Goal: Task Accomplishment & Management: Manage account settings

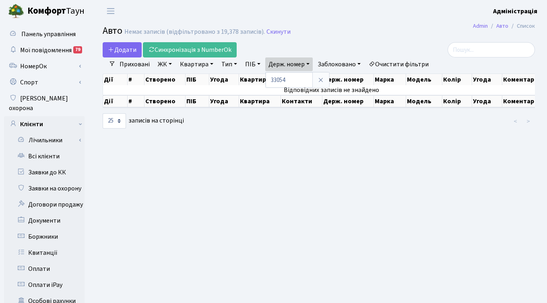
select select "25"
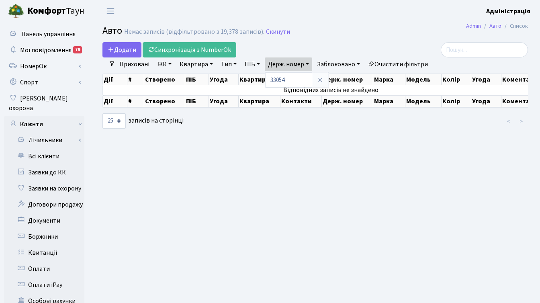
click at [400, 26] on h2 "Авто Немає записів (відфільтровано з 19,378 записів). Скинути" at bounding box center [316, 32] width 426 height 14
click at [404, 29] on h2 "Авто Немає записів (відфільтровано з 19,378 записів). Скинути" at bounding box center [316, 32] width 426 height 14
click at [252, 10] on header "Комфорт Таун Адміністрація Мій обліковий запис Вийти" at bounding box center [270, 11] width 540 height 22
click at [328, 19] on header "Комфорт Таун Адміністрація Мій обліковий запис Вийти" at bounding box center [270, 11] width 540 height 22
click at [412, 27] on h2 "Авто Немає записів (відфільтровано з 19,378 записів). Скинути" at bounding box center [316, 32] width 426 height 14
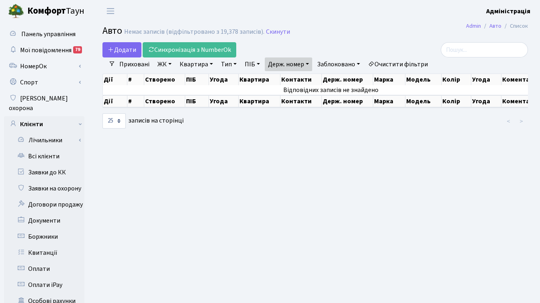
click at [415, 162] on main "Admin Авто Список Авто Немає записів (відфільтровано з 19,378 записів). Скинути…" at bounding box center [315, 256] width 450 height 468
click at [423, 31] on h2 "Авто Немає записів (відфільтровано з 19,378 записів). Скинути" at bounding box center [316, 32] width 426 height 14
click at [407, 21] on header "Комфорт Таун Адміністрація Мій обліковий запис Вийти" at bounding box center [270, 11] width 540 height 22
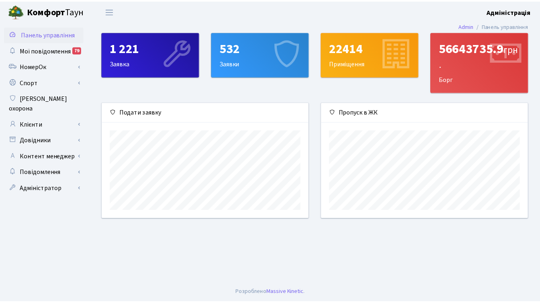
scroll to position [116, 209]
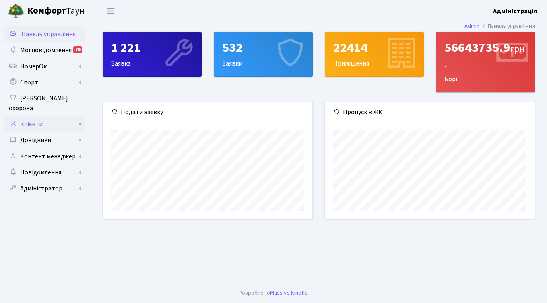
click at [39, 116] on link "Клієнти" at bounding box center [44, 124] width 80 height 16
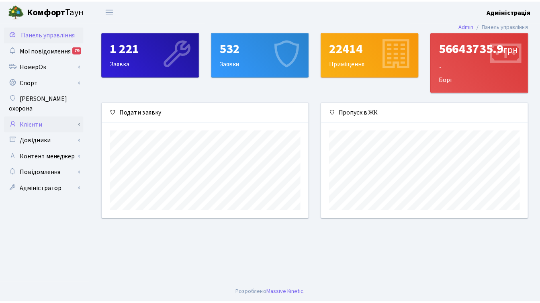
scroll to position [402039, 401949]
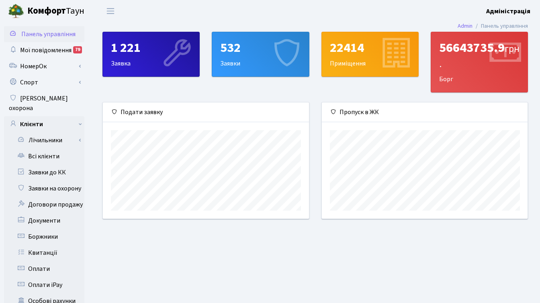
click at [147, 270] on main "Admin Панель управління 1 221 Заявка 532 Заявки 22414 Приміщення 56643735.9 грн…" at bounding box center [315, 256] width 450 height 468
click at [131, 241] on main "Admin Панель управління 1 221 Заявка 532 Заявки 22414 Приміщення 56643735.9 грн…" at bounding box center [315, 256] width 450 height 468
click at [53, 164] on link "Заявки до КК" at bounding box center [44, 172] width 80 height 16
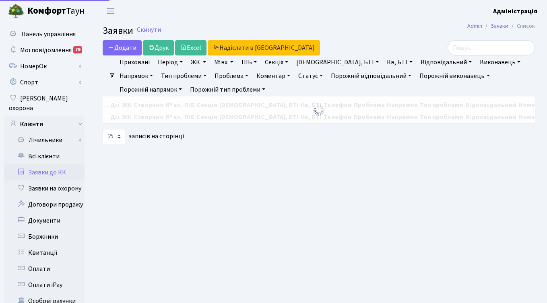
select select "25"
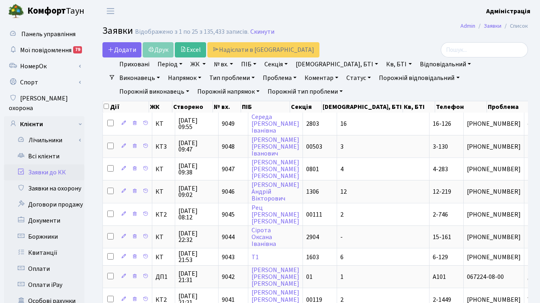
click at [200, 65] on link "ЖК" at bounding box center [198, 65] width 22 height 14
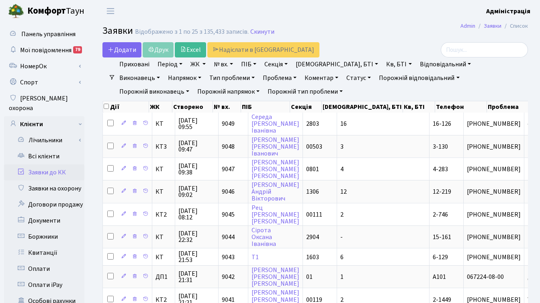
click at [224, 65] on link "№ вх." at bounding box center [224, 65] width 26 height 14
type input "9026"
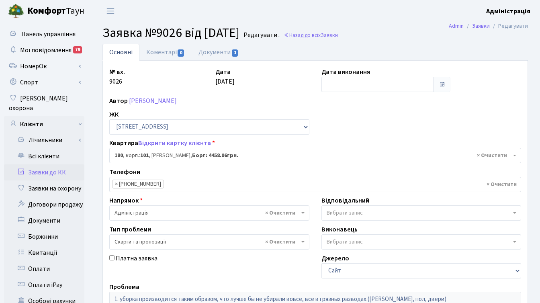
select select "37867"
select select "55"
drag, startPoint x: 104, startPoint y: 33, endPoint x: 182, endPoint y: 32, distance: 78.0
click at [182, 32] on span "Заявка №9026 від 13.10.2025" at bounding box center [171, 33] width 137 height 18
copy span "Заявка №9026"
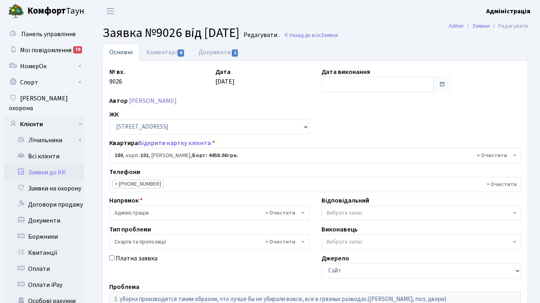
click at [407, 49] on ul "Основні Коментарі 0 Документи 1" at bounding box center [316, 52] width 426 height 17
click at [399, 54] on ul "Основні Коментарі 0 Документи 1" at bounding box center [316, 52] width 426 height 17
click at [415, 35] on h2 "Заявка №9026 від 13.10.2025 Редагувати . Назад до всіх Заявки" at bounding box center [316, 32] width 426 height 15
click at [262, 11] on header "Комфорт Таун Адміністрація Мій обліковий запис Вийти" at bounding box center [270, 11] width 540 height 22
click at [217, 53] on link "Документи 1" at bounding box center [219, 52] width 54 height 16
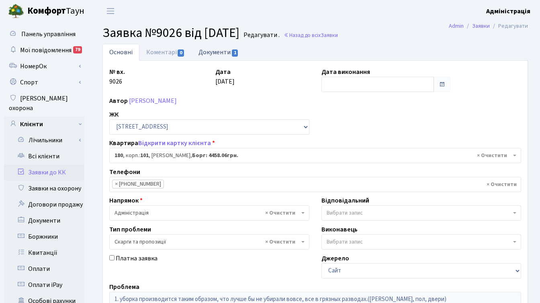
select select "25"
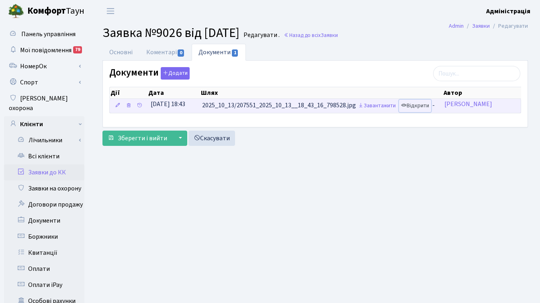
click at [425, 105] on link "Відкрити" at bounding box center [415, 106] width 32 height 12
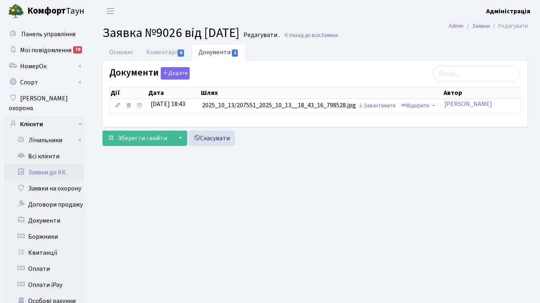
click at [417, 49] on ul "Основні Коментарі 0 Документи 1" at bounding box center [316, 52] width 426 height 17
click at [322, 33] on link "Назад до всіх Заявки" at bounding box center [311, 35] width 54 height 8
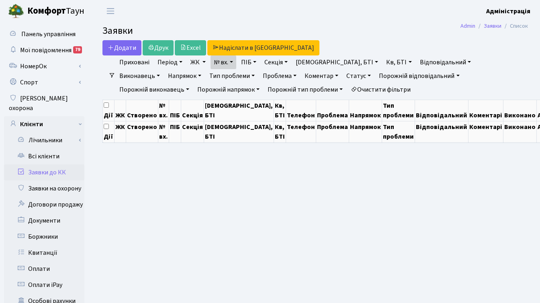
select select "25"
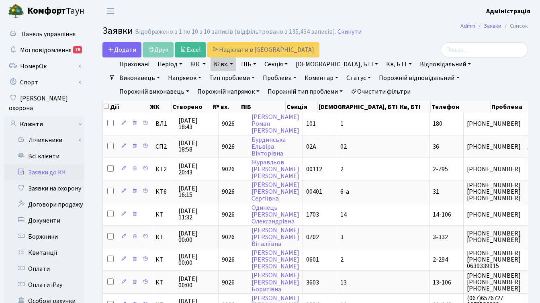
click at [177, 12] on header "Комфорт Таун Адміністрація Мій обліковий запис Вийти" at bounding box center [270, 11] width 540 height 22
click at [349, 47] on div "Додати Друк Excel Надіслати в КАН" at bounding box center [243, 49] width 280 height 15
click at [90, 161] on div "Додати Друк Excel Надіслати в КАН Фільтри Приховані Період 14.10.2025 - 14.10.2…" at bounding box center [315, 205] width 450 height 326
click at [351, 44] on div "Додати Друк Excel Надіслати в КАН" at bounding box center [243, 49] width 280 height 15
click at [354, 50] on div "Додати Друк Excel Надіслати в КАН" at bounding box center [243, 49] width 280 height 15
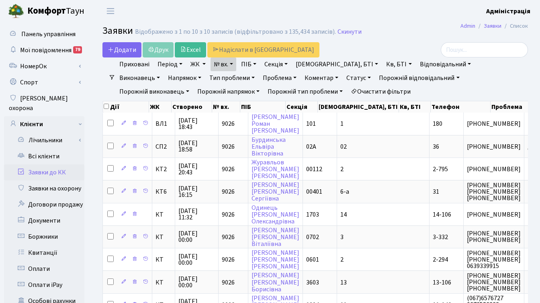
click at [372, 47] on div "Додати Друк Excel Надіслати в КАН" at bounding box center [243, 49] width 280 height 15
click at [430, 16] on header "Комфорт Таун Адміністрація Мій обліковий запис Вийти" at bounding box center [270, 11] width 540 height 22
click at [426, 40] on main "Admin Заявки Список Заявки Відображено з 1 по 10 з 10 записів (відфільтровано з…" at bounding box center [315, 256] width 450 height 468
click at [420, 31] on h2 "Заявки Відображено з 1 по 10 з 10 записів (відфільтровано з 135,434 записів). С…" at bounding box center [316, 32] width 426 height 14
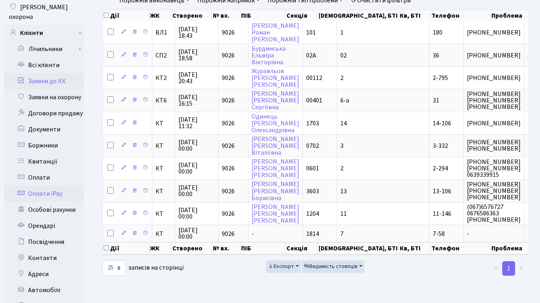
scroll to position [108, 0]
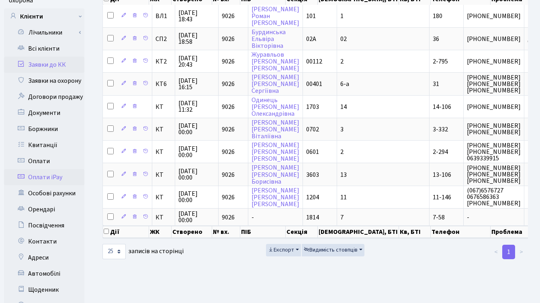
click at [46, 267] on link "Автомобілі" at bounding box center [44, 274] width 80 height 16
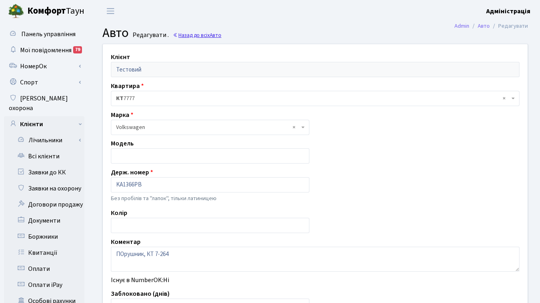
click at [200, 35] on link "Назад до всіх Авто" at bounding box center [197, 35] width 49 height 8
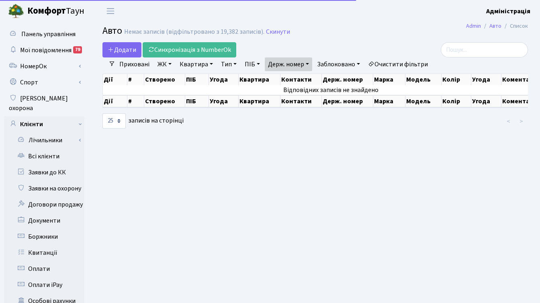
select select "25"
click at [295, 66] on link "Держ. номер" at bounding box center [288, 65] width 47 height 14
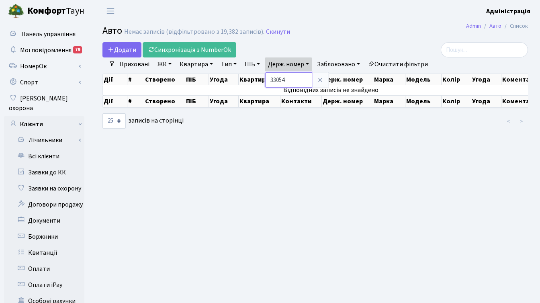
drag, startPoint x: 293, startPoint y: 81, endPoint x: 266, endPoint y: 79, distance: 27.0
click at [266, 79] on input "33054" at bounding box center [288, 79] width 47 height 15
type input "4609"
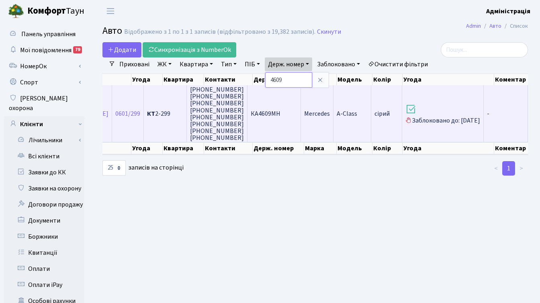
scroll to position [0, 156]
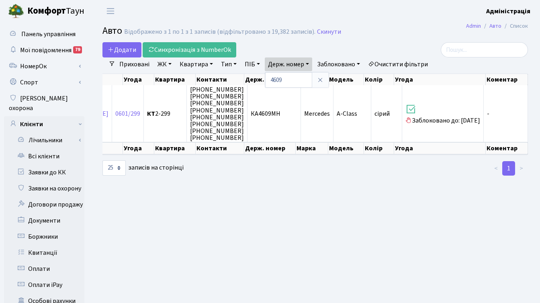
click at [132, 218] on main "Admin Авто Список Авто Відображено з 1 по 1 з 1 записів (відфільтровано з 19,38…" at bounding box center [315, 256] width 450 height 468
click at [395, 27] on h2 "Авто Відображено з 1 по 1 з 1 записів (відфільтровано з 19,382 записів). Скинути" at bounding box center [316, 32] width 426 height 14
click at [406, 64] on link "Очистити фільтри" at bounding box center [398, 65] width 66 height 14
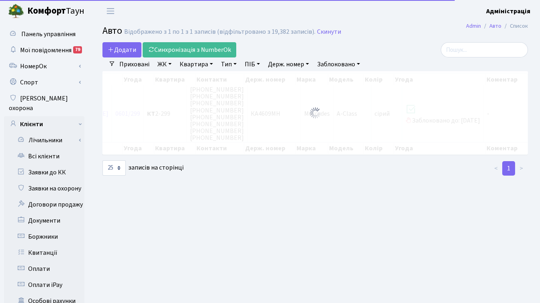
click at [394, 29] on h2 "Авто Відображено з 1 по 1 з 1 записів (відфільтровано з 19,382 записів). Скинути" at bounding box center [316, 32] width 426 height 14
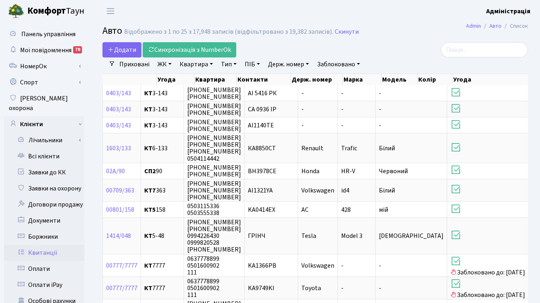
click at [51, 245] on link "Квитанції" at bounding box center [44, 253] width 80 height 16
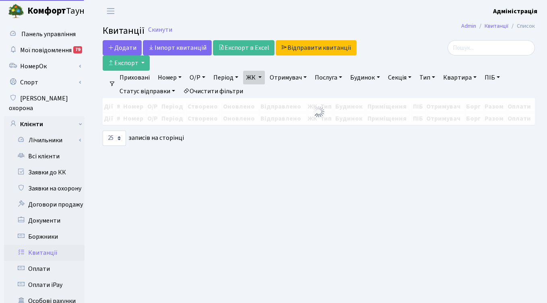
select select "25"
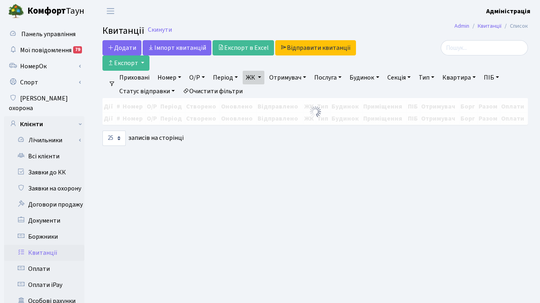
click at [207, 90] on link "Очистити фільтри" at bounding box center [213, 91] width 66 height 14
checkbox input "false"
click at [253, 78] on link "ЖК" at bounding box center [254, 78] width 22 height 14
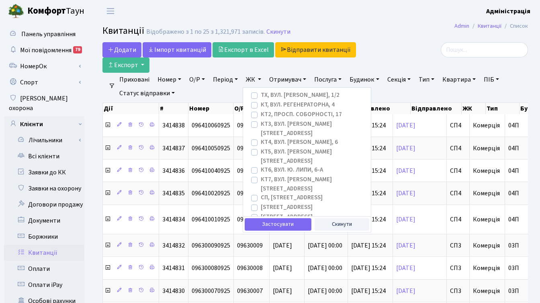
click at [261, 222] on label "[STREET_ADDRESS]" at bounding box center [287, 226] width 52 height 9
click at [261, 222] on input "[STREET_ADDRESS]" at bounding box center [263, 224] width 5 height 5
checkbox input "true"
click at [399, 48] on div at bounding box center [462, 49] width 134 height 15
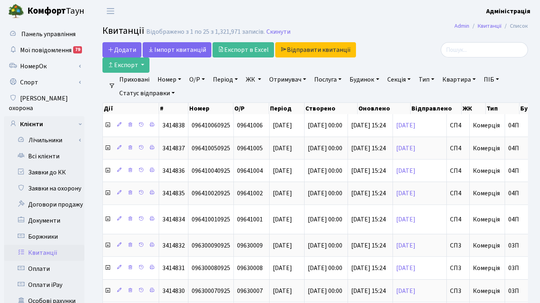
click at [255, 80] on link "ЖК" at bounding box center [254, 80] width 22 height 14
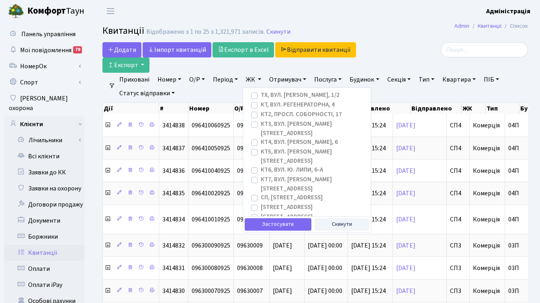
click at [441, 61] on div at bounding box center [461, 57] width 146 height 31
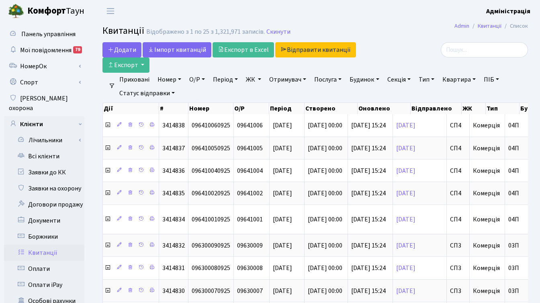
click at [467, 79] on link "Квартира" at bounding box center [460, 80] width 40 height 14
type input "217"
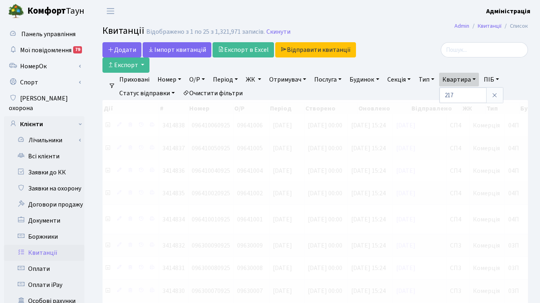
click at [397, 48] on div at bounding box center [462, 49] width 134 height 15
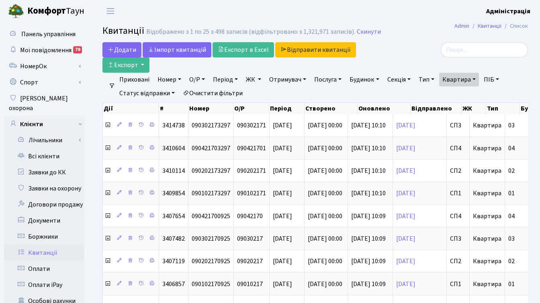
click at [398, 44] on div at bounding box center [462, 49] width 134 height 15
click at [210, 90] on link "Очистити фільтри" at bounding box center [213, 93] width 66 height 14
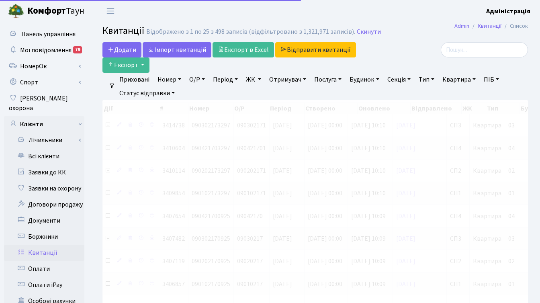
click at [419, 44] on div at bounding box center [462, 49] width 134 height 15
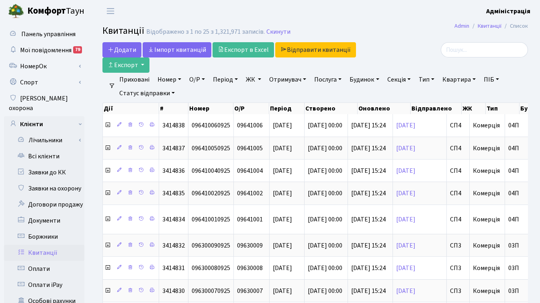
click at [255, 78] on link "ЖК" at bounding box center [254, 80] width 22 height 14
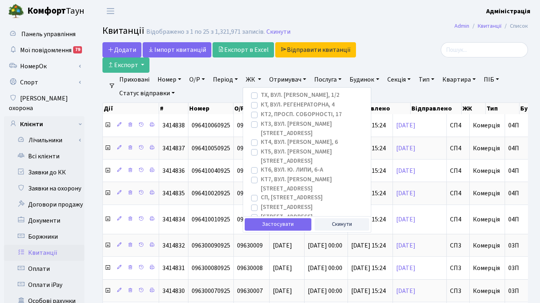
click at [261, 222] on label "[STREET_ADDRESS]" at bounding box center [287, 226] width 52 height 9
click at [261, 222] on input "[STREET_ADDRESS]" at bounding box center [263, 224] width 5 height 5
checkbox input "true"
click at [332, 228] on button "Скинути" at bounding box center [342, 224] width 55 height 12
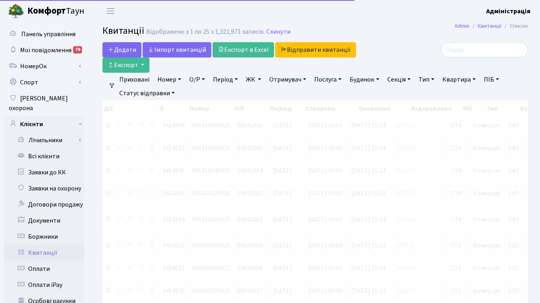
click at [415, 47] on div at bounding box center [462, 49] width 134 height 15
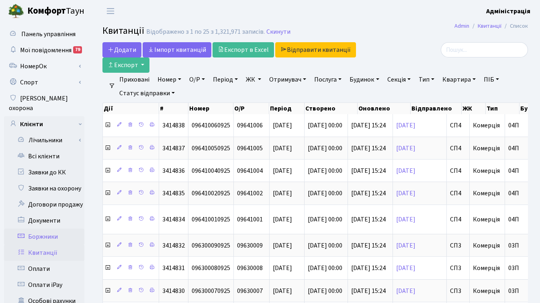
click at [49, 229] on link "Боржники" at bounding box center [44, 237] width 80 height 16
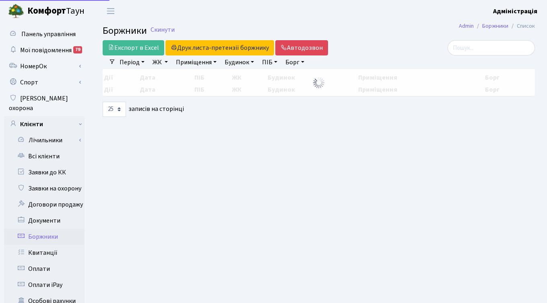
select select "25"
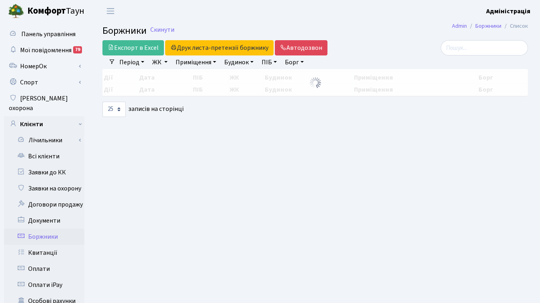
click at [159, 61] on link "ЖК" at bounding box center [160, 62] width 22 height 14
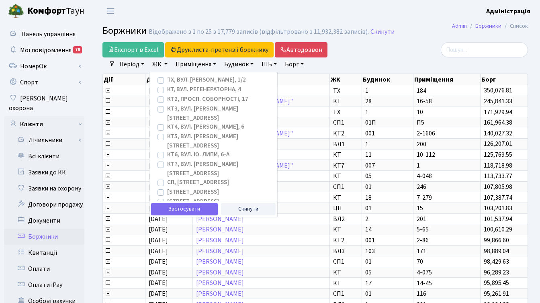
click at [404, 59] on div "Період [DATE] - [DATE] ЖК ТХ, вул. [PERSON_NAME], 1/2 КТ, вул. Регенераторна, 4…" at bounding box center [318, 65] width 407 height 14
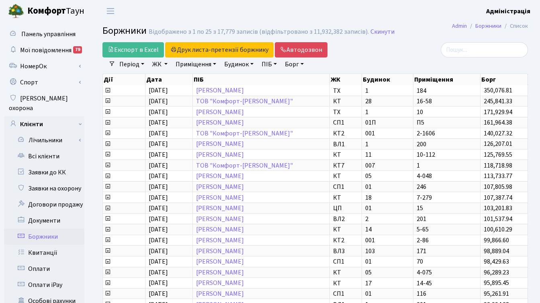
click at [404, 59] on div "Період [DATE] - [DATE] ЖК ТХ, вул. [PERSON_NAME], 1/2 КТ, вул. Регенераторна, 4…" at bounding box center [318, 65] width 407 height 14
click at [297, 63] on link "Борг" at bounding box center [294, 65] width 25 height 14
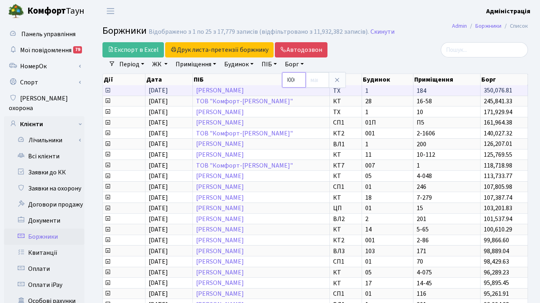
scroll to position [0, 8]
type input "20000"
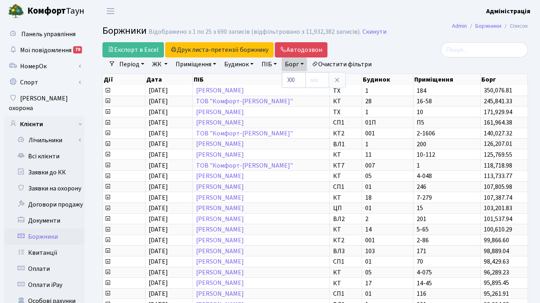
click at [426, 55] on div at bounding box center [462, 49] width 134 height 15
click at [159, 63] on link "ЖК" at bounding box center [160, 65] width 22 height 14
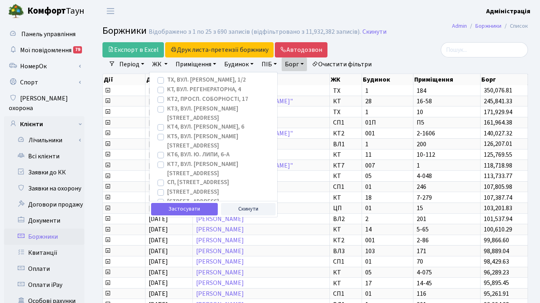
click at [167, 90] on label "КТ, вул. Регенераторна, 4" at bounding box center [204, 89] width 74 height 9
click at [167, 90] on input "КТ, вул. Регенераторна, 4" at bounding box center [169, 87] width 5 height 5
checkbox input "true"
click at [167, 101] on label "КТ2, просп. Соборності, 17" at bounding box center [207, 99] width 81 height 9
click at [167, 100] on input "КТ2, просп. Соборності, 17" at bounding box center [169, 97] width 5 height 5
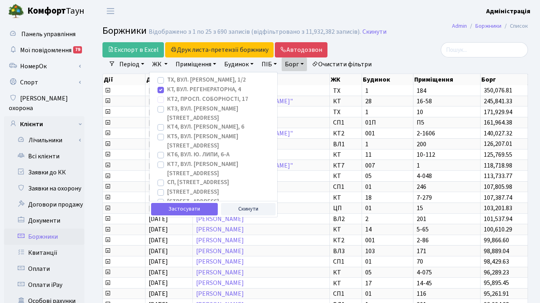
checkbox input "true"
click at [167, 111] on label "КТ3, вул. [PERSON_NAME][STREET_ADDRESS]" at bounding box center [219, 114] width 104 height 18
click at [167, 110] on input "КТ3, вул. [PERSON_NAME][STREET_ADDRESS]" at bounding box center [169, 107] width 5 height 5
checkbox input "true"
click at [167, 123] on label "КТ4, вул. Юрія Липи, 6" at bounding box center [205, 127] width 77 height 9
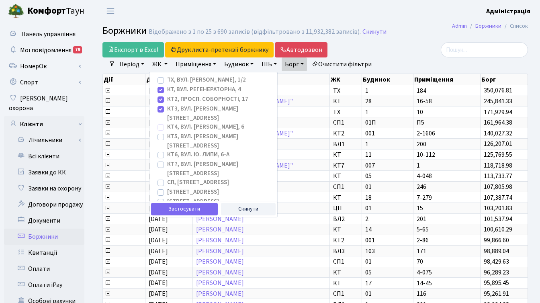
click at [167, 123] on input "КТ4, вул. Юрія Липи, 6" at bounding box center [169, 125] width 5 height 5
checkbox input "true"
click at [167, 132] on label "КТ5, вул. Березнева, 14Б" at bounding box center [219, 141] width 104 height 18
click at [167, 132] on input "КТ5, вул. Березнева, 14Б" at bounding box center [169, 134] width 5 height 5
checkbox input "true"
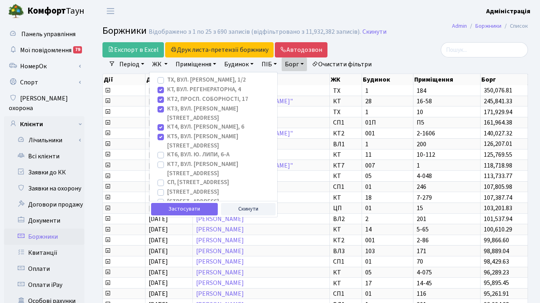
click at [167, 150] on label "КТ6, вул. Ю. Липи, 6-А" at bounding box center [198, 154] width 62 height 9
click at [167, 150] on input "КТ6, вул. Ю. Липи, 6-А" at bounding box center [169, 152] width 5 height 5
checkbox input "true"
click at [167, 160] on label "КТ7, вул. Березнева, 12" at bounding box center [219, 169] width 104 height 18
click at [167, 160] on input "КТ7, вул. Березнева, 12" at bounding box center [169, 162] width 5 height 5
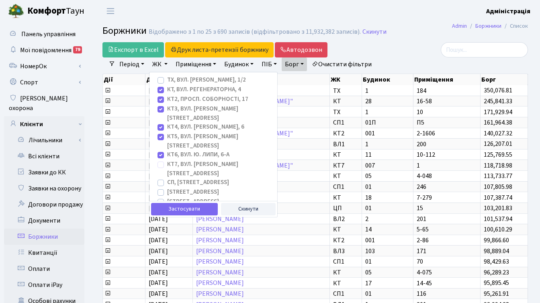
checkbox input "true"
click at [167, 188] on label "СП1, Столичне шосе, 1" at bounding box center [193, 192] width 52 height 9
click at [167, 188] on input "СП1, Столичне шосе, 1" at bounding box center [169, 190] width 5 height 5
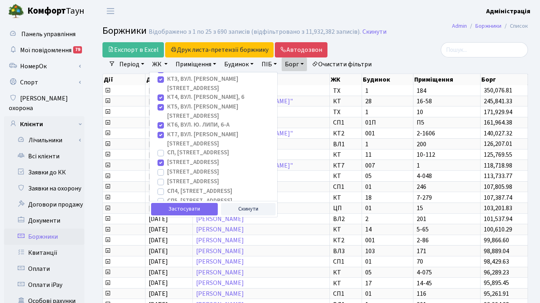
click at [167, 158] on label "СП1, Столичне шосе, 1" at bounding box center [193, 162] width 52 height 9
click at [167, 158] on input "СП1, Столичне шосе, 1" at bounding box center [169, 160] width 5 height 5
checkbox input "false"
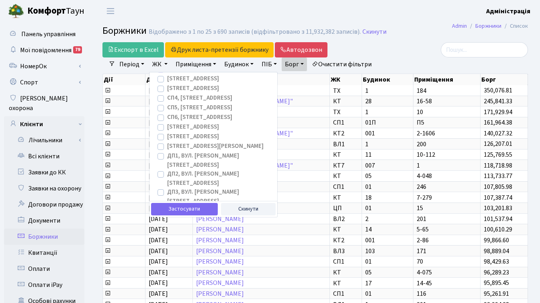
scroll to position [131, 0]
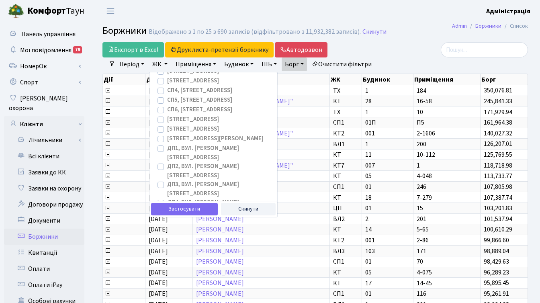
click at [167, 115] on label "ВЛ1, Ужгородський пров., 4/1" at bounding box center [193, 119] width 52 height 9
click at [167, 115] on input "ВЛ1, Ужгородський пров., 4/1" at bounding box center [169, 117] width 5 height 5
checkbox input "true"
click at [167, 125] on label "ВЛ2, пр.Голосіївський, 76" at bounding box center [193, 129] width 52 height 9
click at [167, 125] on input "ВЛ2, пр.Голосіївський, 76" at bounding box center [169, 127] width 5 height 5
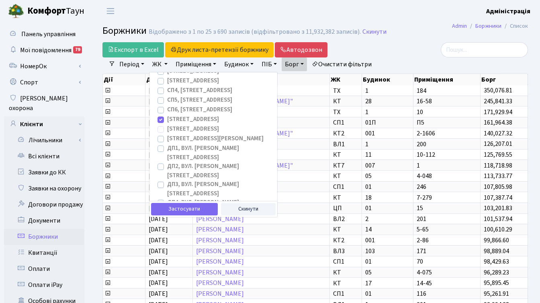
checkbox input "true"
click at [167, 134] on label "ВЛ3, пр.Голосіївський, 78/2" at bounding box center [215, 138] width 97 height 9
click at [167, 134] on input "ВЛ3, пр.Голосіївський, 78/2" at bounding box center [169, 136] width 5 height 5
checkbox input "true"
click at [167, 144] on label "ДП1, вул. Некрасова, 10а" at bounding box center [219, 153] width 104 height 18
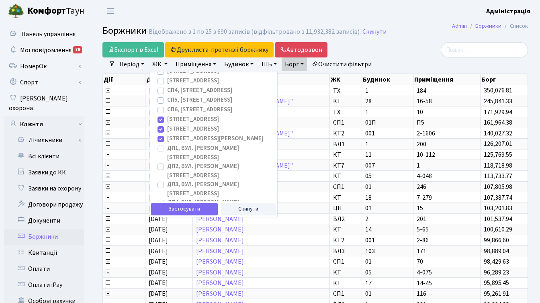
click at [167, 144] on input "ДП1, вул. Некрасова, 10а" at bounding box center [169, 146] width 5 height 5
checkbox input "true"
click at [167, 162] on label "ДП2, вул. Некрасова, 12а" at bounding box center [219, 171] width 104 height 18
click at [167, 162] on input "ДП2, вул. Некрасова, 12а" at bounding box center [169, 164] width 5 height 5
checkbox input "true"
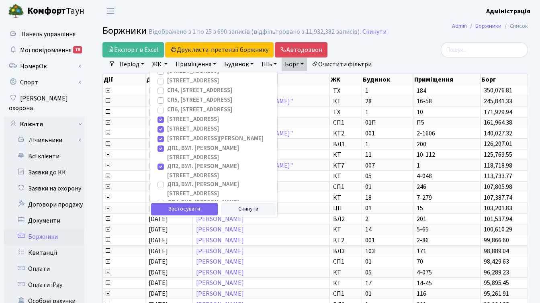
click at [167, 180] on label "ДП3, вул. Некрасова, 10" at bounding box center [219, 189] width 104 height 18
click at [167, 180] on input "ДП3, вул. Некрасова, 10" at bounding box center [169, 182] width 5 height 5
checkbox input "true"
click at [164, 198] on div "ДП4, вул. Некрасова, 8" at bounding box center [213, 207] width 115 height 18
click at [167, 198] on label "ДП4, вул. Некрасова, 8" at bounding box center [219, 207] width 104 height 18
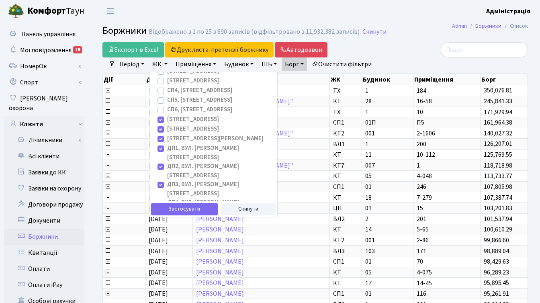
click at [167, 198] on input "ДП4, вул. [PERSON_NAME][STREET_ADDRESS]" at bounding box center [169, 200] width 5 height 5
checkbox input "true"
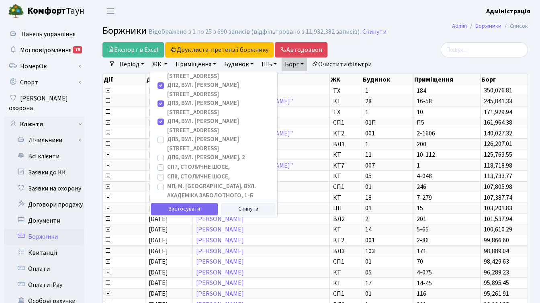
scroll to position [210, 0]
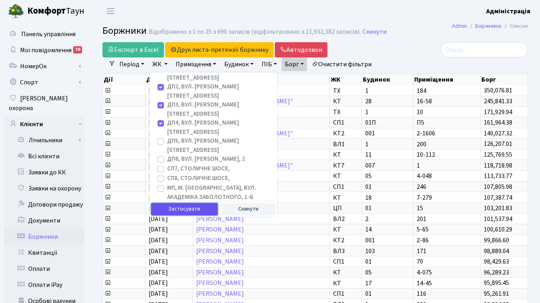
click at [186, 207] on button "Застосувати" at bounding box center [184, 209] width 67 height 12
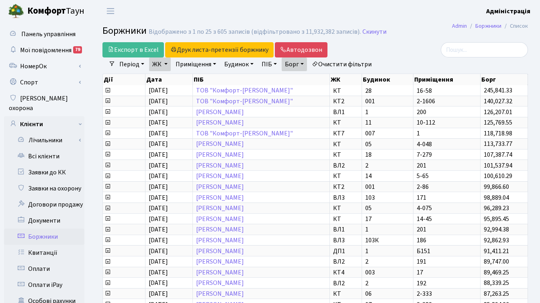
click at [350, 63] on link "Очистити фільтри" at bounding box center [342, 65] width 66 height 14
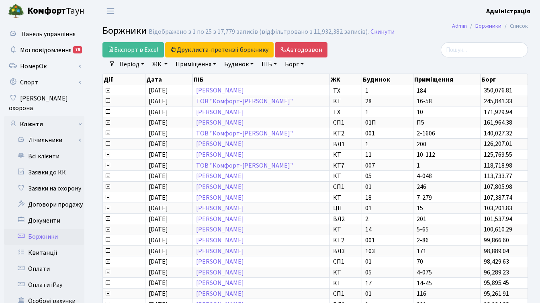
click at [410, 54] on div at bounding box center [462, 49] width 134 height 15
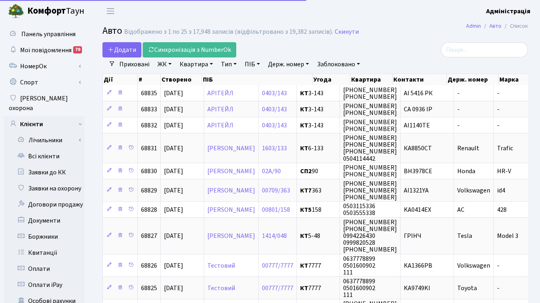
select select "25"
click at [284, 64] on link "Держ. номер" at bounding box center [288, 65] width 47 height 14
type input "4609"
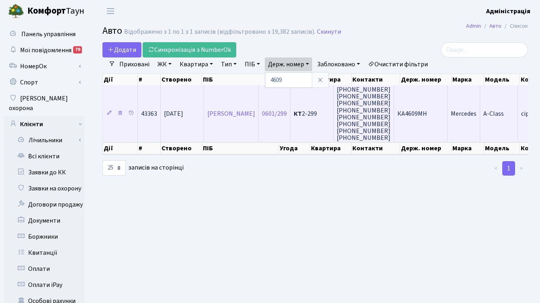
click at [427, 113] on span "КА4609МН" at bounding box center [413, 113] width 30 height 9
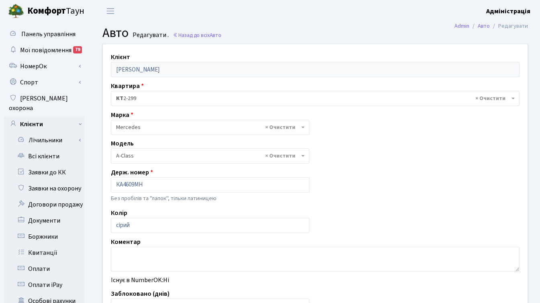
select select "1453"
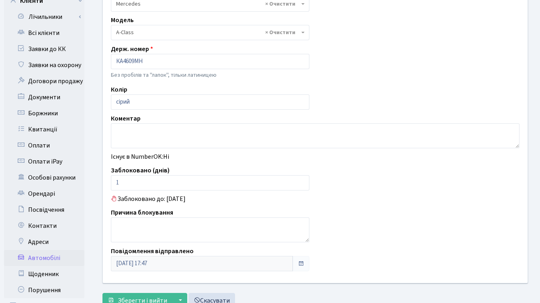
scroll to position [128, 0]
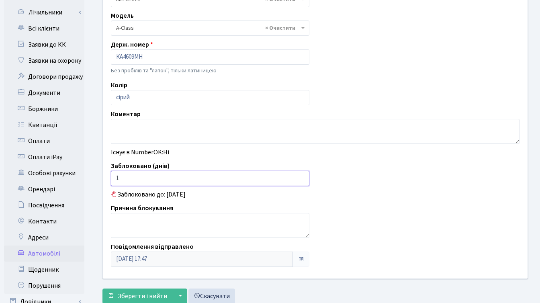
drag, startPoint x: 125, startPoint y: 177, endPoint x: 114, endPoint y: 177, distance: 10.5
click at [114, 177] on input "1" at bounding box center [210, 178] width 199 height 15
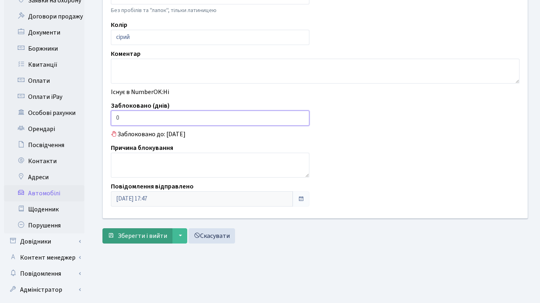
scroll to position [189, 0]
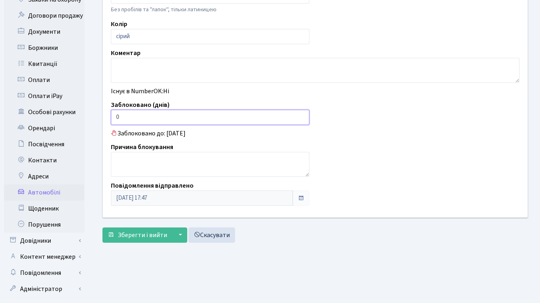
type input "0"
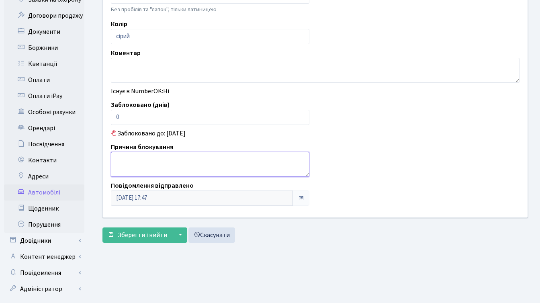
click at [146, 154] on textarea at bounding box center [210, 164] width 199 height 25
type textarea "Наступне блокування на 7 днів"
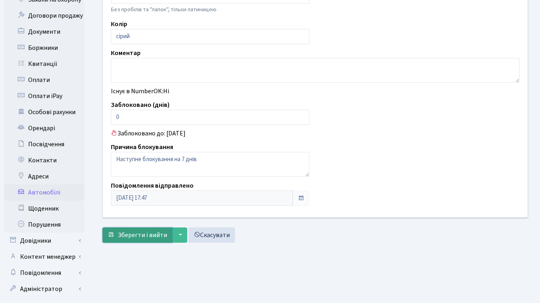
click at [138, 236] on span "Зберегти і вийти" at bounding box center [142, 235] width 49 height 9
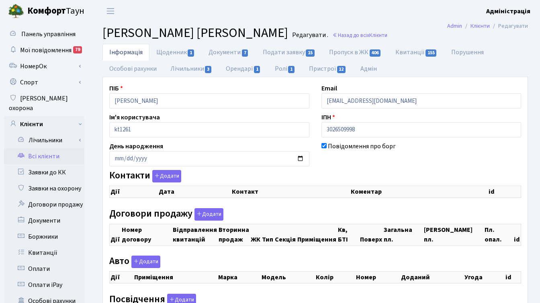
checkbox input "true"
select select "25"
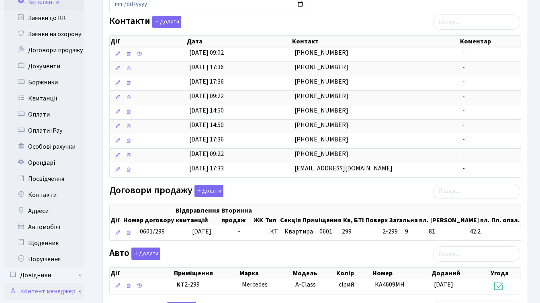
scroll to position [156, 0]
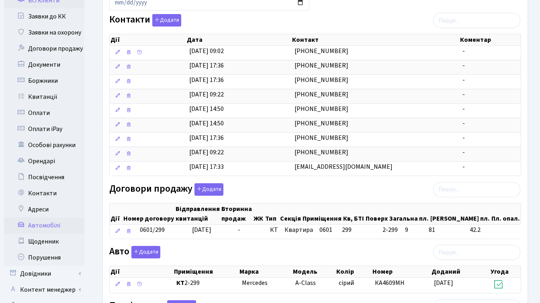
click at [53, 218] on link "Автомобілі" at bounding box center [44, 226] width 80 height 16
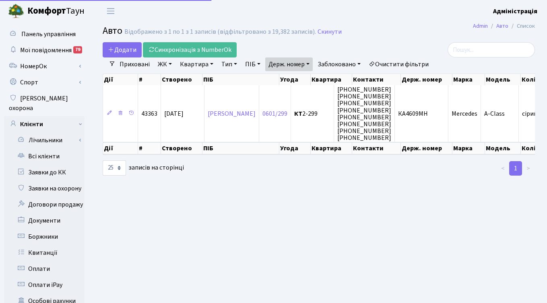
select select "25"
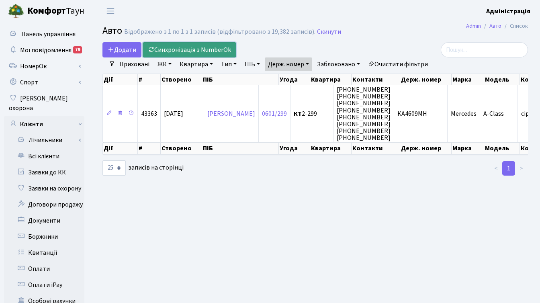
click at [192, 49] on link "Синхронізація з NumberOk" at bounding box center [190, 49] width 94 height 15
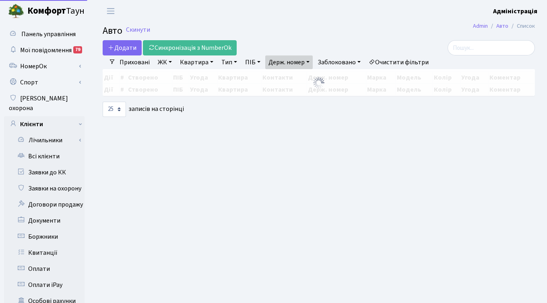
select select "25"
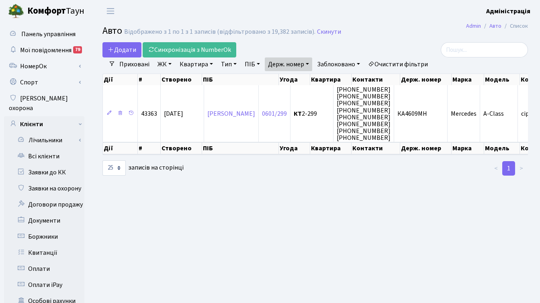
click at [407, 63] on link "Очистити фільтри" at bounding box center [398, 65] width 66 height 14
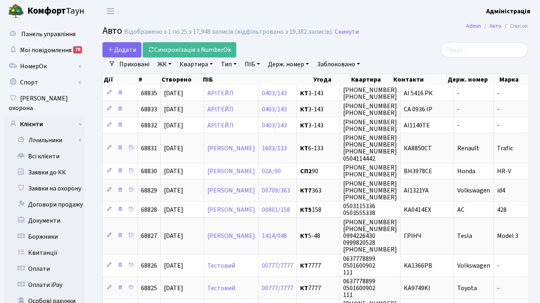
click at [400, 58] on li "Очистити фільтри" at bounding box center [398, 65] width 66 height 14
click at [403, 50] on div at bounding box center [462, 49] width 134 height 15
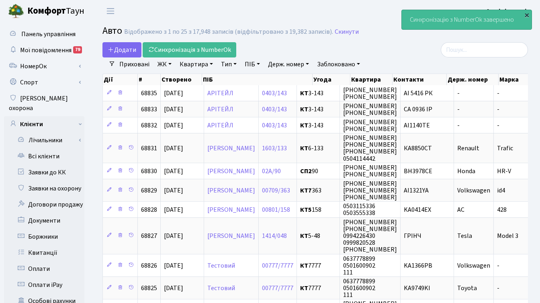
click at [527, 13] on div "×" at bounding box center [527, 15] width 8 height 8
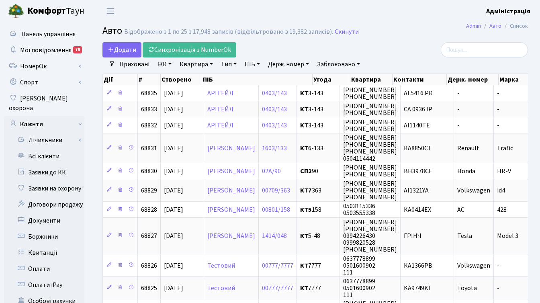
click at [426, 50] on div at bounding box center [462, 49] width 134 height 15
click at [399, 29] on h2 "Авто Відображено з 1 по 25 з 17,948 записів (відфільтровано з 19,382 записів). …" at bounding box center [316, 32] width 426 height 14
click at [477, 49] on input "search" at bounding box center [484, 49] width 87 height 15
click at [406, 34] on h2 "Авто Відображено з 1 по 25 з 17,948 записів (відфільтровано з 19,382 записів). …" at bounding box center [316, 32] width 426 height 14
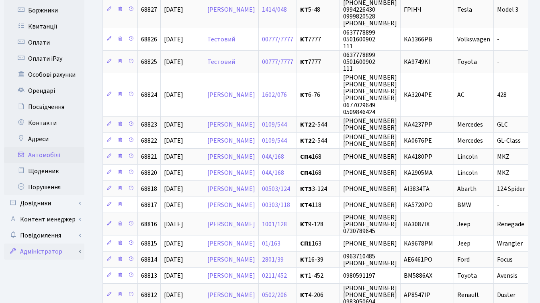
scroll to position [227, 0]
click at [48, 211] on link "Контент менеджер" at bounding box center [44, 219] width 80 height 16
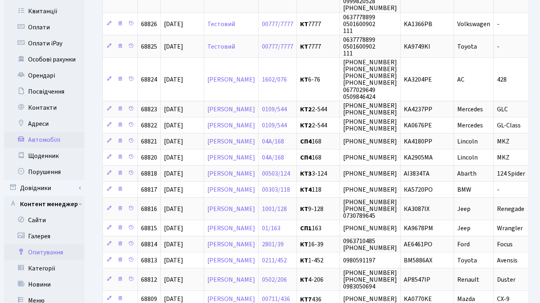
scroll to position [242, 0]
click at [49, 244] on link "Опитування" at bounding box center [44, 252] width 80 height 16
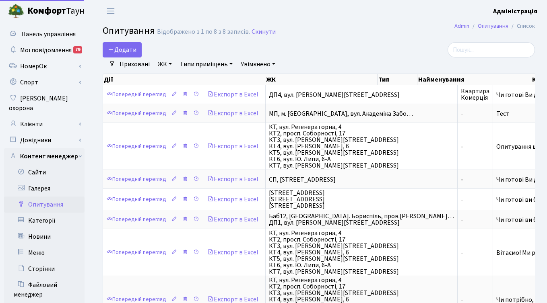
select select "25"
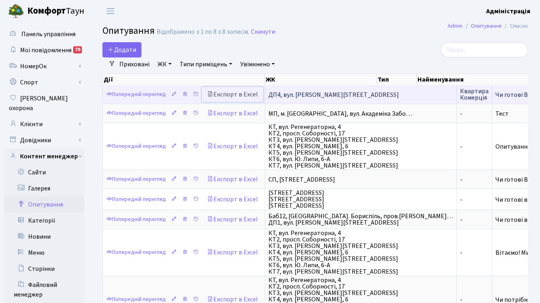
click at [233, 94] on link "Експорт в Excel" at bounding box center [233, 94] width 62 height 15
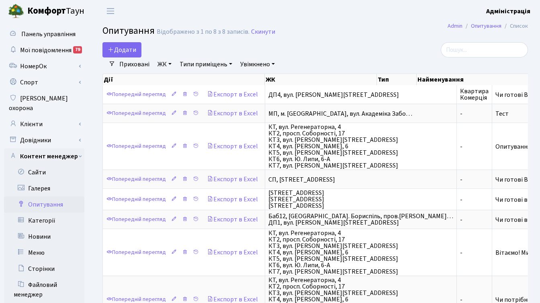
click at [366, 31] on h2 "Опитування Відображено з 1 по 8 з 8 записів. Скинути" at bounding box center [316, 32] width 426 height 14
click at [34, 229] on link "Новини" at bounding box center [44, 237] width 80 height 16
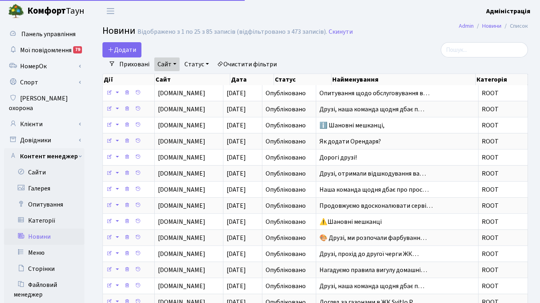
select select "25"
click at [242, 64] on link "Очистити фільтри" at bounding box center [247, 65] width 66 height 14
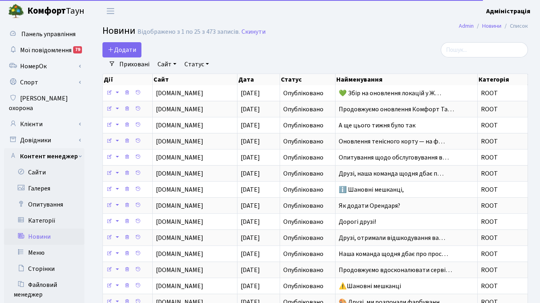
click at [161, 62] on link "Сайт" at bounding box center [166, 65] width 25 height 14
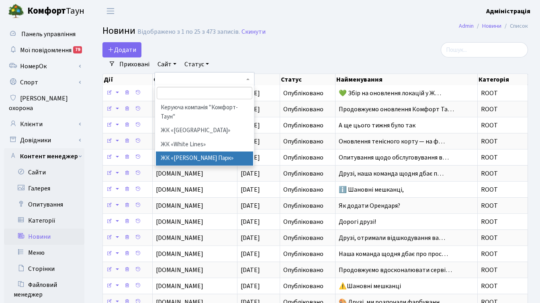
click at [192, 158] on li "ЖК «[PERSON_NAME] Парк»" at bounding box center [204, 159] width 97 height 14
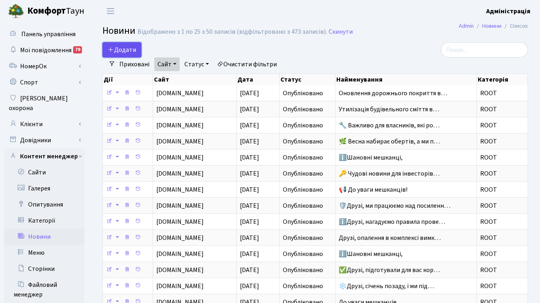
click at [134, 48] on span "Додати" at bounding box center [122, 49] width 29 height 9
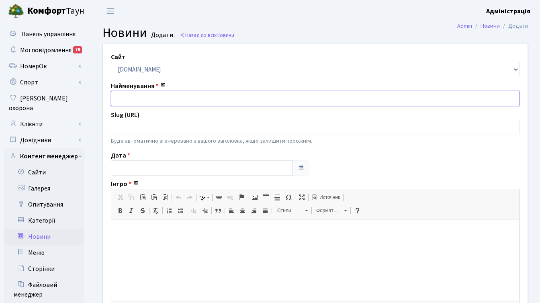
click at [148, 96] on input "text" at bounding box center [315, 98] width 409 height 15
paste input "🏙 Опитування мешканців будинку №4 ЖК «Діброва Парк» щодо резервного живлення"
type input "🏙 Опитування мешканців будинку №4 ЖК «Діброва Парк» щодо резервного живлення"
click at [148, 232] on p at bounding box center [315, 232] width 392 height 8
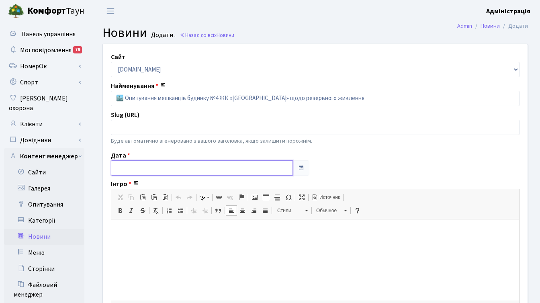
click at [163, 165] on input "text" at bounding box center [202, 167] width 182 height 15
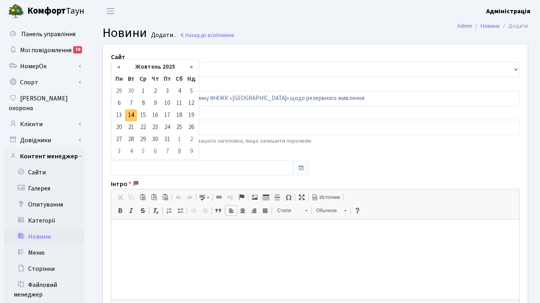
click at [132, 115] on td "14" at bounding box center [131, 115] width 12 height 12
type input "14.10.2025"
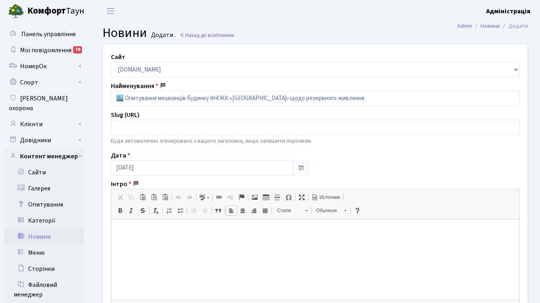
click at [144, 233] on p at bounding box center [315, 232] width 392 height 8
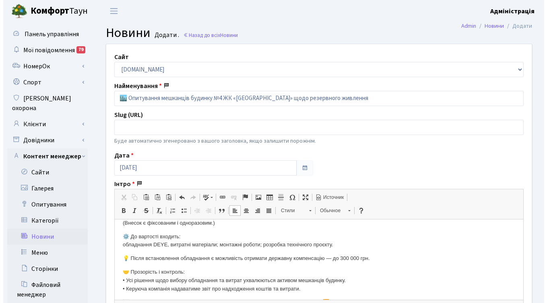
scroll to position [131, 0]
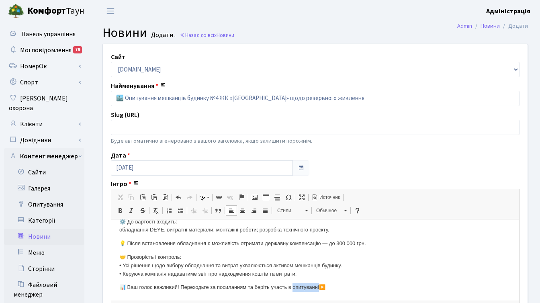
drag, startPoint x: 297, startPoint y: 288, endPoint x: 324, endPoint y: 287, distance: 27.4
click at [324, 287] on p "📊 Ваш голос важливий! Переходьте за посиланням та беріть участь в опитуванні▶️" at bounding box center [315, 288] width 392 height 8
click at [219, 197] on span at bounding box center [219, 197] width 6 height 6
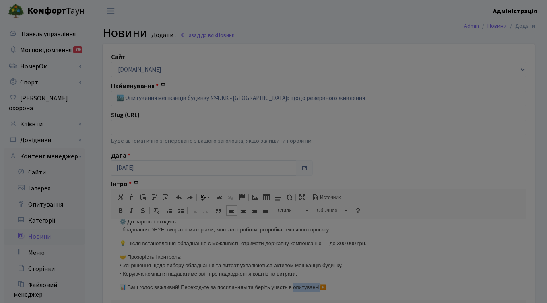
type input "опитуванні"
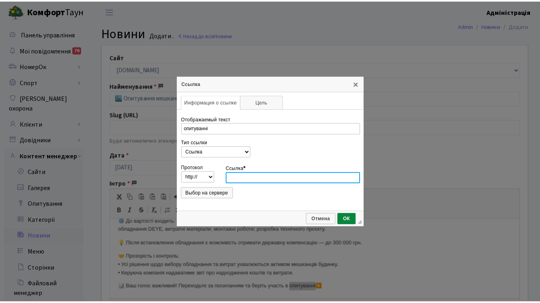
scroll to position [0, 0]
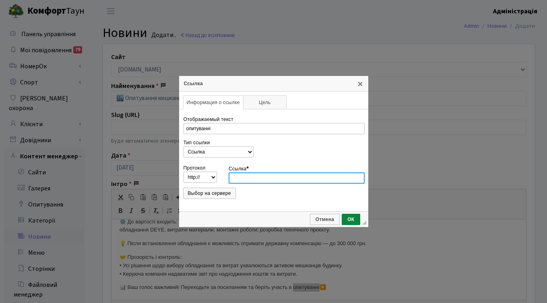
type input "https://dibrova-park.com.ua/backend/poll"
select select "https://"
type input "dibrova-park.com.ua/backend/poll"
click at [351, 218] on span "ОК" at bounding box center [350, 220] width 16 height 6
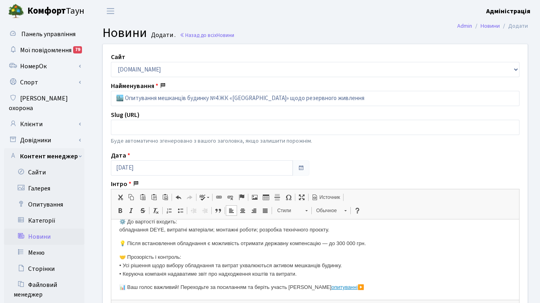
click at [315, 269] on p "🤝 Прозорість і контроль: • Усі рішення щодо вибору обладнання та витрат ухвалюю…" at bounding box center [315, 265] width 392 height 25
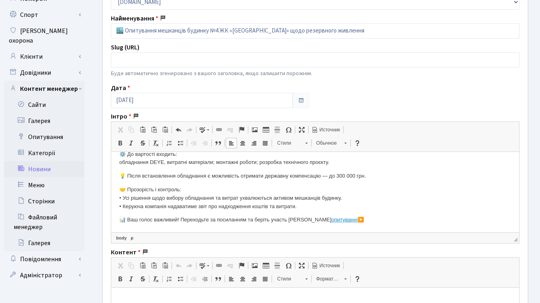
scroll to position [71, 0]
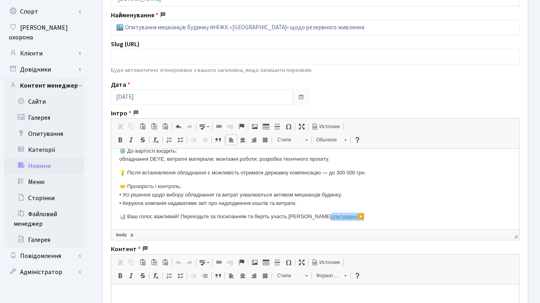
drag, startPoint x: 331, startPoint y: 217, endPoint x: 296, endPoint y: 218, distance: 34.6
click at [296, 218] on p "📊 Ваш голос важливий! Переходьте за посиланням та беріть участь в опитуванні ▶️" at bounding box center [315, 217] width 392 height 8
click at [230, 124] on span at bounding box center [230, 126] width 6 height 6
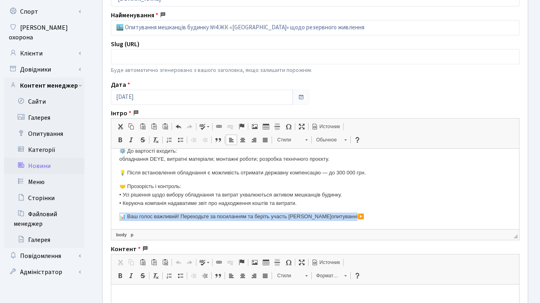
click at [220, 125] on span at bounding box center [219, 126] width 6 height 6
select select "http://"
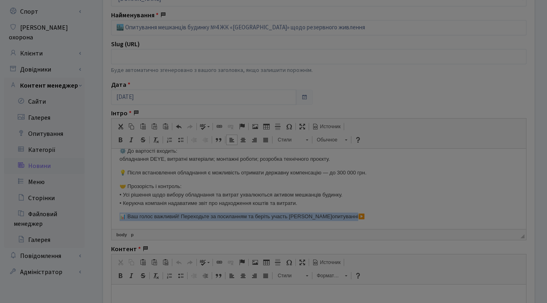
type input "опитуванні▶️"
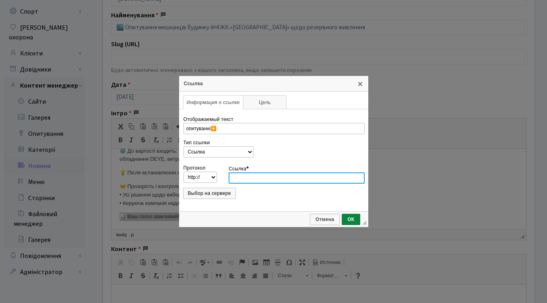
type input "https://dibrova-park.com.ua/backend/poll"
select select "https://"
type input "dibrova-park.com.ua/backend/poll"
click at [349, 218] on span "ОК" at bounding box center [350, 220] width 16 height 6
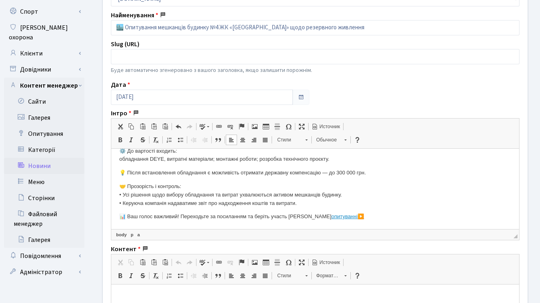
click at [384, 217] on p "📊 Ваш голос важливий! Переходьте за посиланням та беріть участь в опитуванні▶️" at bounding box center [315, 217] width 392 height 8
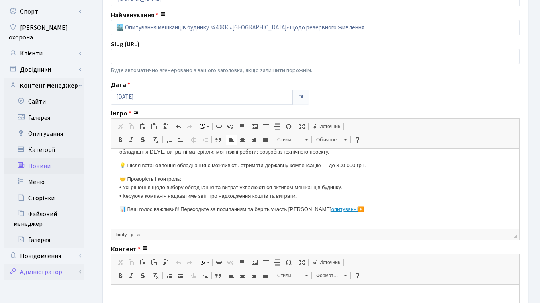
click at [49, 264] on link "Адміністратор" at bounding box center [44, 272] width 80 height 16
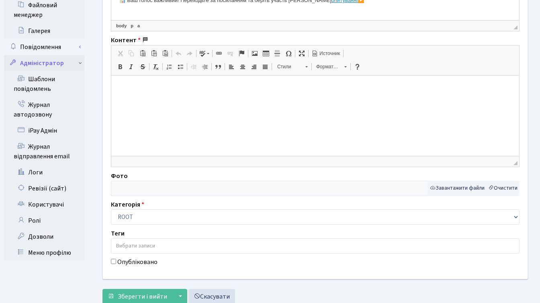
scroll to position [305, 0]
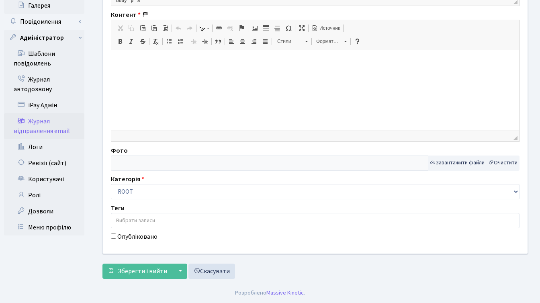
click at [45, 115] on link "Журнал відправлення email" at bounding box center [44, 126] width 80 height 26
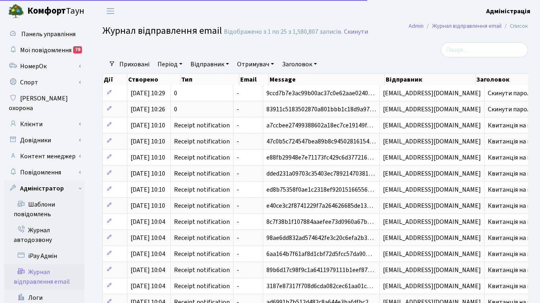
select select "25"
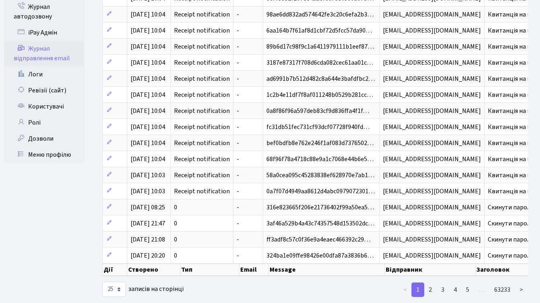
scroll to position [245, 0]
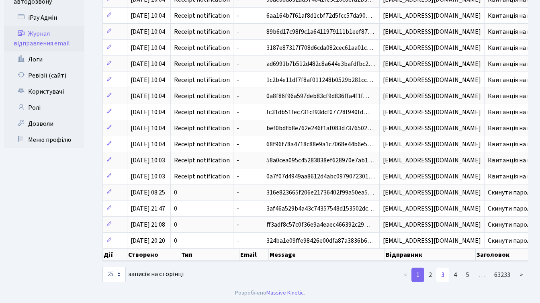
click at [444, 276] on link "3" at bounding box center [443, 275] width 13 height 14
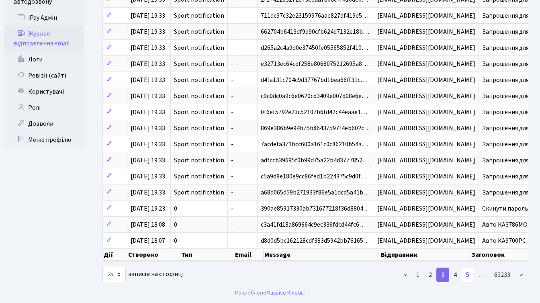
click at [470, 275] on link "5" at bounding box center [468, 275] width 13 height 14
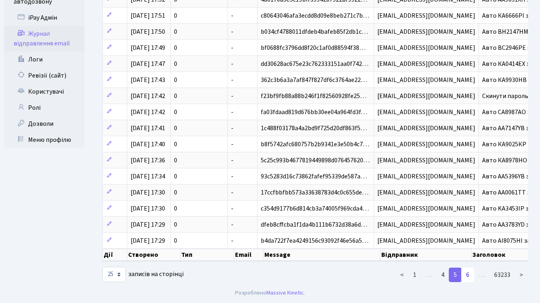
click at [468, 274] on link "6" at bounding box center [468, 275] width 13 height 14
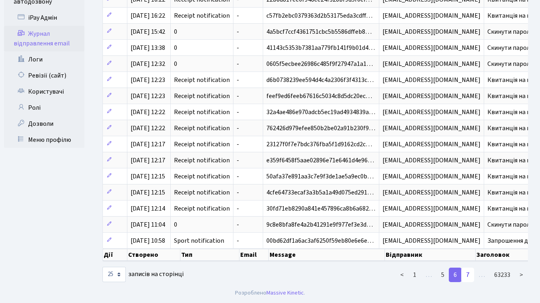
click at [471, 274] on link "7" at bounding box center [468, 275] width 13 height 14
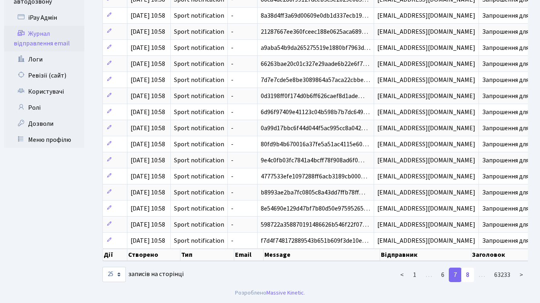
click at [471, 274] on link "8" at bounding box center [468, 275] width 13 height 14
click at [471, 274] on link "9" at bounding box center [468, 275] width 13 height 14
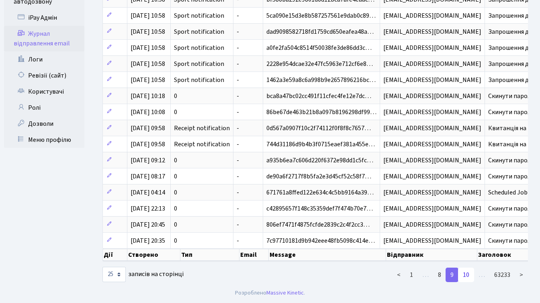
click at [469, 275] on link "10" at bounding box center [466, 275] width 16 height 14
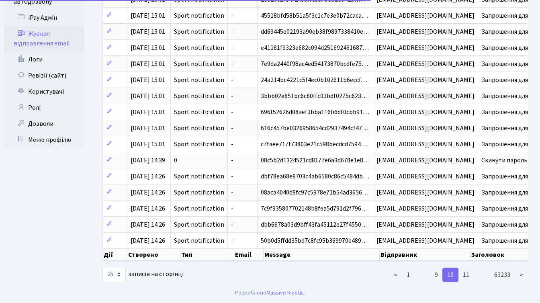
click at [469, 275] on link "11" at bounding box center [466, 275] width 16 height 14
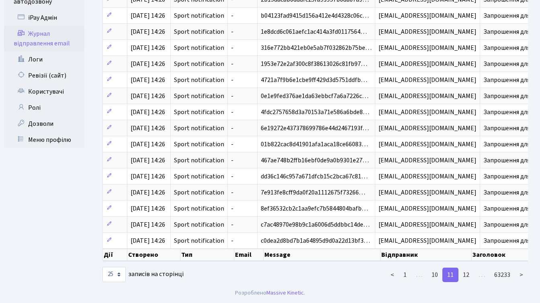
click at [469, 275] on link "12" at bounding box center [466, 275] width 16 height 14
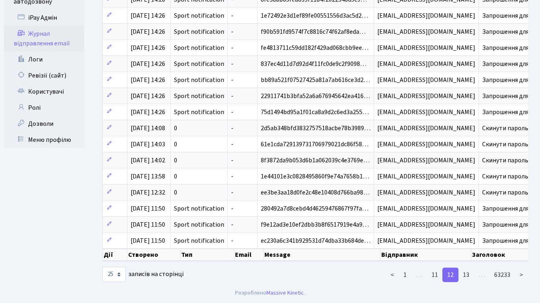
click at [469, 275] on link "13" at bounding box center [466, 275] width 16 height 14
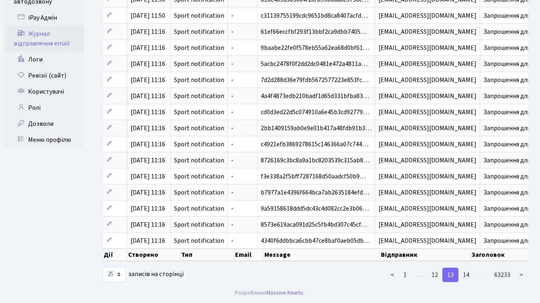
click at [469, 275] on link "14" at bounding box center [466, 275] width 16 height 14
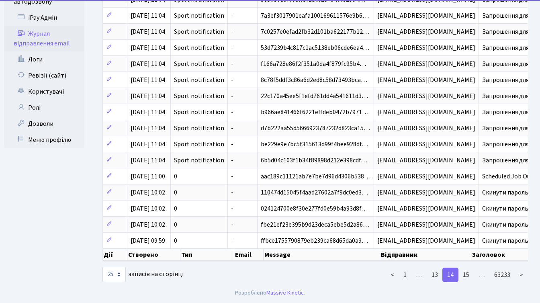
click at [469, 275] on link "15" at bounding box center [466, 275] width 16 height 14
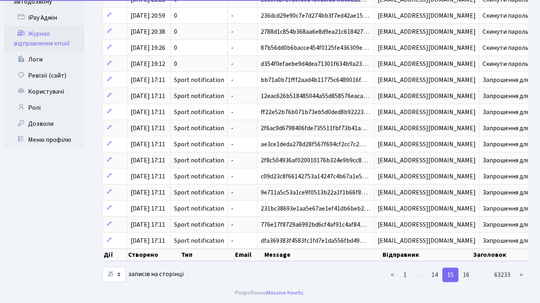
click at [469, 275] on link "16" at bounding box center [466, 275] width 16 height 14
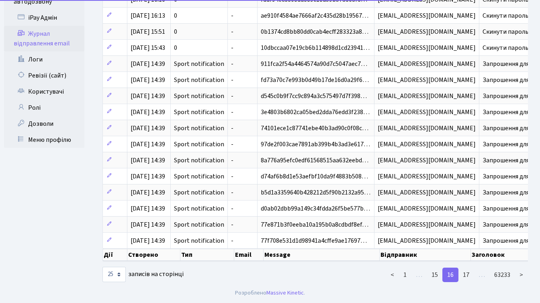
click at [469, 275] on link "17" at bounding box center [466, 275] width 16 height 14
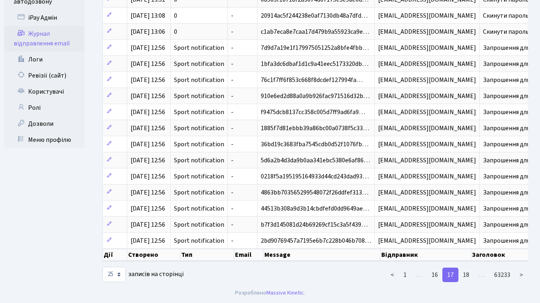
click at [469, 275] on link "18" at bounding box center [466, 275] width 16 height 14
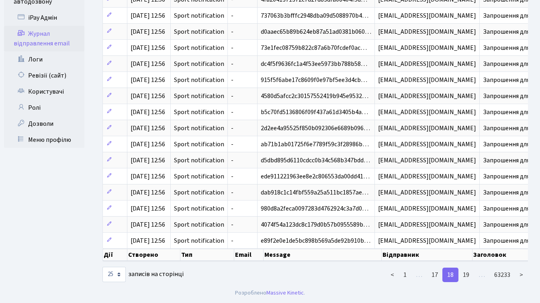
click at [469, 275] on link "19" at bounding box center [466, 275] width 16 height 14
click at [469, 275] on link "20" at bounding box center [466, 275] width 16 height 14
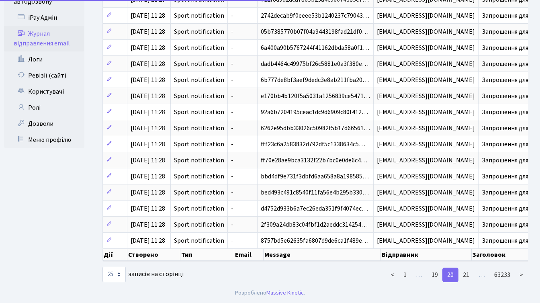
click at [469, 275] on link "21" at bounding box center [466, 275] width 16 height 14
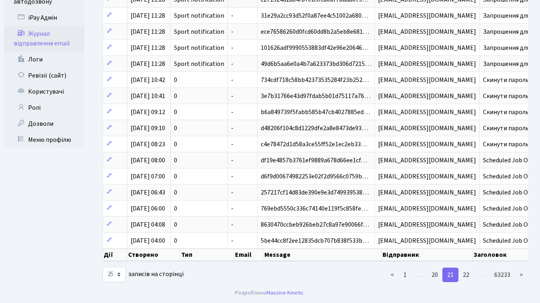
click at [469, 275] on link "22" at bounding box center [466, 275] width 16 height 14
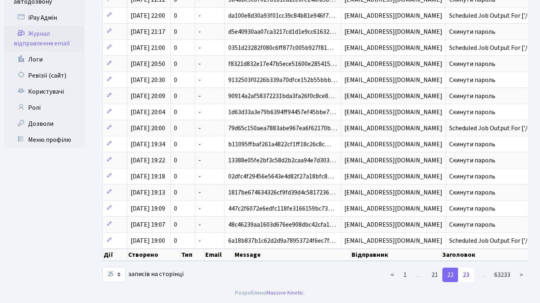
click at [469, 275] on link "23" at bounding box center [466, 275] width 16 height 14
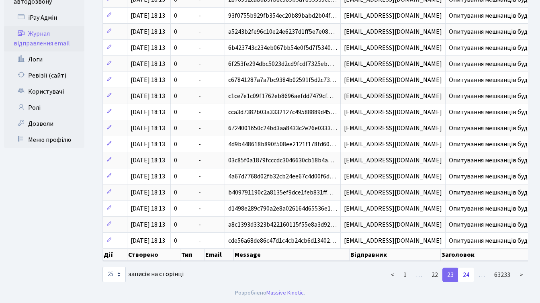
click at [470, 275] on link "24" at bounding box center [466, 275] width 16 height 14
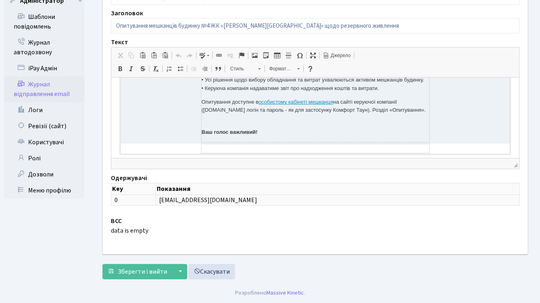
scroll to position [248, 0]
drag, startPoint x: 199, startPoint y: 111, endPoint x: 416, endPoint y: 120, distance: 217.3
click at [416, 115] on p "Опитування доступне в особистому кабінеті мешканця на сайті керуючої компанії (…" at bounding box center [316, 106] width 228 height 17
copy p "Опитування доступне в особистому кабінеті мешканця на сайті керуючої компанії (…"
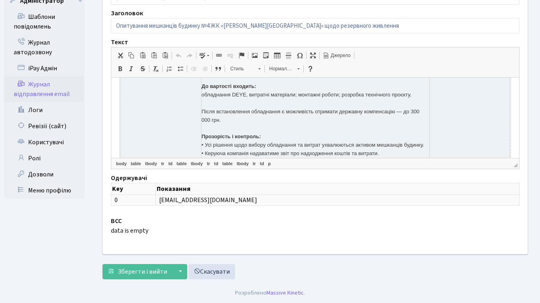
scroll to position [262, 0]
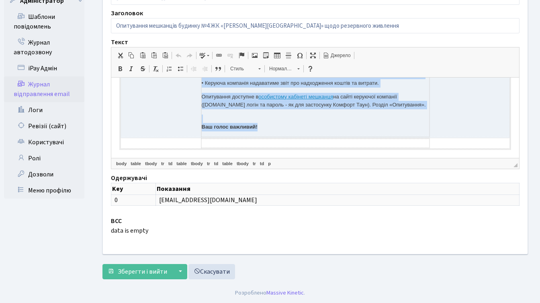
drag, startPoint x: 200, startPoint y: 128, endPoint x: 279, endPoint y: 127, distance: 78.8
click at [265, 122] on p "Ваш голос важливий!" at bounding box center [316, 122] width 228 height 17
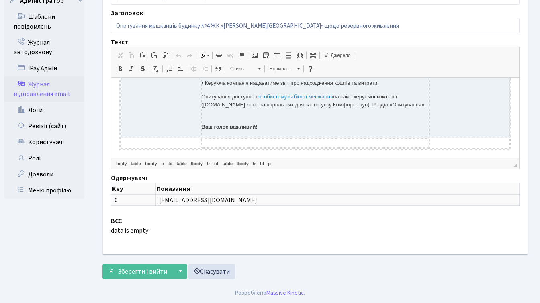
drag, startPoint x: 418, startPoint y: 106, endPoint x: 200, endPoint y: 99, distance: 218.1
click at [202, 99] on p "Опитування доступне в особистому кабінеті мешканця на сайті керуючої компанії (…" at bounding box center [316, 100] width 228 height 17
click at [226, 114] on p "Ваш голос важливий!" at bounding box center [316, 122] width 228 height 17
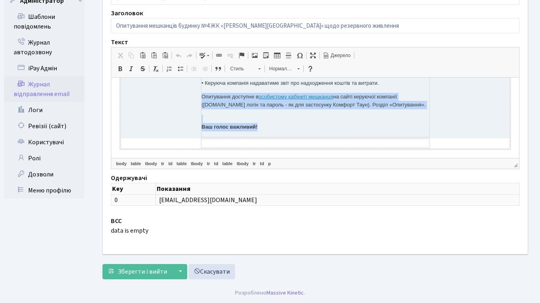
drag, startPoint x: 199, startPoint y: 98, endPoint x: 273, endPoint y: 129, distance: 80.6
copy td "Опитування доступне в особистому кабінеті мешканця на сайті керуючої компанії (…"
click at [286, 123] on p "Ваш голос важливий!" at bounding box center [316, 122] width 228 height 17
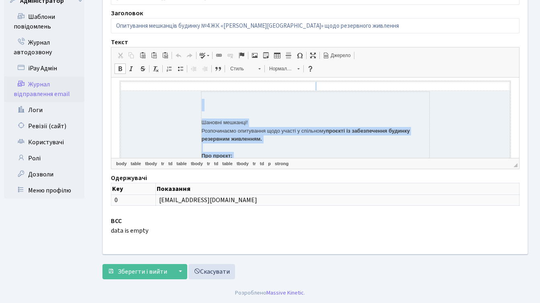
scroll to position [0, 0]
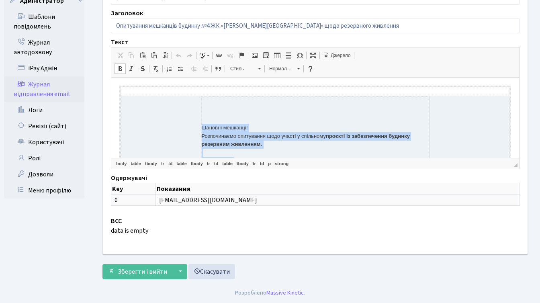
drag, startPoint x: 271, startPoint y: 126, endPoint x: 200, endPoint y: 127, distance: 71.2
click at [201, 127] on td "Шановні мешканці! Розпочинаємо опитування щодо участі у спільному проєкті із за…" at bounding box center [315, 244] width 228 height 294
copy td "Шановні мешканці! Розпочинаємо опитування щодо участі у спільному проєкті із за…"
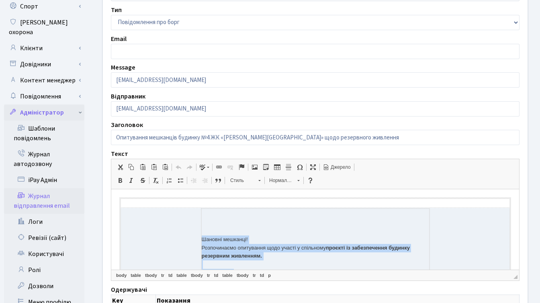
scroll to position [73, 0]
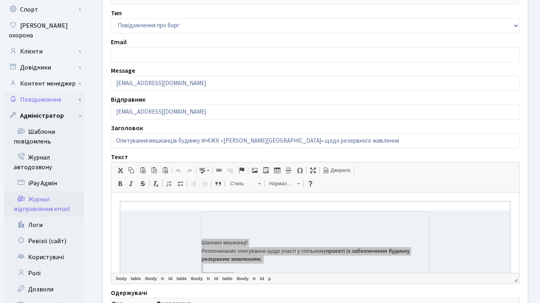
click at [44, 92] on link "Повідомлення" at bounding box center [44, 100] width 80 height 16
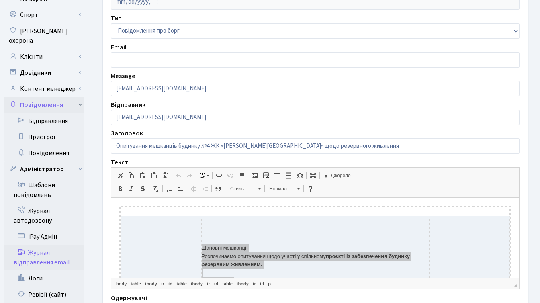
scroll to position [62, 0]
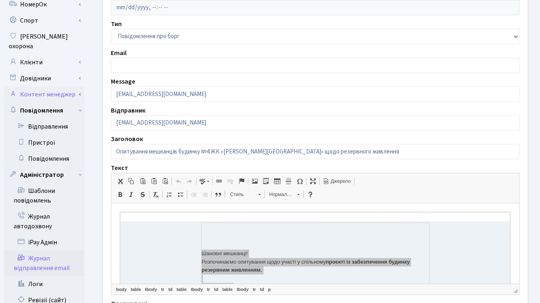
click at [59, 86] on link "Контент менеджер" at bounding box center [44, 94] width 80 height 16
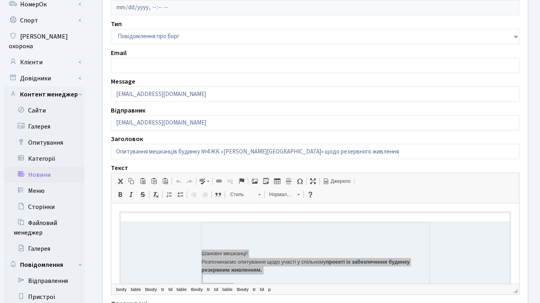
click at [39, 167] on link "Новини" at bounding box center [44, 175] width 80 height 16
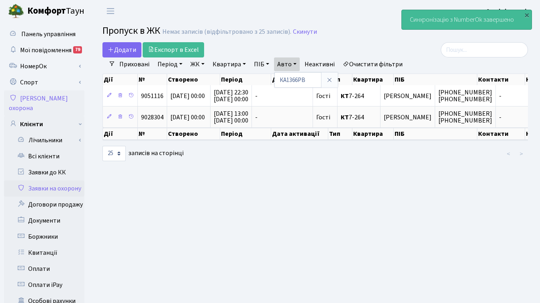
select select "25"
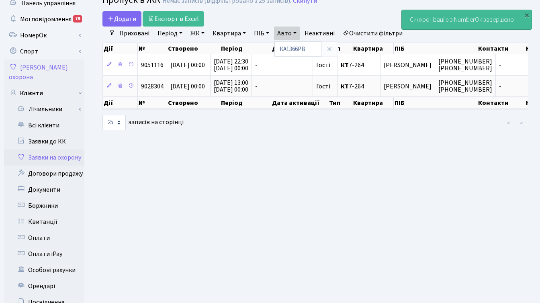
scroll to position [0, 62]
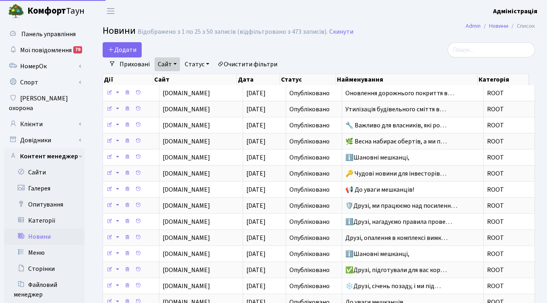
select select "25"
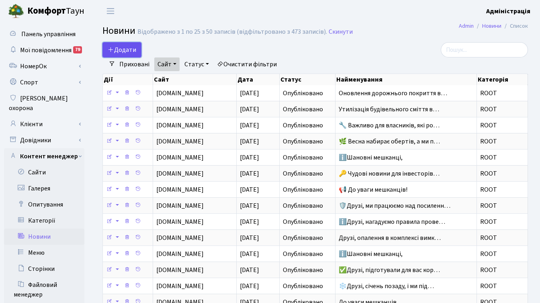
click at [116, 43] on link "Додати" at bounding box center [122, 49] width 39 height 15
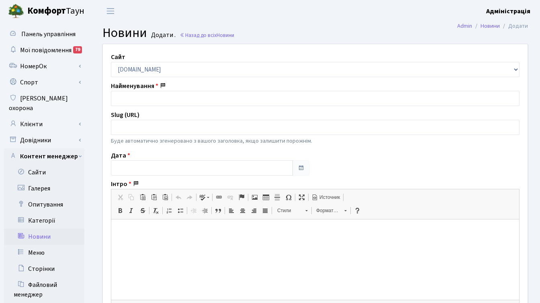
click at [144, 234] on p at bounding box center [315, 232] width 392 height 8
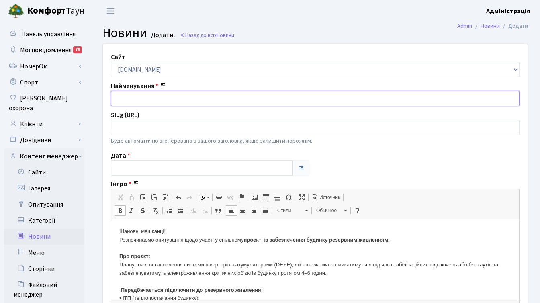
click at [132, 99] on input "text" at bounding box center [315, 98] width 409 height 15
paste input "🏙 Опитування мешканців будинку №4 ЖК «Діброва Парк» щодо резервного живлення"
type input "🏙 Опитування мешканців будинку №4 ЖК «Діброва Парк» щодо резервного живлення"
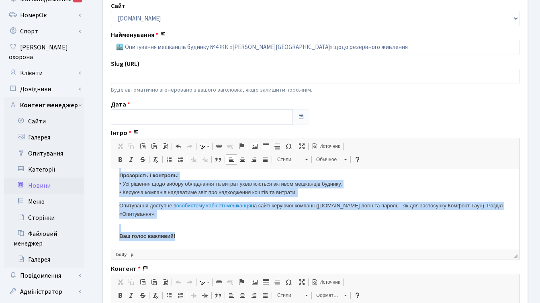
scroll to position [62, 0]
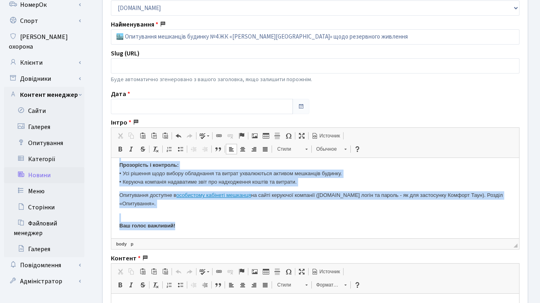
drag, startPoint x: 121, startPoint y: 169, endPoint x: 330, endPoint y: 179, distance: 209.3
click at [330, 179] on p "Шановні мешканці! Розпочинаємо опитування щодо участі у спільному проєкті із за…" at bounding box center [315, 90] width 392 height 192
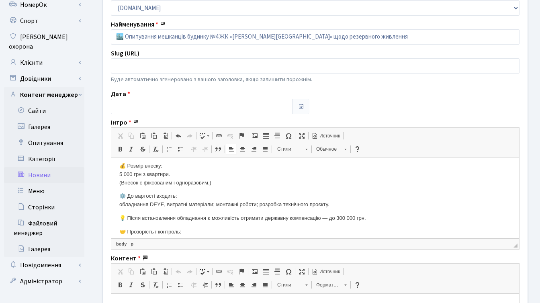
scroll to position [0, 0]
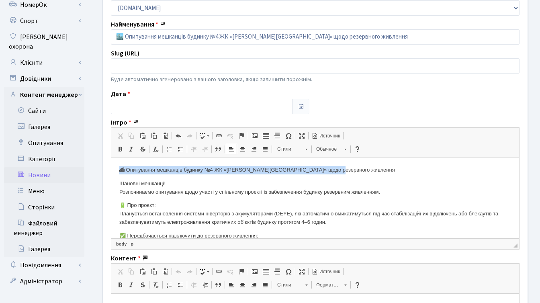
drag, startPoint x: 347, startPoint y: 169, endPoint x: 183, endPoint y: 326, distance: 227.0
click at [111, 168] on html "🏙 Опитування мешканців будинку №4 ЖК «Діброва Парк» щодо резервного живлення Ша…" at bounding box center [315, 285] width 408 height 255
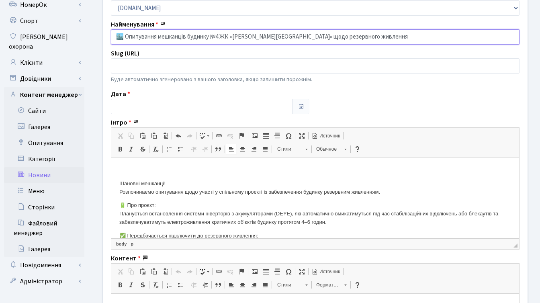
click at [125, 37] on input "🏙 Опитування мешканців будинку №4 ЖК «Діброва Парк» щодо резервного живлення" at bounding box center [315, 36] width 409 height 15
type input "Опитування мешканців будинку №4 ЖК «Діброва Парк» щодо резервного живлення"
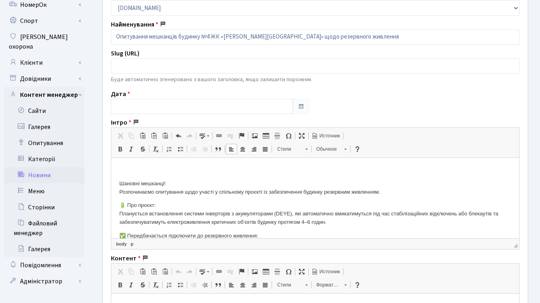
click at [132, 164] on html "Шановні мешканці! Розпочинаємо опитування щодо участі у спільному проєкті із за…" at bounding box center [315, 285] width 408 height 255
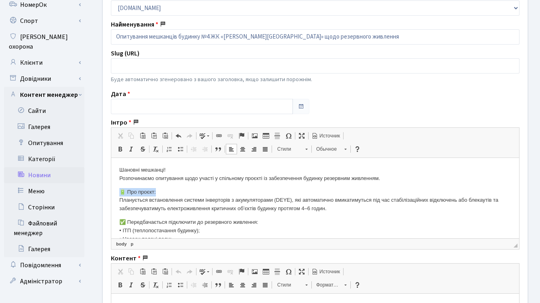
drag, startPoint x: 167, startPoint y: 190, endPoint x: 111, endPoint y: 192, distance: 56.7
click at [111, 192] on html "Шановні мешканці! Розпочинаємо опитування щодо участі у спільному проєкті із за…" at bounding box center [315, 279] width 408 height 242
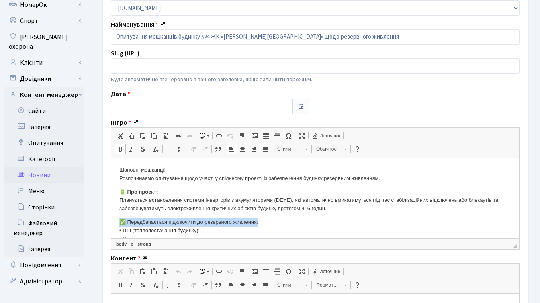
drag, startPoint x: 267, startPoint y: 220, endPoint x: 115, endPoint y: 220, distance: 152.0
click at [115, 220] on html "Шановні мешканці! Розпочинаємо опитування щодо участі у спільному проєкті із за…" at bounding box center [315, 279] width 408 height 242
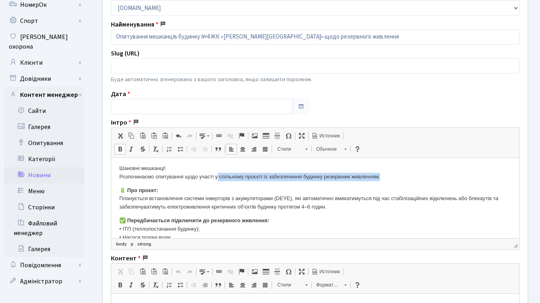
drag, startPoint x: 395, startPoint y: 175, endPoint x: 220, endPoint y: 176, distance: 175.3
click at [220, 176] on p "Шановні мешканці! Розпочинаємо опитування щодо участі у спільному проєкті із за…" at bounding box center [315, 172] width 392 height 17
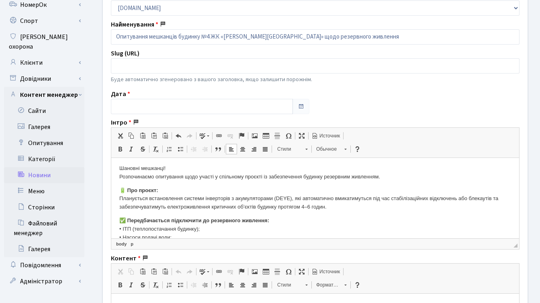
click at [231, 195] on p "🔋 Про проєкт: Планується встановлення системи інверторів з акумуляторами (DEYE)…" at bounding box center [315, 199] width 392 height 25
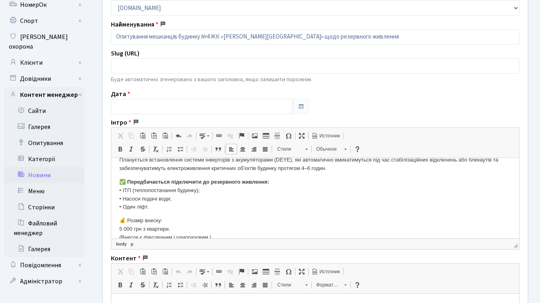
scroll to position [47, 0]
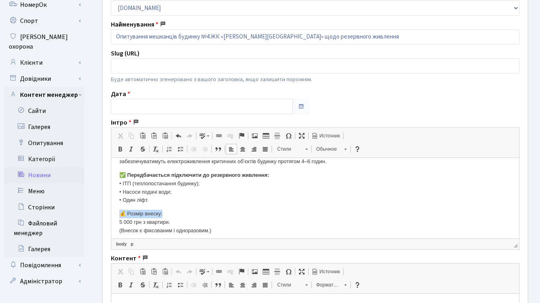
drag, startPoint x: 179, startPoint y: 212, endPoint x: 106, endPoint y: 217, distance: 72.9
click at [111, 217] on html "Шановні мешканці! Розпочинаємо опитування щодо участі у спільному проєкті із за…" at bounding box center [315, 232] width 408 height 242
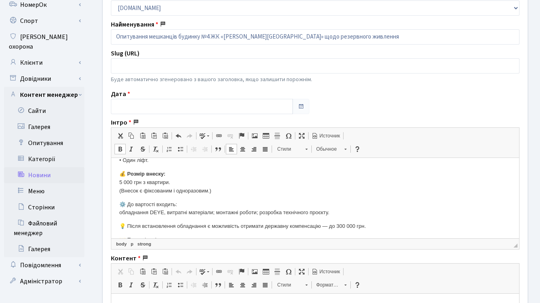
scroll to position [87, 0]
drag, startPoint x: 191, startPoint y: 201, endPoint x: 117, endPoint y: 205, distance: 74.1
click at [117, 205] on html "Шановні мешканці! Розпочинаємо опитування щодо участі у спільному проєкті із за…" at bounding box center [315, 192] width 408 height 242
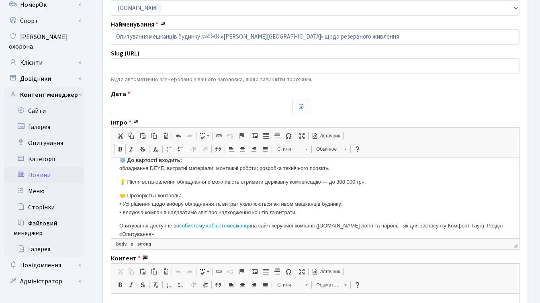
scroll to position [132, 0]
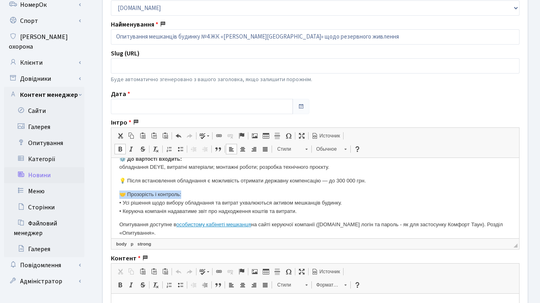
drag, startPoint x: 206, startPoint y: 194, endPoint x: 119, endPoint y: 194, distance: 87.3
click at [119, 194] on html "Шановні мешканці! Розпочинаємо опитування щодо участі у спільному проєкті із за…" at bounding box center [315, 147] width 408 height 242
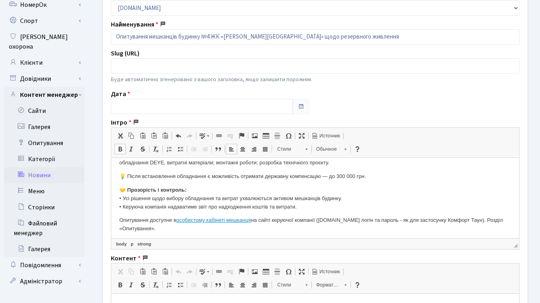
scroll to position [138, 0]
drag, startPoint x: 268, startPoint y: 177, endPoint x: 387, endPoint y: 176, distance: 119.0
click at [388, 176] on p "💡 Після встановлення обладнання є можливість отримати державну компенсацію — до…" at bounding box center [315, 176] width 392 height 8
click at [302, 197] on p "🤝 Прозорість і контроль: • Усі рішення щодо вибору обладнання та витрат ухвалюю…" at bounding box center [315, 197] width 392 height 25
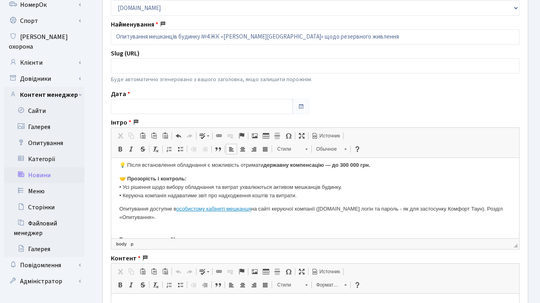
scroll to position [150, 0]
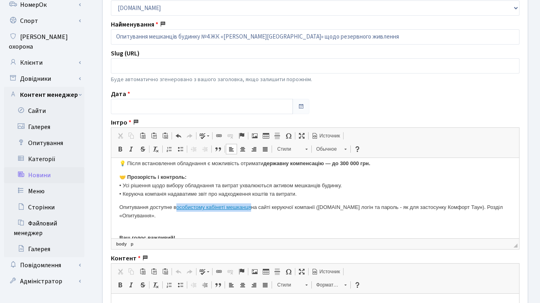
drag, startPoint x: 179, startPoint y: 208, endPoint x: 256, endPoint y: 208, distance: 77.2
click at [256, 208] on p "Опитування доступне в особистому кабінеті мешканця на сайті керуючої компанії (…" at bounding box center [315, 211] width 392 height 17
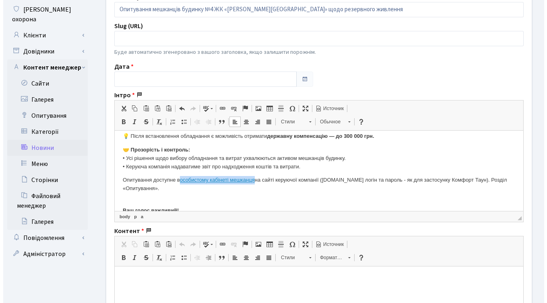
scroll to position [97, 0]
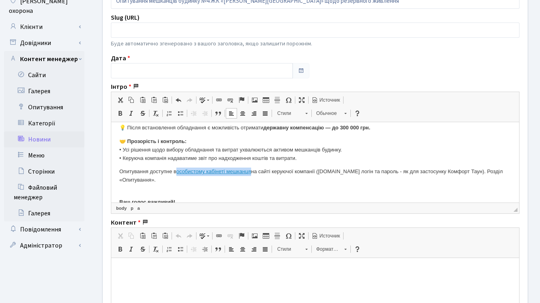
click at [229, 100] on span at bounding box center [230, 100] width 6 height 6
click at [219, 102] on span at bounding box center [219, 100] width 6 height 6
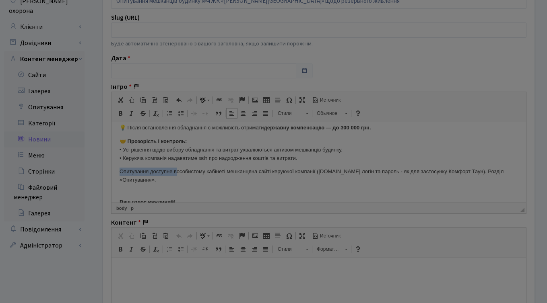
type input "особистому кабінеті мешканця"
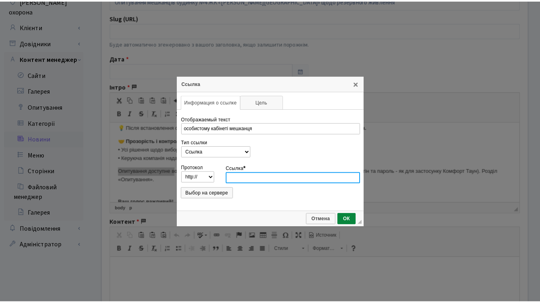
scroll to position [0, 0]
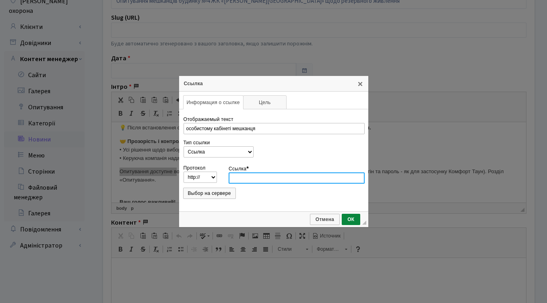
type input "https://dibrova-park.com.ua/backend/poll"
select select "https://"
type input "dibrova-park.com.ua/backend/poll"
click at [349, 217] on span "ОК" at bounding box center [350, 220] width 16 height 6
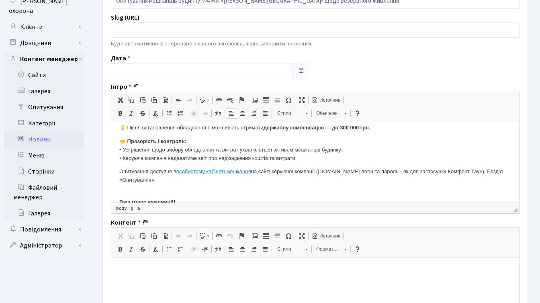
click at [308, 183] on p "Опитування доступне в особистому кабінеті мешканця на сайті керуючої компанії (…" at bounding box center [315, 176] width 392 height 17
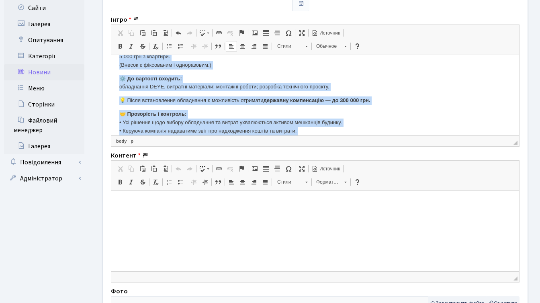
scroll to position [162, 0]
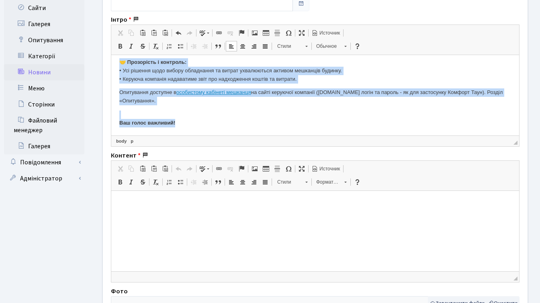
drag, startPoint x: 119, startPoint y: 88, endPoint x: 186, endPoint y: 126, distance: 76.4
click at [186, 126] on body "Шановні мешканці! Розпочинаємо опитування щодо участі у спільному проєкті із за…" at bounding box center [315, 14] width 392 height 226
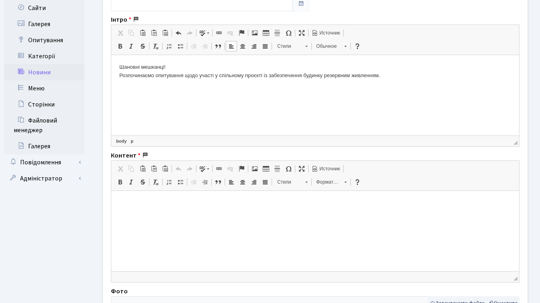
click at [143, 208] on html at bounding box center [315, 203] width 408 height 25
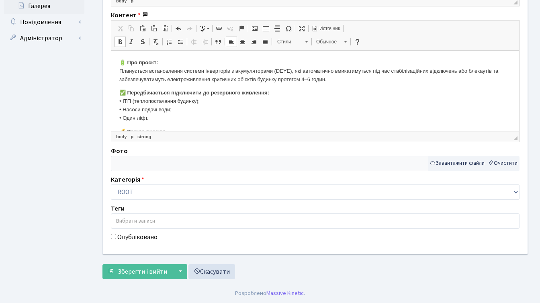
scroll to position [305, 0]
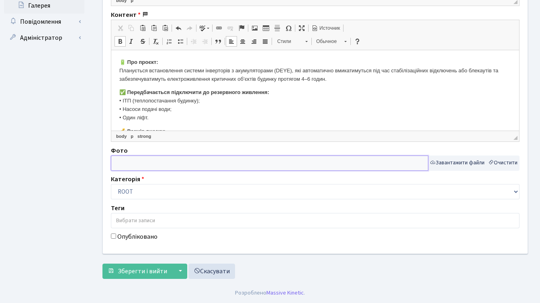
click at [160, 162] on input "text" at bounding box center [270, 163] width 318 height 15
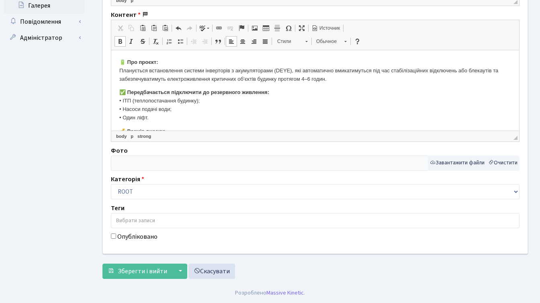
click at [113, 237] on input "Опубліковано" at bounding box center [113, 236] width 5 height 5
checkbox input "true"
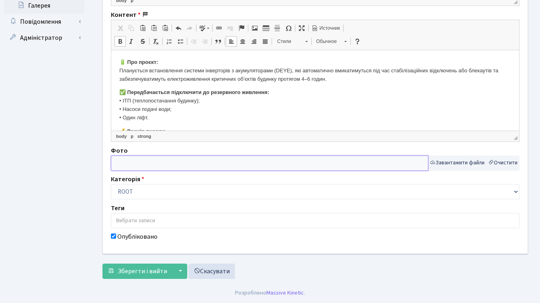
click at [177, 166] on input "text" at bounding box center [270, 163] width 318 height 15
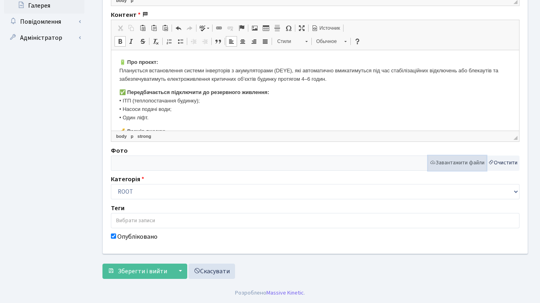
click at [446, 164] on button "Завантажити файли" at bounding box center [457, 163] width 59 height 15
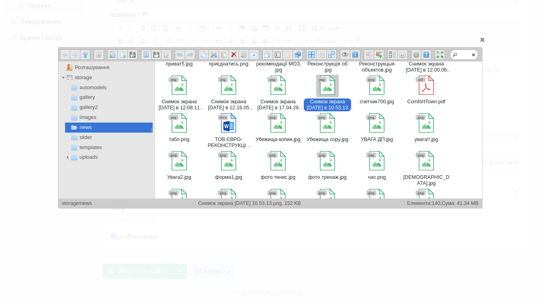
scroll to position [434, 0]
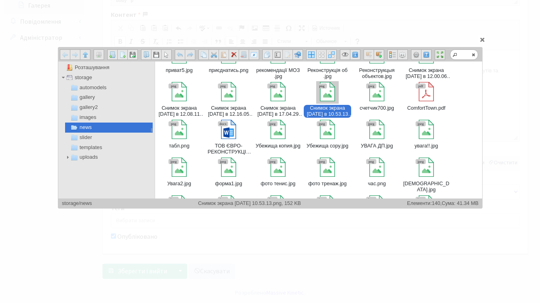
click at [327, 97] on div at bounding box center [327, 91] width 19 height 19
type input "storage/news/Снимок экрана 2025-10-14 в 10.53.13.png"
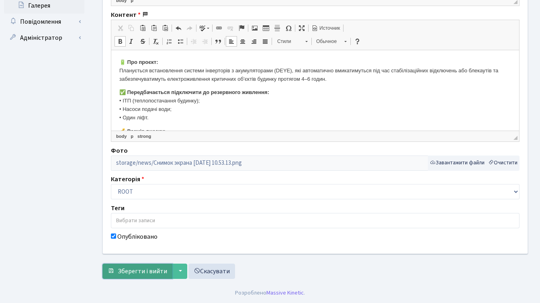
click at [138, 271] on span "Зберегти і вийти" at bounding box center [142, 271] width 49 height 9
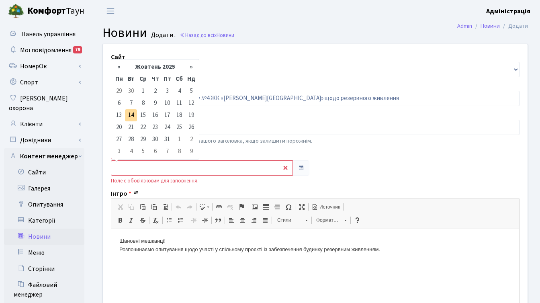
click at [170, 162] on input "text" at bounding box center [202, 167] width 182 height 15
click at [133, 115] on td "14" at bounding box center [131, 115] width 12 height 12
type input "[DATE]"
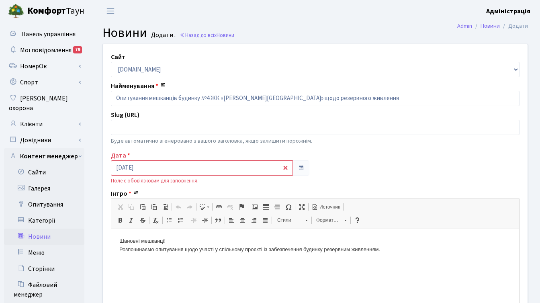
scroll to position [314, 0]
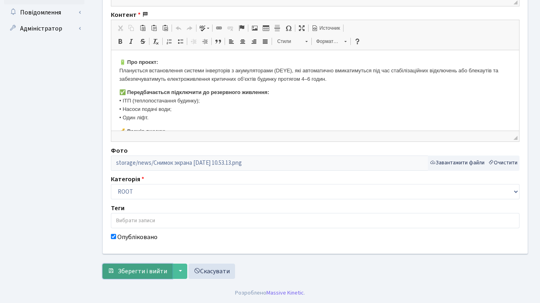
click at [140, 272] on span "Зберегти і вийти" at bounding box center [142, 271] width 49 height 9
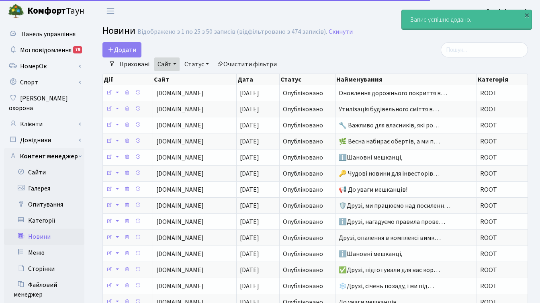
select select "25"
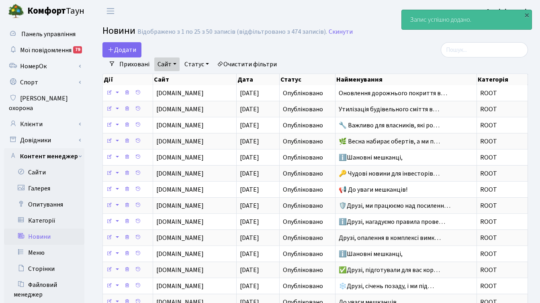
click at [386, 52] on div "Додати" at bounding box center [243, 49] width 292 height 15
click at [367, 39] on h2 "Новини Відображено з 1 по 25 з 50 записів (відфільтровано з 474 записів). Скину…" at bounding box center [316, 32] width 426 height 14
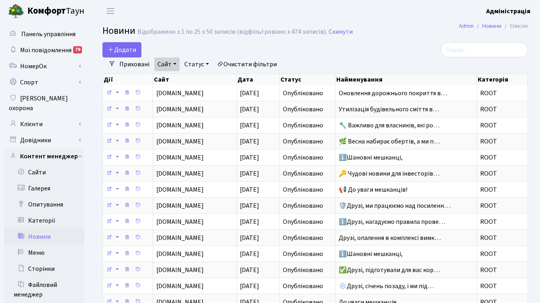
click at [52, 15] on b "Комфорт" at bounding box center [46, 10] width 39 height 13
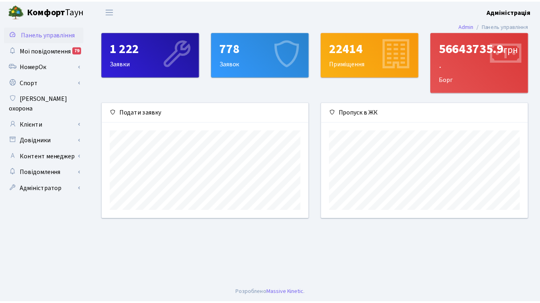
scroll to position [116, 209]
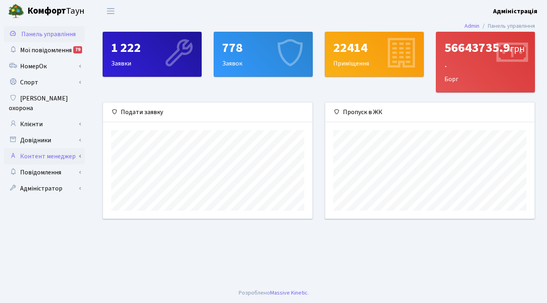
click at [41, 148] on link "Контент менеджер" at bounding box center [44, 156] width 80 height 16
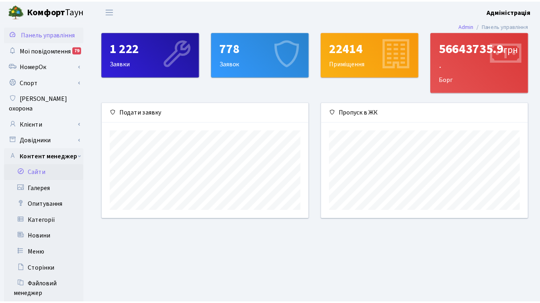
scroll to position [402039, 401949]
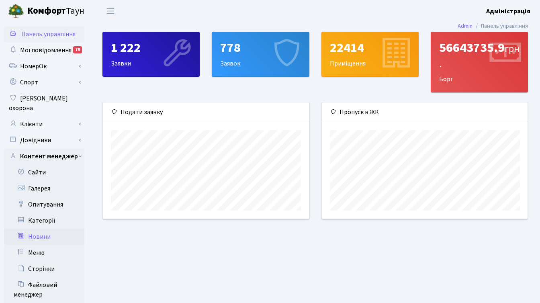
click at [42, 229] on link "Новини" at bounding box center [44, 237] width 80 height 16
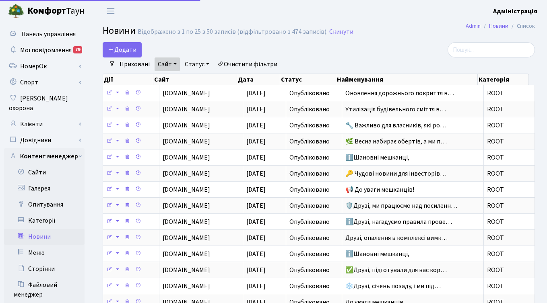
select select "25"
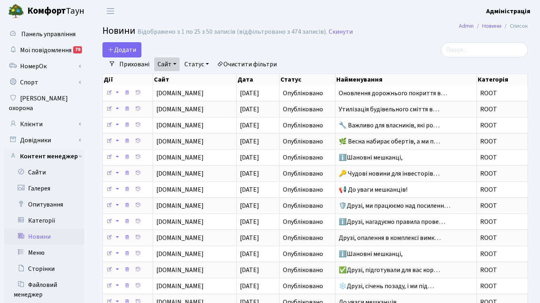
click at [165, 64] on link "Сайт" at bounding box center [166, 65] width 25 height 14
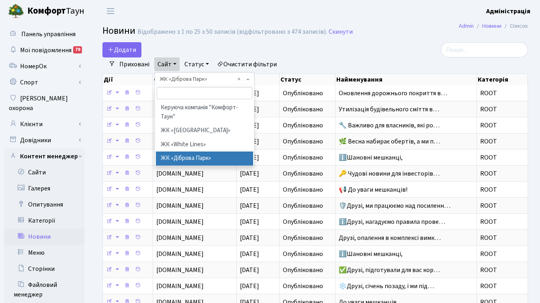
click at [240, 64] on link "Очистити фільтри" at bounding box center [247, 65] width 66 height 14
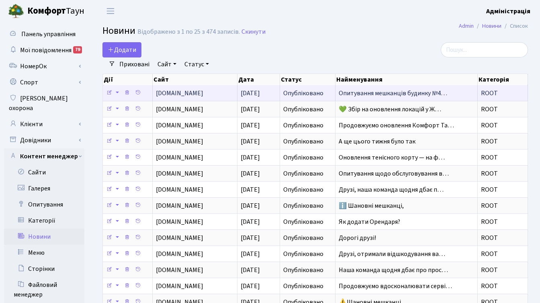
click at [370, 95] on span "Опитування мешканців будинку №4…" at bounding box center [393, 93] width 109 height 9
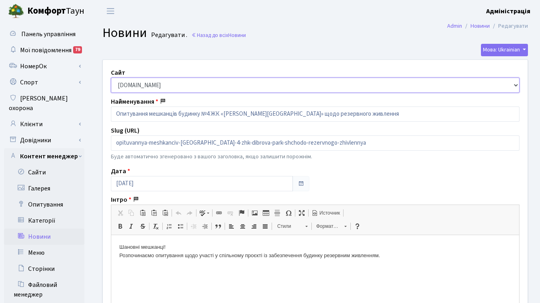
click at [168, 90] on select "comfort-town.com.ua svitlopark.com.ua white-lines.com.ua dibrova-park.com.ua" at bounding box center [315, 85] width 409 height 15
select select "4"
click at [111, 78] on select "comfort-town.com.ua svitlopark.com.ua white-lines.com.ua dibrova-park.com.ua" at bounding box center [315, 85] width 409 height 15
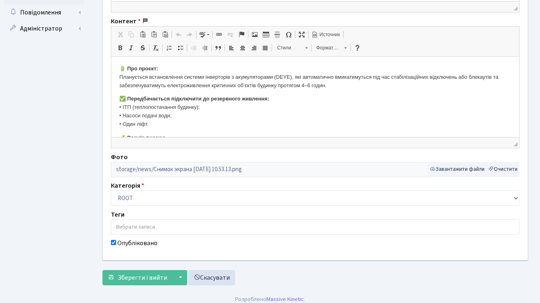
scroll to position [321, 0]
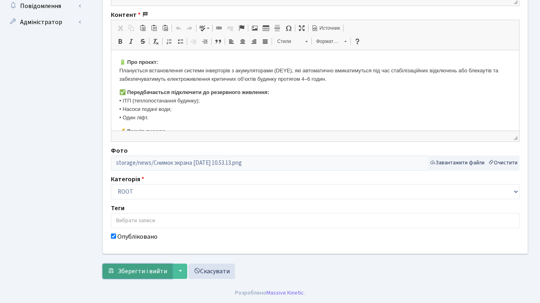
click at [142, 269] on span "Зберегти і вийти" at bounding box center [142, 271] width 49 height 9
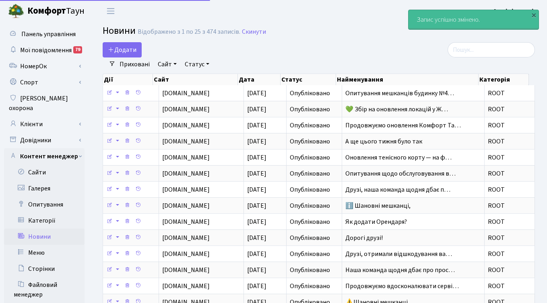
select select "25"
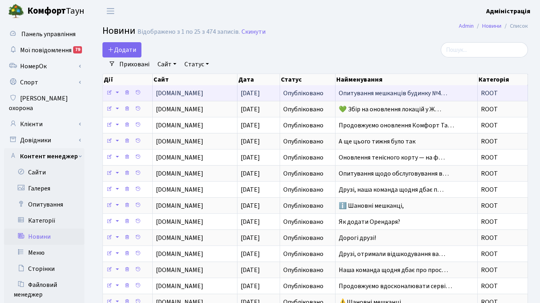
click at [358, 92] on span "Опитування мешканців будинку №4…" at bounding box center [393, 93] width 109 height 9
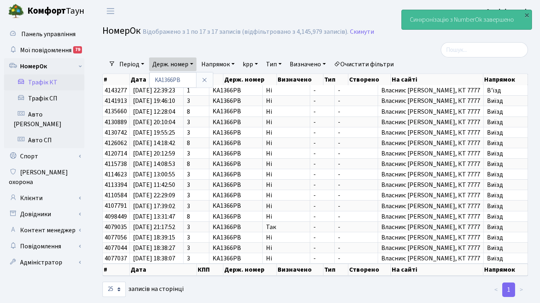
select select "25"
click at [57, 7] on b "Комфорт" at bounding box center [46, 10] width 39 height 13
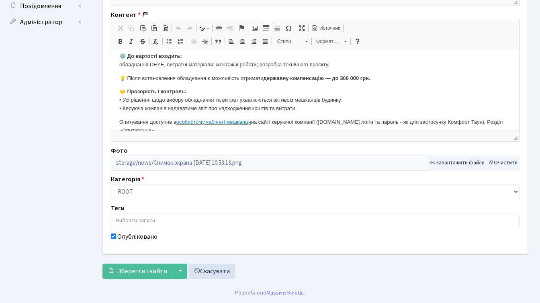
scroll to position [140, 0]
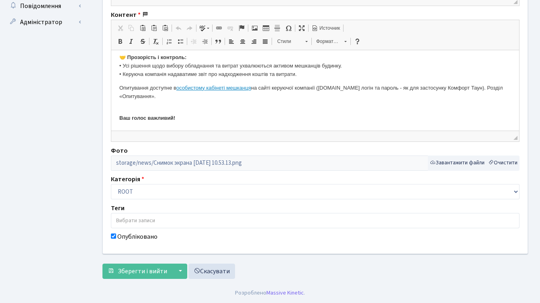
click at [119, 119] on strong "Ваш голос важливий!" at bounding box center [147, 118] width 56 height 6
click at [138, 273] on span "Зберегти і вийти" at bounding box center [142, 271] width 49 height 9
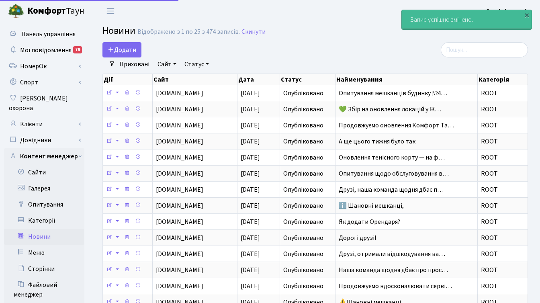
select select "25"
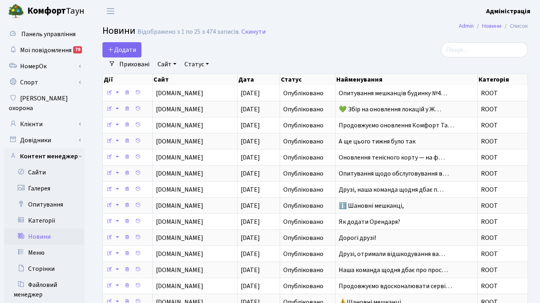
click at [356, 27] on h2 "Новини Відображено з 1 по 25 з 474 записів. Скинути" at bounding box center [316, 32] width 426 height 14
click at [288, 51] on div "Додати" at bounding box center [243, 49] width 280 height 15
click at [39, 116] on link "Клієнти" at bounding box center [44, 124] width 80 height 16
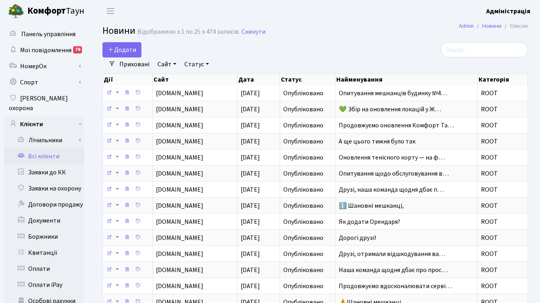
click at [43, 149] on link "Всі клієнти" at bounding box center [44, 156] width 80 height 16
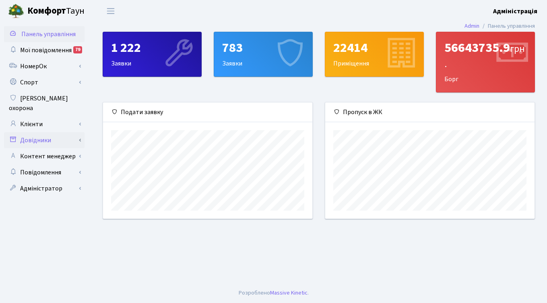
scroll to position [402039, 401946]
click at [35, 116] on link "Клієнти" at bounding box center [44, 124] width 80 height 16
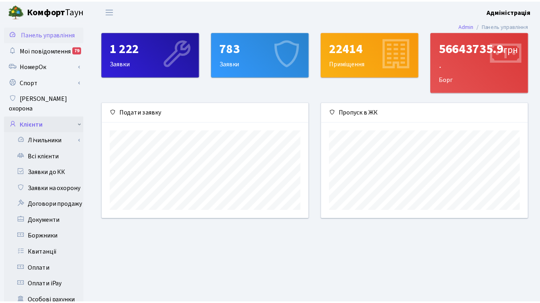
scroll to position [402039, 401949]
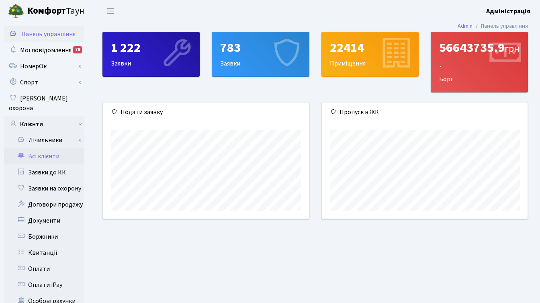
drag, startPoint x: 41, startPoint y: 145, endPoint x: 55, endPoint y: 147, distance: 14.2
click at [41, 148] on link "Всі клієнти" at bounding box center [44, 156] width 80 height 16
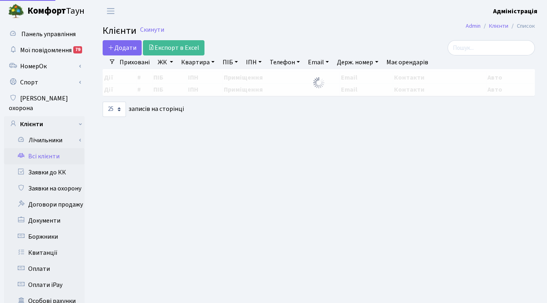
select select "25"
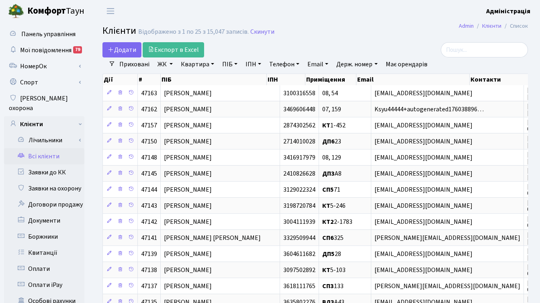
click at [314, 29] on h2 "Клієнти Відображено з 1 по 25 з 15,047 записів. Скинути" at bounding box center [316, 32] width 426 height 14
click at [364, 33] on h2 "Клієнти Відображено з 1 по 25 з 15,047 записів. Скинути" at bounding box center [316, 32] width 426 height 14
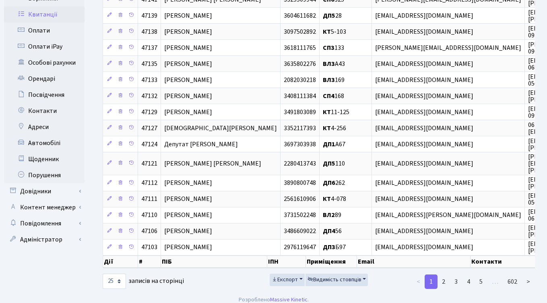
scroll to position [245, 0]
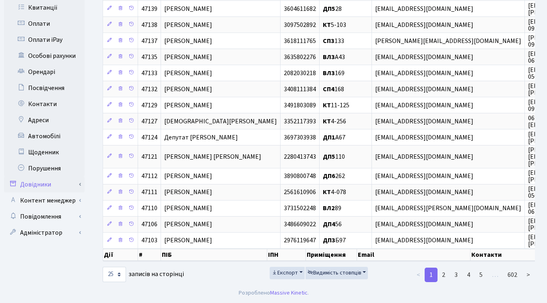
click at [45, 177] on link "Довідники" at bounding box center [44, 185] width 80 height 16
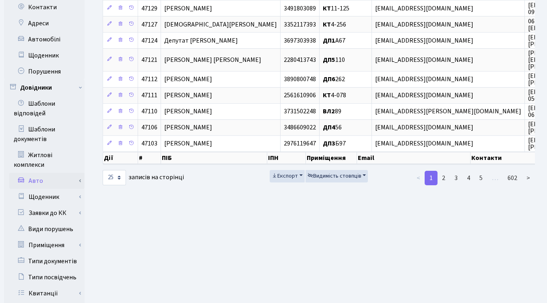
scroll to position [376, 0]
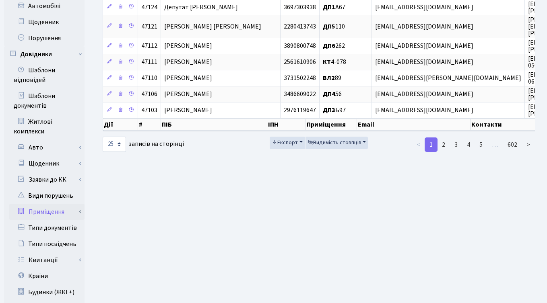
click at [53, 204] on link "Приміщення" at bounding box center [46, 212] width 75 height 16
click at [50, 220] on link "Всі приміщення" at bounding box center [46, 228] width 75 height 16
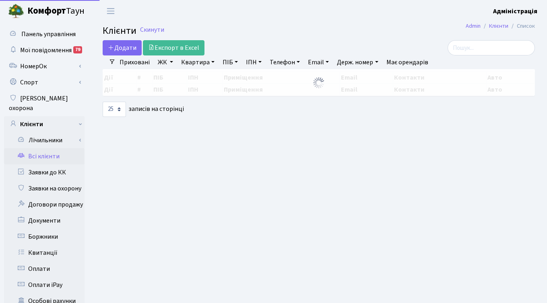
select select "25"
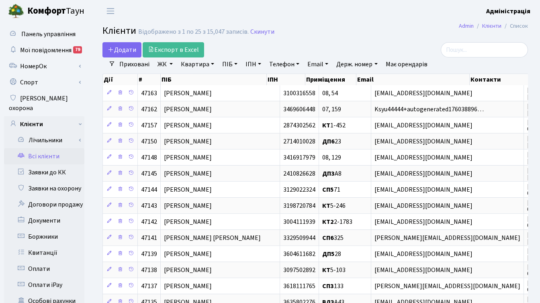
click at [166, 66] on link "ЖК" at bounding box center [165, 65] width 22 height 14
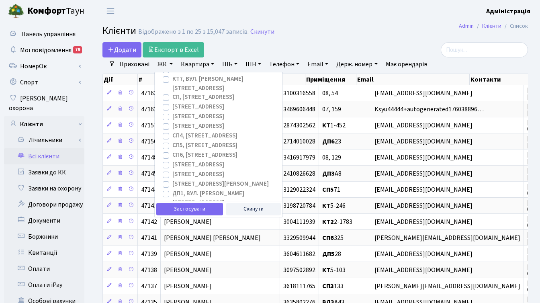
scroll to position [91, 0]
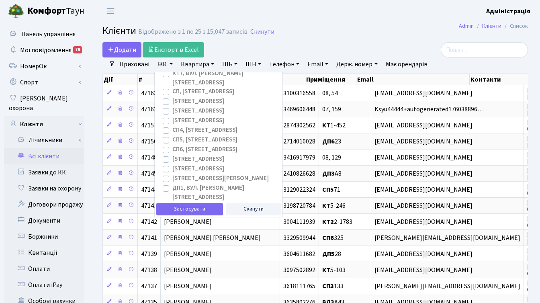
click at [173, 184] on label "ДП1, вул. [PERSON_NAME][STREET_ADDRESS]" at bounding box center [225, 193] width 104 height 18
click at [173, 184] on input "ДП1, вул. [PERSON_NAME][STREET_ADDRESS]" at bounding box center [175, 186] width 5 height 5
click at [174, 212] on button "Застосувати" at bounding box center [189, 209] width 67 height 12
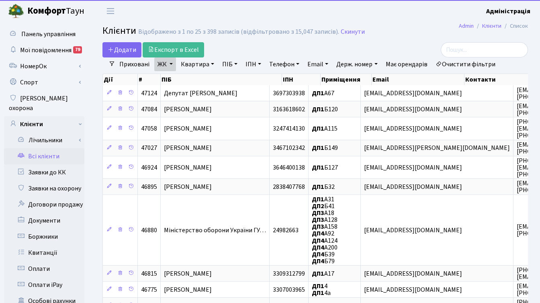
click at [399, 35] on h2 "Клієнти Відображено з 1 по 25 з 398 записів (відфільтровано з 15,047 записів). …" at bounding box center [316, 32] width 426 height 14
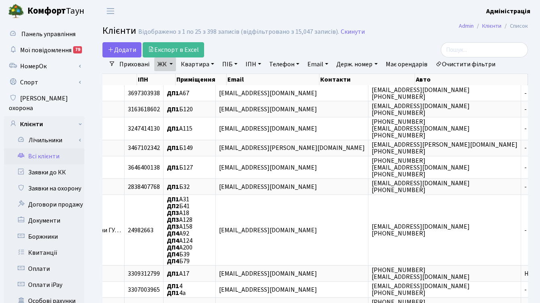
click at [164, 62] on link "ЖК" at bounding box center [165, 65] width 22 height 14
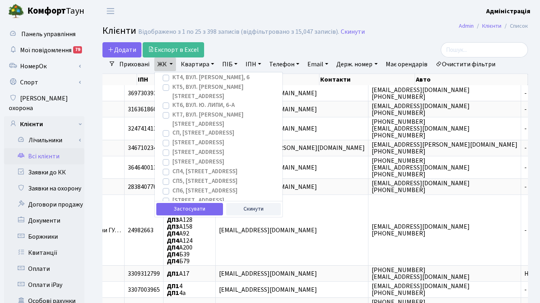
scroll to position [106, 0]
click at [173, 169] on label "ДП1, вул. [PERSON_NAME][STREET_ADDRESS]" at bounding box center [225, 178] width 104 height 18
click at [173, 169] on input "ДП1, вул. [PERSON_NAME][STREET_ADDRESS]" at bounding box center [175, 171] width 5 height 5
checkbox input "false"
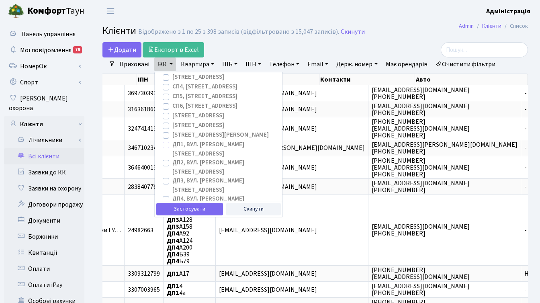
scroll to position [136, 0]
click at [173, 193] on label "ДП4, вул. [PERSON_NAME][STREET_ADDRESS]" at bounding box center [225, 202] width 104 height 18
click at [173, 193] on input "ДП4, вул. [PERSON_NAME][STREET_ADDRESS]" at bounding box center [175, 195] width 5 height 5
click at [181, 209] on button "Застосувати" at bounding box center [189, 209] width 67 height 12
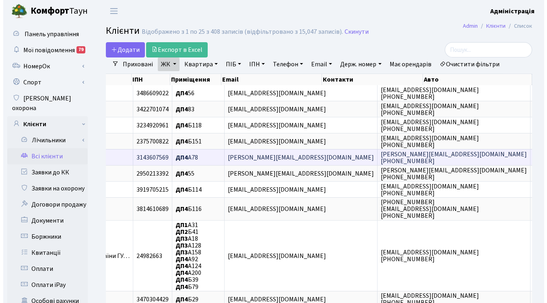
scroll to position [0, 134]
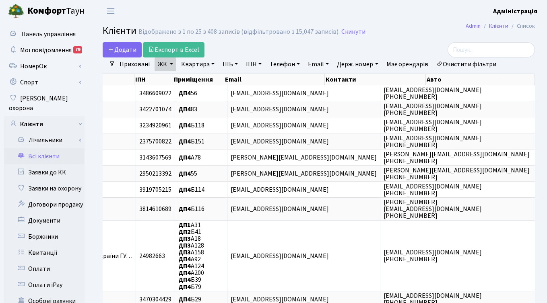
click at [455, 64] on link "Очистити фільтри" at bounding box center [466, 65] width 66 height 14
checkbox input "false"
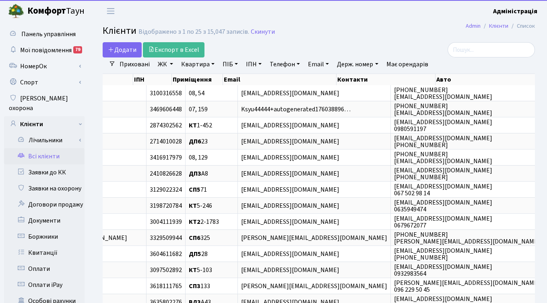
click at [164, 64] on link "ЖК" at bounding box center [165, 65] width 22 height 14
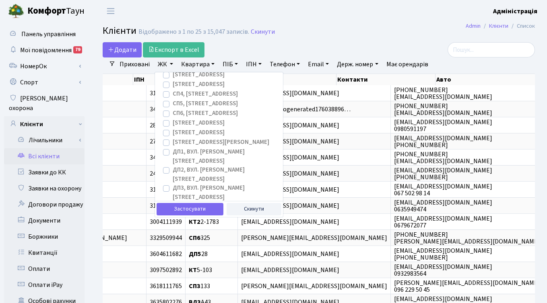
scroll to position [128, 0]
click at [173, 137] on label "[STREET_ADDRESS][PERSON_NAME]" at bounding box center [221, 141] width 97 height 9
click at [173, 137] on input "[STREET_ADDRESS][PERSON_NAME]" at bounding box center [175, 139] width 5 height 5
checkbox input "true"
click at [187, 208] on button "Застосувати" at bounding box center [189, 209] width 67 height 12
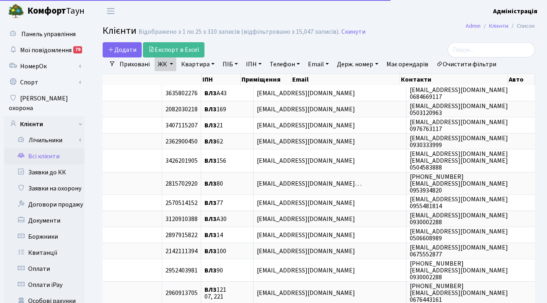
scroll to position [0, 88]
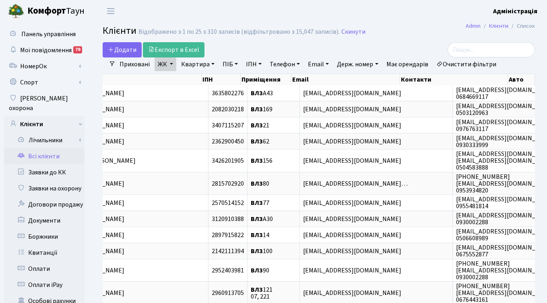
click at [199, 65] on link "Квартира" at bounding box center [198, 65] width 40 height 14
type input "198"
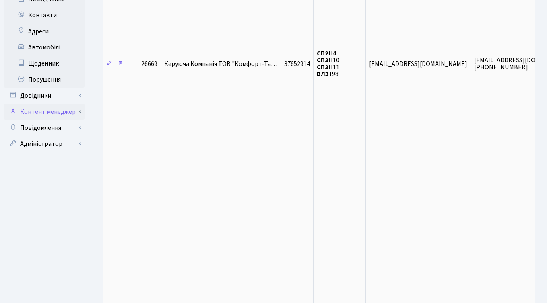
scroll to position [333, 0]
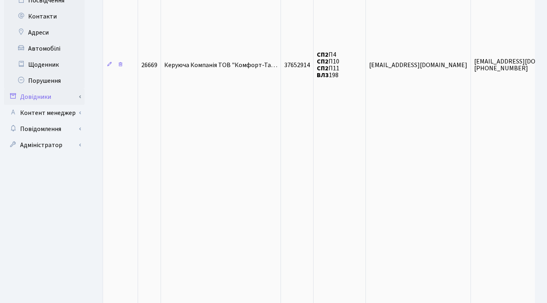
click at [39, 91] on link "Довідники" at bounding box center [44, 97] width 80 height 16
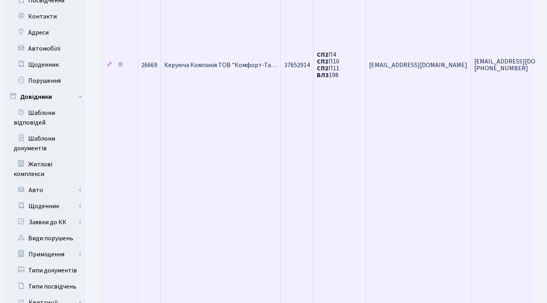
click at [251, 81] on td "Керуюча Компанія ТОВ "Комфорт-Та…" at bounding box center [221, 65] width 120 height 566
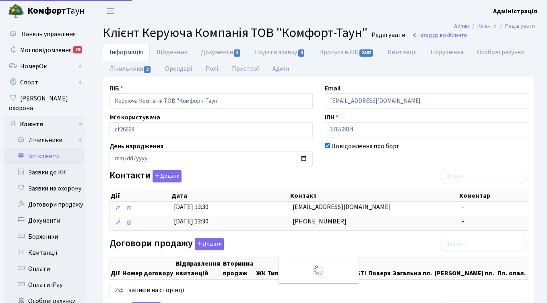
select select "25"
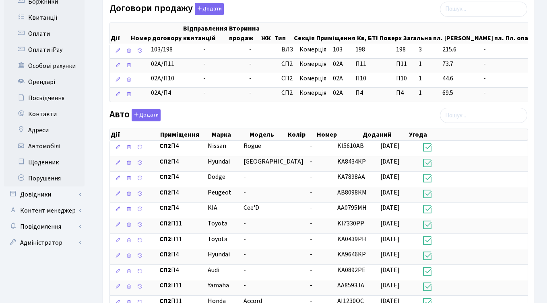
scroll to position [237, 0]
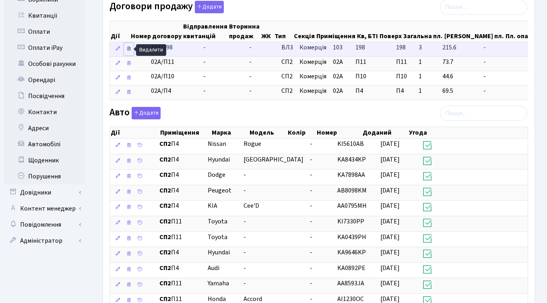
click at [129, 49] on icon at bounding box center [129, 49] width 6 height 6
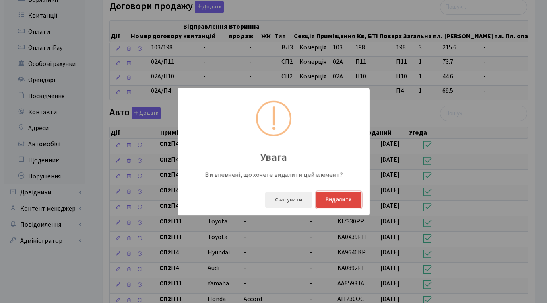
click at [333, 198] on button "Видалити" at bounding box center [338, 200] width 45 height 16
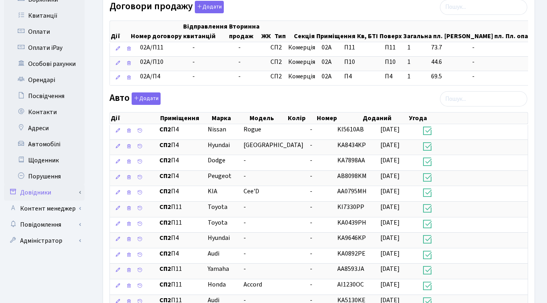
click at [37, 185] on link "Довідники" at bounding box center [44, 193] width 80 height 16
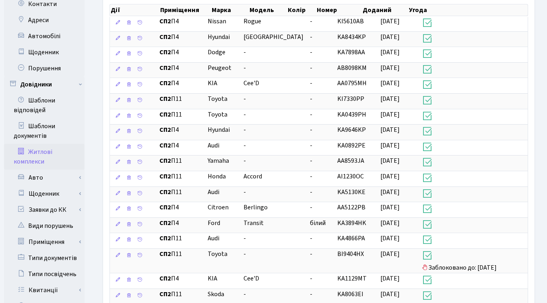
scroll to position [353, 0]
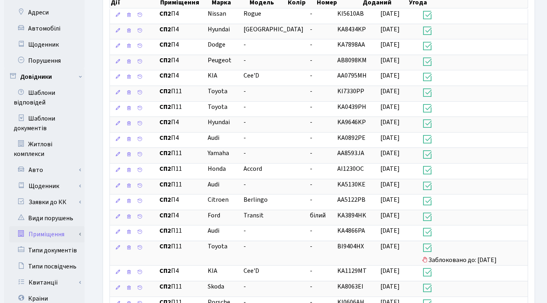
click at [50, 226] on link "Приміщення" at bounding box center [46, 234] width 75 height 16
click at [51, 242] on link "Всі приміщення" at bounding box center [46, 250] width 75 height 16
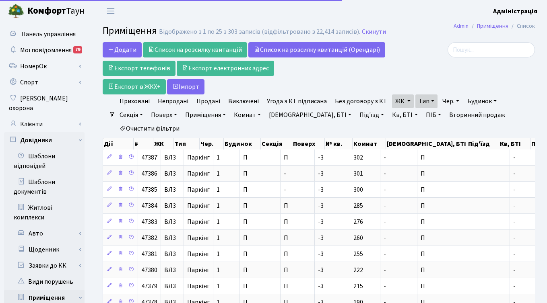
select select "25"
click at [29, 118] on link "Клієнти" at bounding box center [44, 124] width 80 height 16
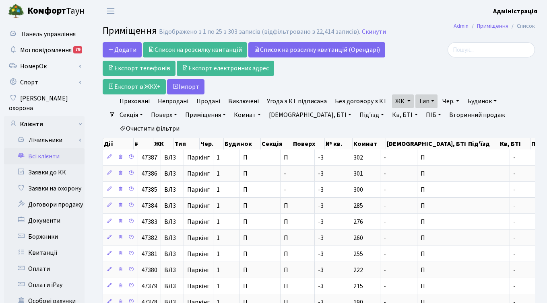
click at [48, 148] on link "Всі клієнти" at bounding box center [44, 156] width 80 height 16
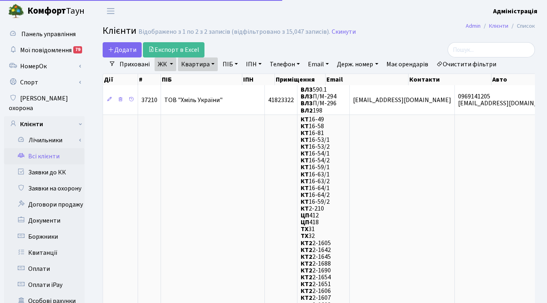
select select "25"
click at [119, 47] on span "Додати" at bounding box center [122, 49] width 29 height 9
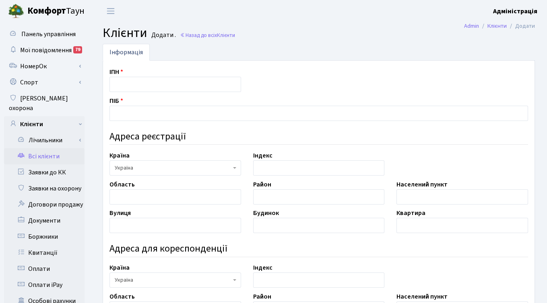
click at [41, 149] on link "Всі клієнти" at bounding box center [44, 156] width 80 height 16
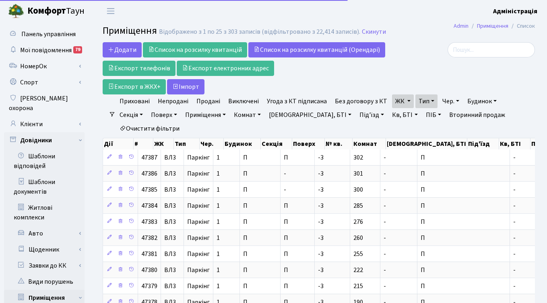
select select "25"
click at [183, 122] on link "Очистити фільтри" at bounding box center [149, 129] width 66 height 14
checkbox input "false"
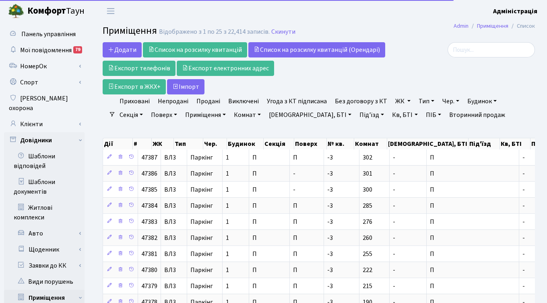
click at [397, 99] on link "ЖК" at bounding box center [403, 102] width 22 height 14
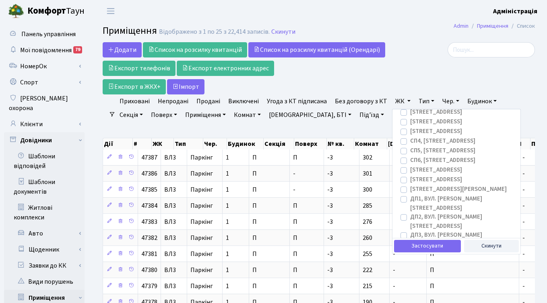
scroll to position [121, 0]
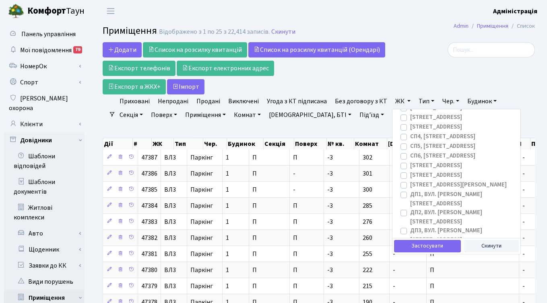
click at [410, 245] on label "ДП4, вул. [PERSON_NAME][STREET_ADDRESS]" at bounding box center [462, 254] width 104 height 18
click at [410, 245] on input "ДП4, вул. [PERSON_NAME][STREET_ADDRESS]" at bounding box center [412, 247] width 5 height 5
checkbox input "true"
click at [412, 244] on button "Застосувати" at bounding box center [427, 246] width 67 height 12
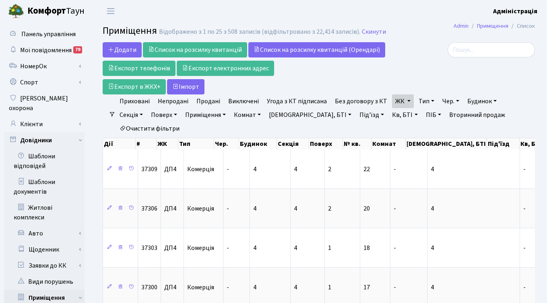
click at [417, 101] on link "Тип" at bounding box center [426, 102] width 22 height 14
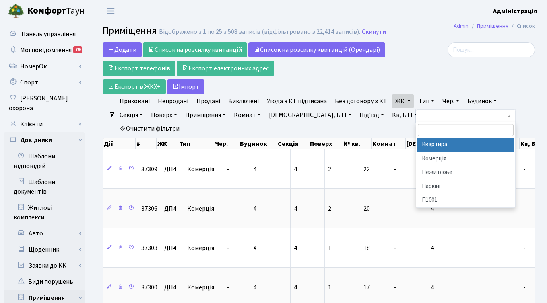
click at [430, 142] on li "Квартира" at bounding box center [465, 145] width 97 height 14
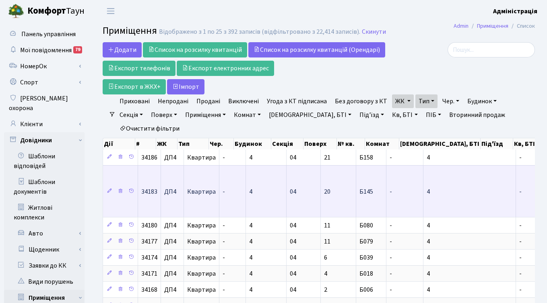
click at [363, 187] on span "Б145" at bounding box center [366, 191] width 14 height 9
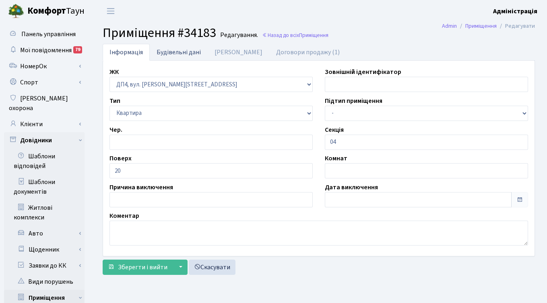
click at [165, 53] on link "Будівельні дані" at bounding box center [179, 52] width 58 height 16
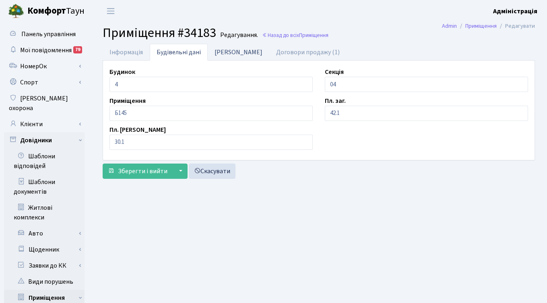
click at [223, 54] on link "Дані БТІ" at bounding box center [239, 52] width 62 height 16
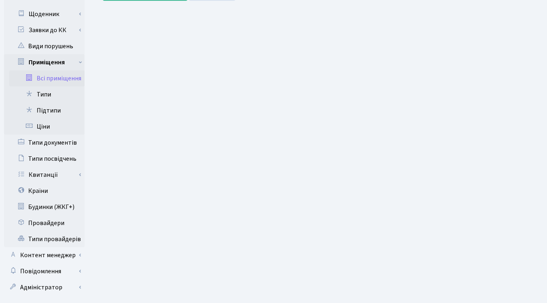
scroll to position [242, 0]
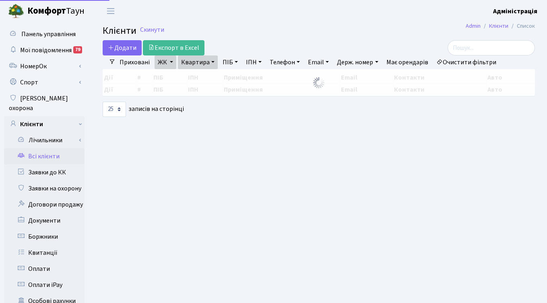
select select "25"
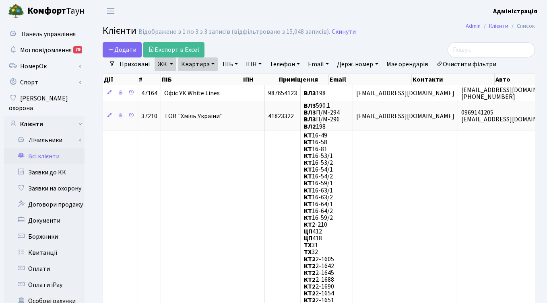
click at [472, 64] on link "Очистити фільтри" at bounding box center [466, 65] width 66 height 14
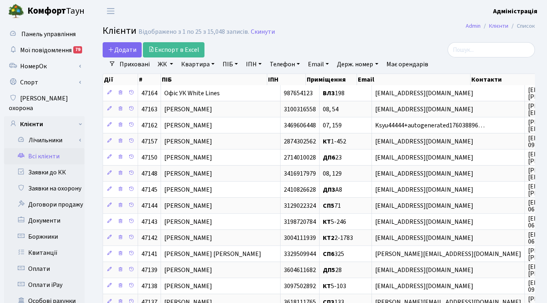
click at [161, 64] on link "ЖК" at bounding box center [165, 65] width 22 height 14
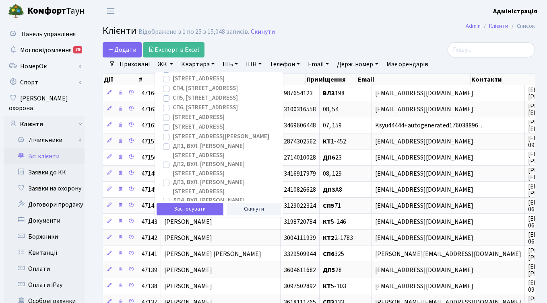
scroll to position [135, 0]
click at [173, 194] on label "ДП4, вул. [PERSON_NAME][STREET_ADDRESS]" at bounding box center [225, 203] width 104 height 18
click at [173, 194] on input "ДП4, вул. [PERSON_NAME][STREET_ADDRESS]" at bounding box center [175, 196] width 5 height 5
checkbox input "true"
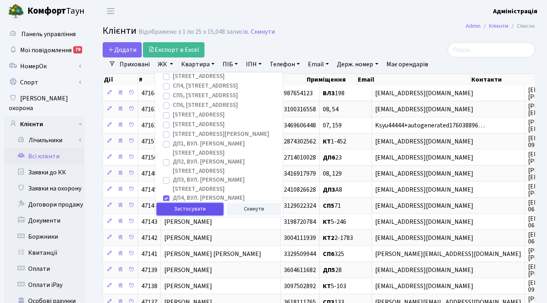
click at [183, 206] on button "Застосувати" at bounding box center [189, 209] width 67 height 12
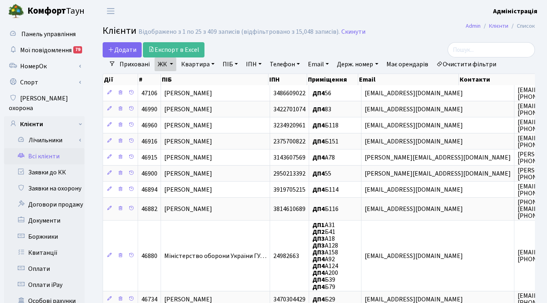
click at [193, 64] on link "Квартира" at bounding box center [198, 65] width 40 height 14
type input "777"
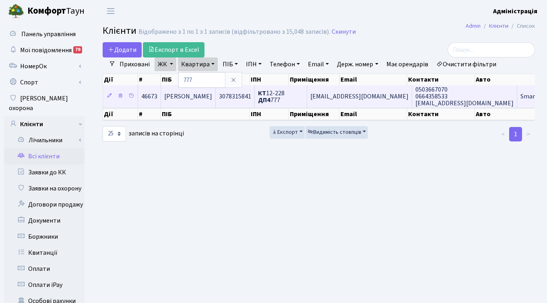
click at [212, 95] on span "[PERSON_NAME]" at bounding box center [188, 96] width 48 height 9
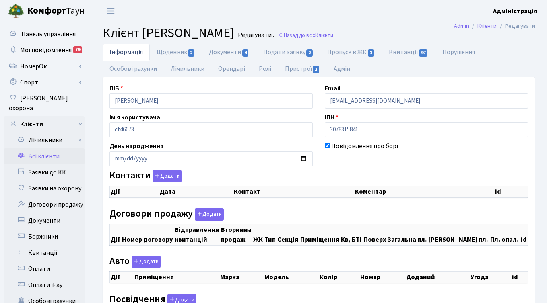
checkbox input "true"
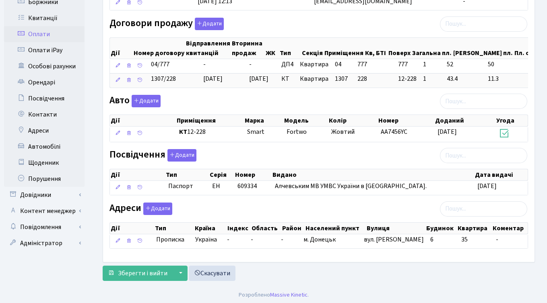
scroll to position [237, 0]
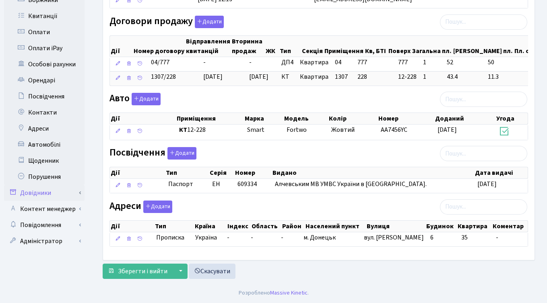
click at [49, 185] on link "Довідники" at bounding box center [44, 193] width 80 height 16
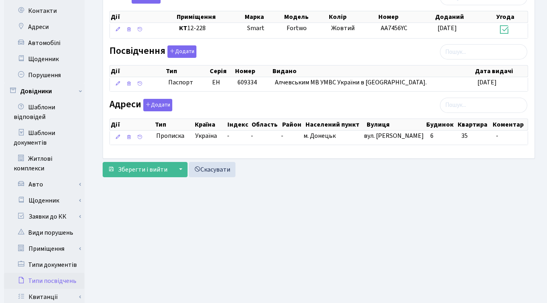
scroll to position [340, 0]
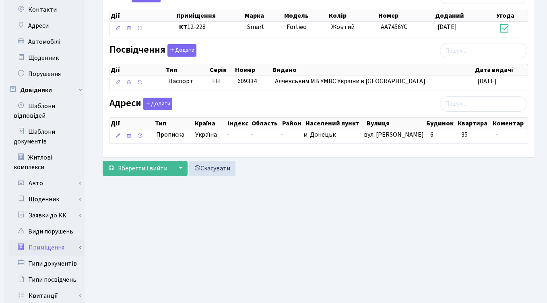
click at [48, 240] on link "Приміщення" at bounding box center [46, 248] width 75 height 16
click at [48, 256] on link "Всі приміщення" at bounding box center [46, 264] width 75 height 16
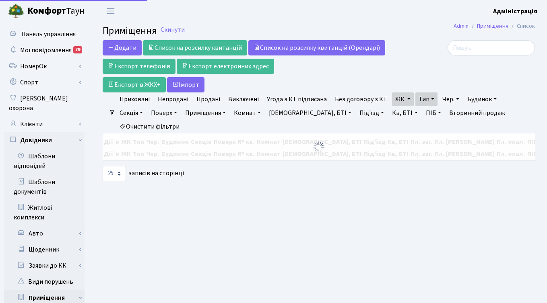
select select "25"
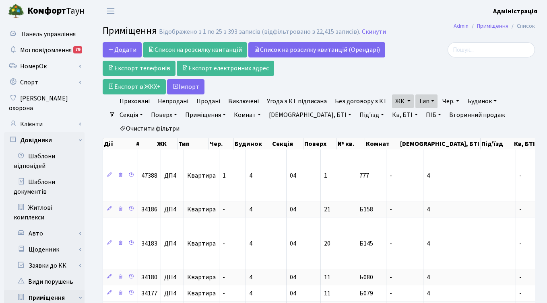
click at [183, 122] on link "Очистити фільтри" at bounding box center [149, 129] width 66 height 14
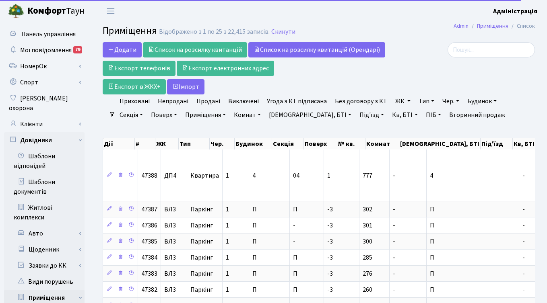
click at [399, 101] on link "ЖК" at bounding box center [403, 102] width 22 height 14
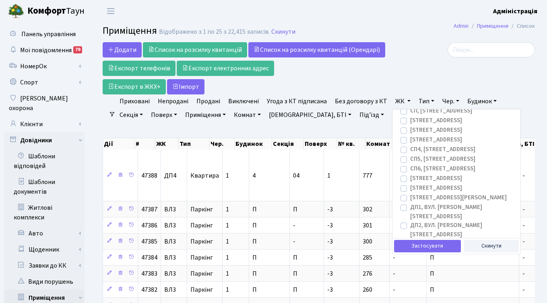
scroll to position [117, 0]
click at [410, 249] on label "ДП4, вул. Некрасова, 8" at bounding box center [462, 258] width 104 height 18
click at [410, 249] on input "ДП4, вул. Некрасова, 8" at bounding box center [412, 251] width 5 height 5
checkbox input "true"
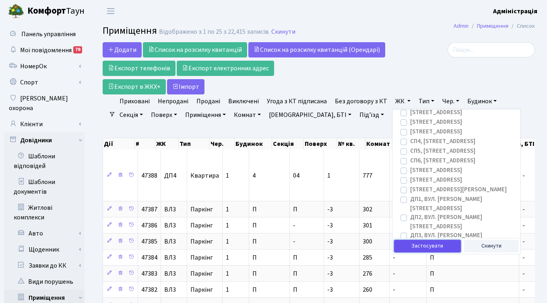
click at [411, 245] on button "Застосувати" at bounding box center [427, 246] width 67 height 12
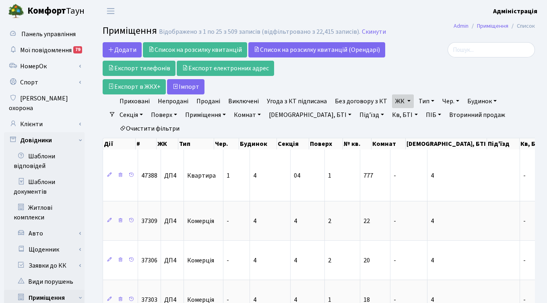
click at [388, 116] on link "Кв, БТІ" at bounding box center [404, 115] width 32 height 14
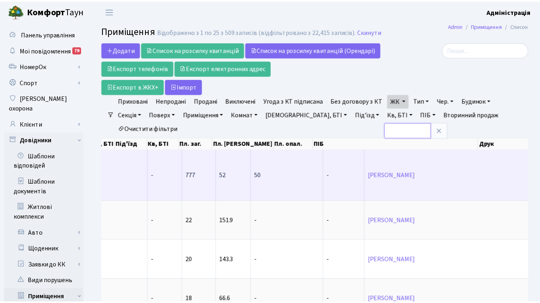
scroll to position [0, 504]
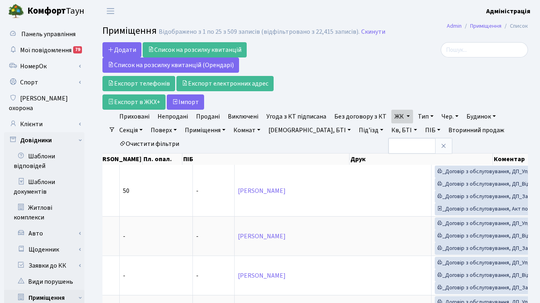
click at [350, 9] on header "Комфорт Таун Адміністрація Мій обліковий запис Вийти" at bounding box center [270, 11] width 540 height 22
click at [279, 12] on header "Комфорт Таун Адміністрація Мій обліковий запис Вийти" at bounding box center [270, 11] width 540 height 22
click at [366, 74] on div "Додати Список на розсилку квитанцій Список на розсилку квитанцій (Орендарі) Екс…" at bounding box center [243, 76] width 280 height 68
click at [411, 66] on div at bounding box center [461, 76] width 146 height 68
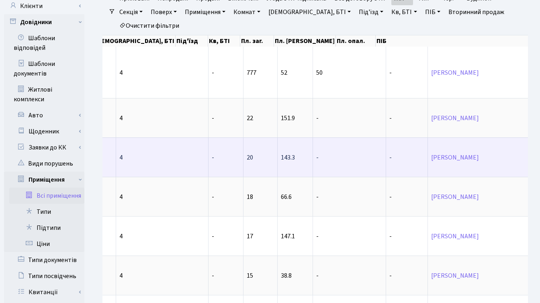
scroll to position [0, 0]
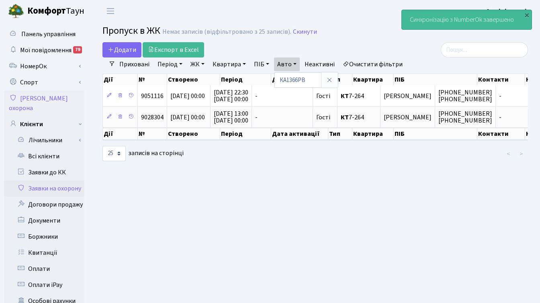
select select "25"
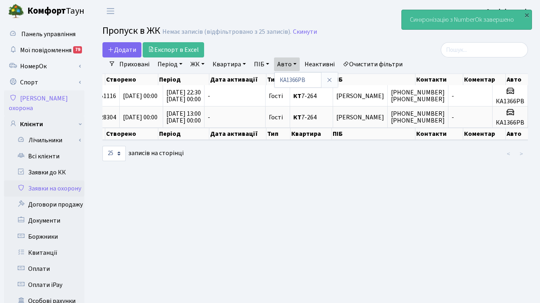
click at [358, 49] on div "Додати Експорт в Excel" at bounding box center [243, 49] width 280 height 15
click at [527, 14] on div "×" at bounding box center [527, 15] width 8 height 8
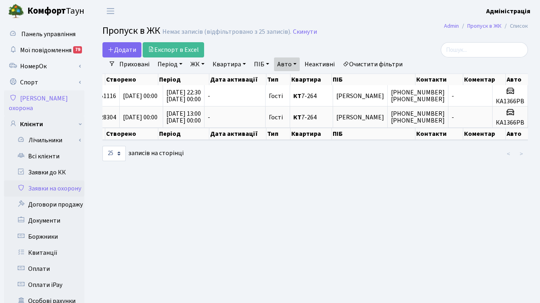
click at [363, 40] on main "Admin Пропуск в ЖК Список Пропуск в ЖК Немає записів (відфільтровано з 25 запис…" at bounding box center [315, 256] width 450 height 468
click at [43, 148] on link "Всі клієнти" at bounding box center [44, 156] width 80 height 16
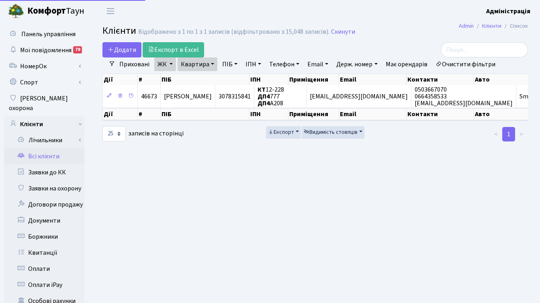
select select "25"
click at [450, 62] on link "Очистити фільтри" at bounding box center [466, 65] width 66 height 14
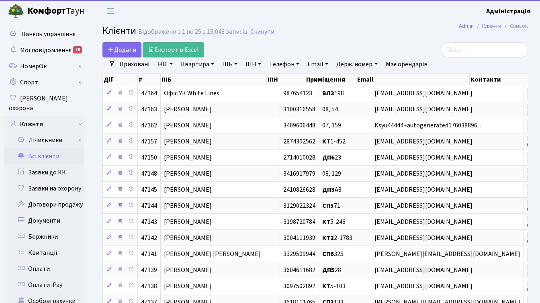
click at [164, 64] on link "ЖК" at bounding box center [165, 65] width 22 height 14
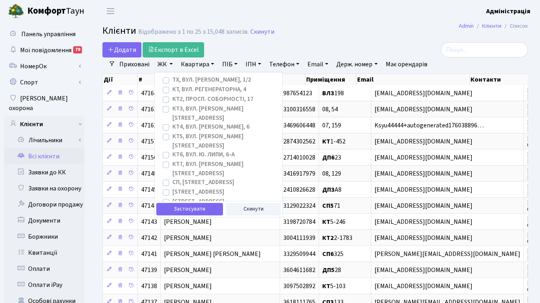
click at [173, 88] on label "КТ, вул. Регенераторна, 4" at bounding box center [210, 89] width 74 height 9
click at [173, 88] on input "КТ, вул. Регенераторна, 4" at bounding box center [175, 87] width 5 height 5
checkbox input "true"
click at [190, 66] on link "Квартира" at bounding box center [198, 65] width 40 height 14
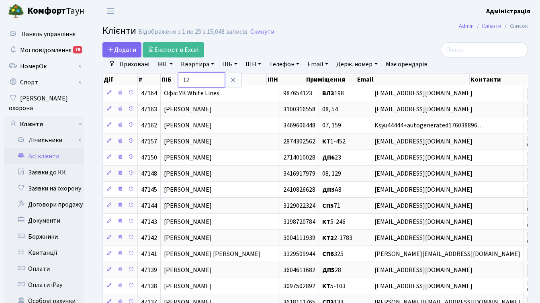
type input "1"
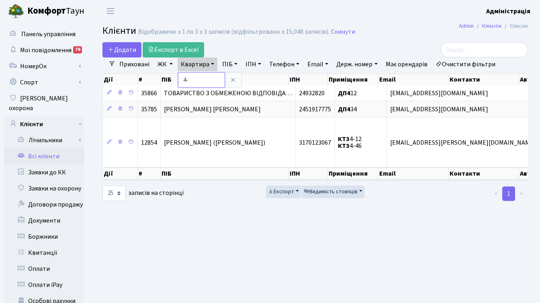
type input "4"
type input "12-4"
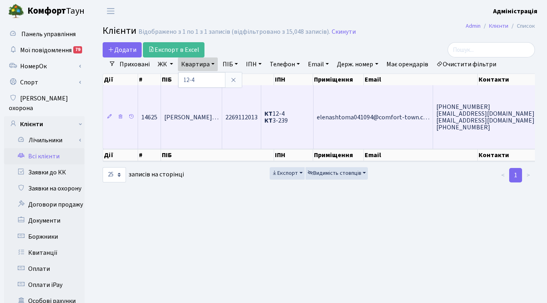
click at [218, 119] on span "Бутьковський Василь Станіславови…" at bounding box center [191, 117] width 54 height 9
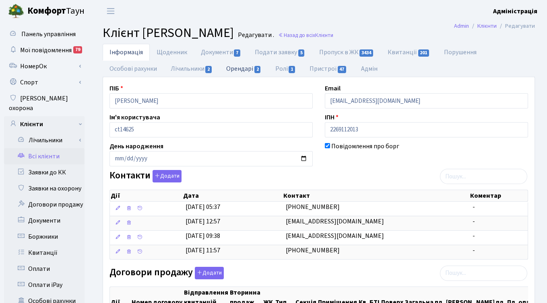
click at [249, 65] on link "Орендарі 2" at bounding box center [243, 68] width 49 height 16
select select "25"
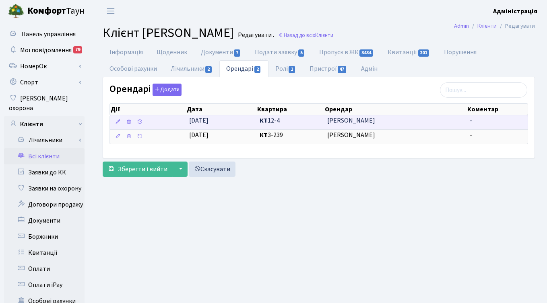
click at [335, 117] on span "[PERSON_NAME]" at bounding box center [395, 120] width 136 height 9
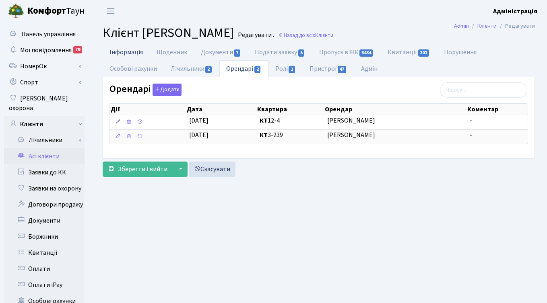
click at [133, 51] on link "Інформація" at bounding box center [126, 52] width 47 height 16
select select "25"
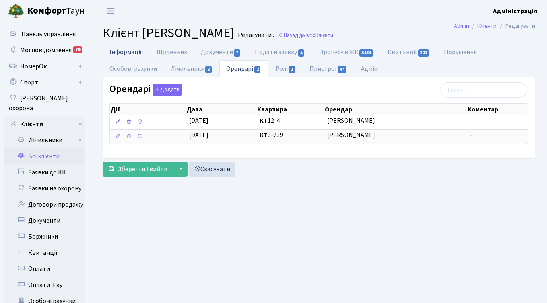
select select "25"
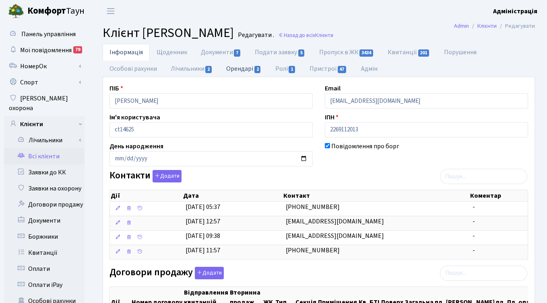
click at [240, 69] on link "Орендарі 2" at bounding box center [243, 68] width 49 height 16
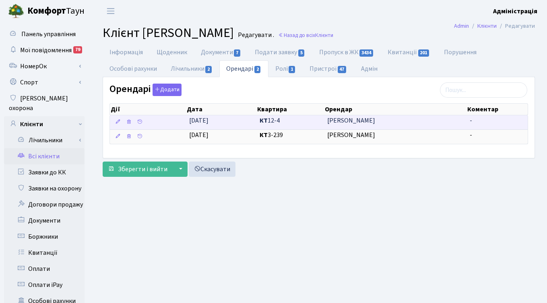
click at [328, 119] on span "[PERSON_NAME]" at bounding box center [395, 120] width 136 height 9
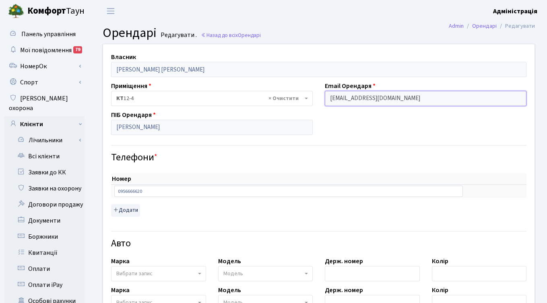
click at [382, 97] on input "w220s400d@gmail.com" at bounding box center [425, 98] width 201 height 15
click at [423, 101] on input "w220s400d@gmail.com" at bounding box center [425, 98] width 201 height 15
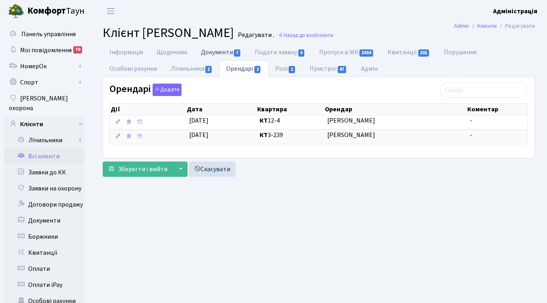
click at [230, 50] on link "Документи 7" at bounding box center [221, 52] width 54 height 16
select select "25"
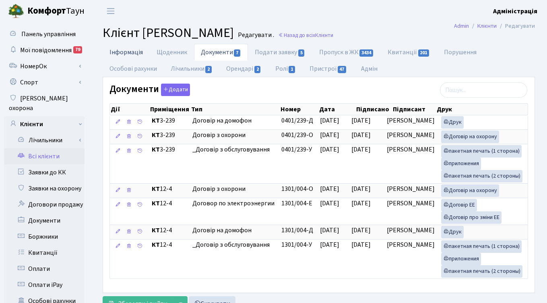
click at [127, 53] on link "Інформація" at bounding box center [126, 52] width 47 height 16
select select "25"
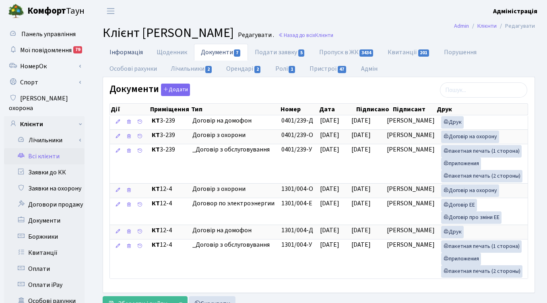
select select "25"
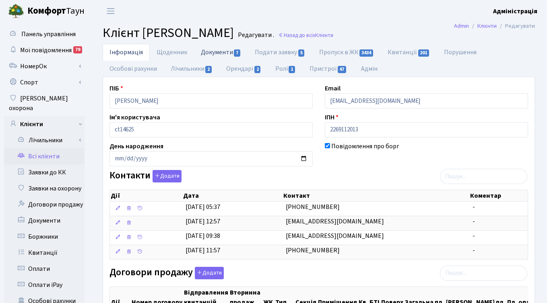
click at [206, 54] on link "Документи 7" at bounding box center [221, 52] width 54 height 16
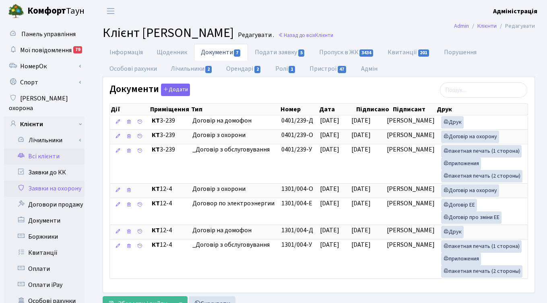
click at [59, 181] on link "Заявки на охорону" at bounding box center [44, 189] width 80 height 16
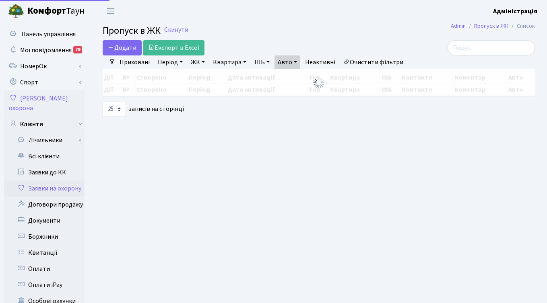
select select "25"
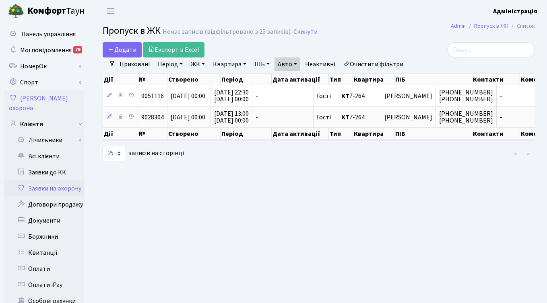
click at [382, 64] on link "Очистити фільтри" at bounding box center [373, 65] width 66 height 14
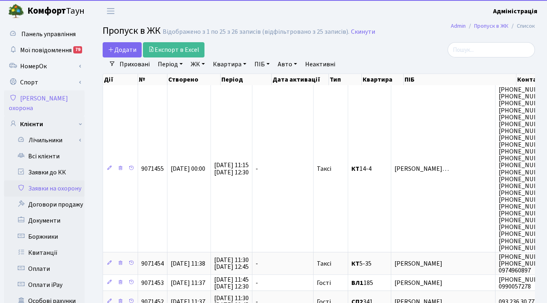
click at [168, 64] on link "Період" at bounding box center [169, 65] width 31 height 14
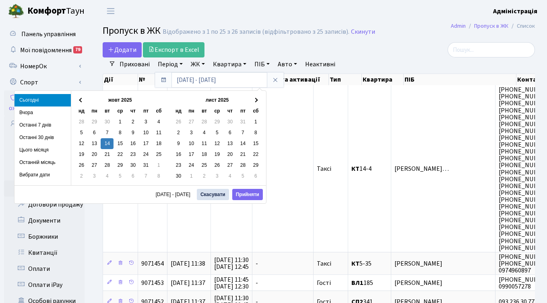
click at [199, 63] on link "ЖК" at bounding box center [197, 65] width 21 height 14
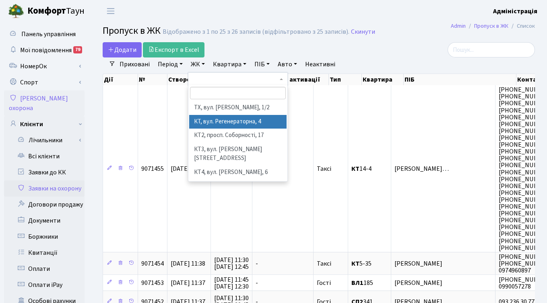
click at [197, 121] on li "КТ, вул. Регенераторна, 4" at bounding box center [237, 122] width 97 height 14
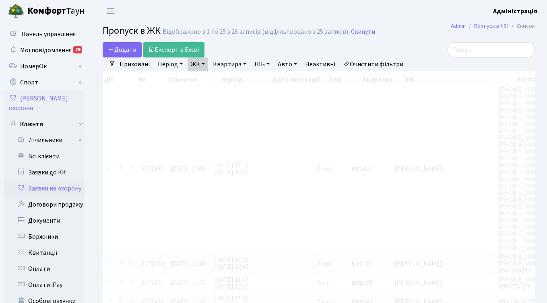
click at [230, 66] on link "Квартира" at bounding box center [230, 65] width 40 height 14
type input "12-4"
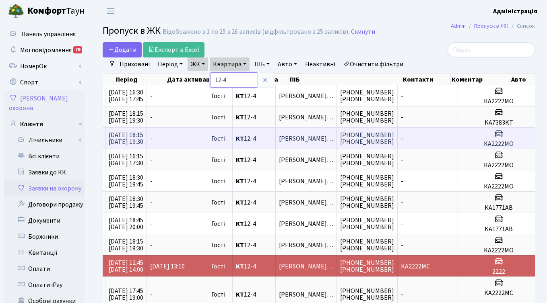
scroll to position [0, 173]
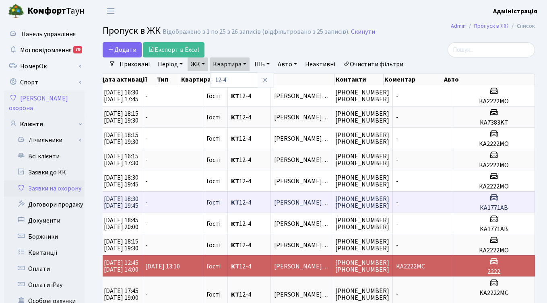
click at [359, 200] on span "+380672628227 +380979000045" at bounding box center [362, 203] width 54 height 16
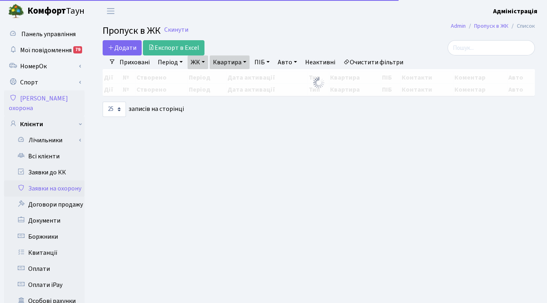
select select "25"
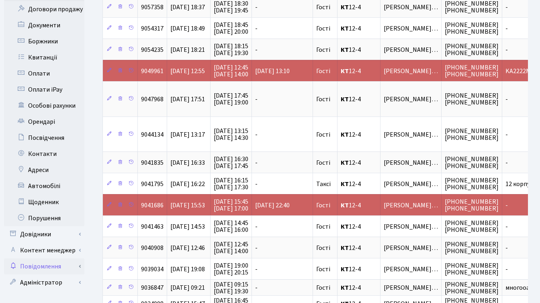
scroll to position [197, 0]
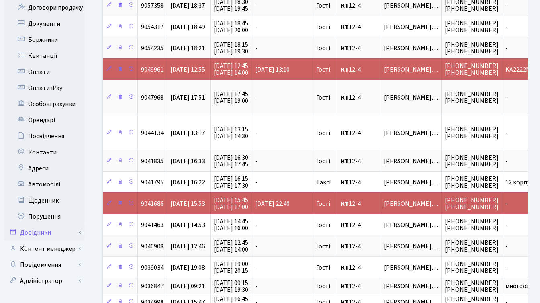
click at [42, 225] on link "Довідники" at bounding box center [44, 233] width 80 height 16
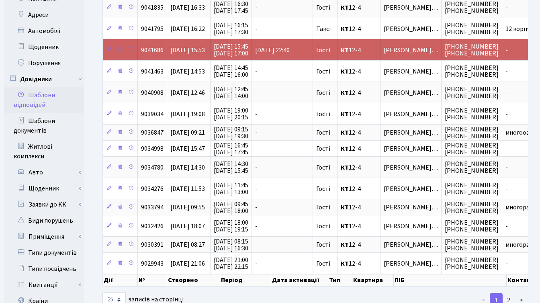
scroll to position [370, 0]
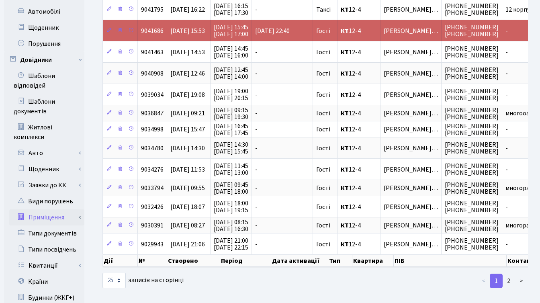
click at [52, 210] on link "Приміщення" at bounding box center [46, 218] width 75 height 16
click at [51, 226] on link "Всі приміщення" at bounding box center [46, 234] width 75 height 16
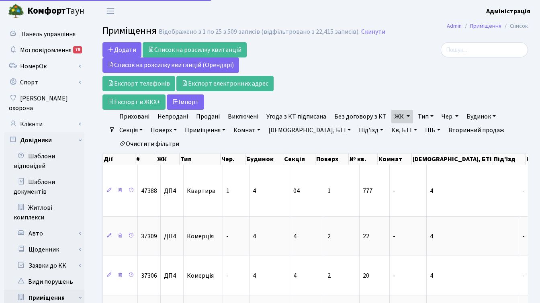
select select "25"
click at [146, 142] on link "Очистити фільтри" at bounding box center [149, 144] width 66 height 14
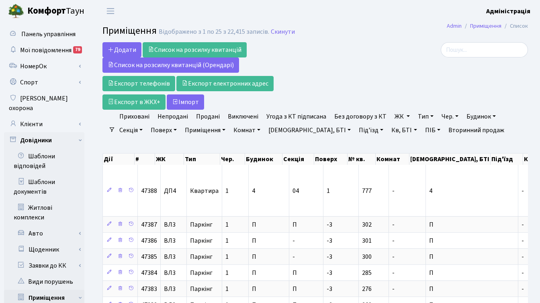
click at [395, 117] on link "ЖК" at bounding box center [403, 117] width 22 height 14
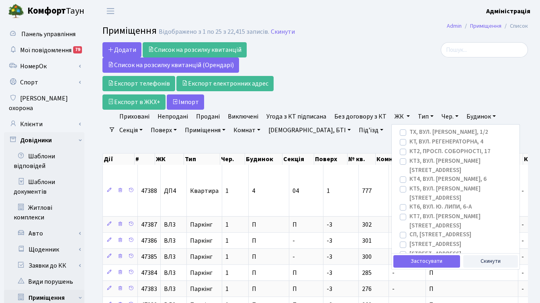
click at [410, 250] on label "СП2, Столичне шосе, 1А" at bounding box center [436, 254] width 52 height 9
click at [410, 250] on input "СП2, Столичне шосе, 1А" at bounding box center [412, 252] width 5 height 5
checkbox input "true"
click at [435, 109] on div at bounding box center [461, 76] width 146 height 68
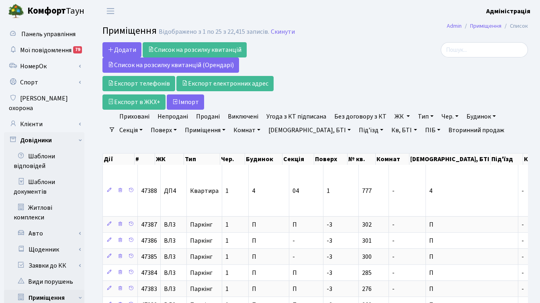
click at [394, 118] on link "ЖК" at bounding box center [403, 117] width 22 height 14
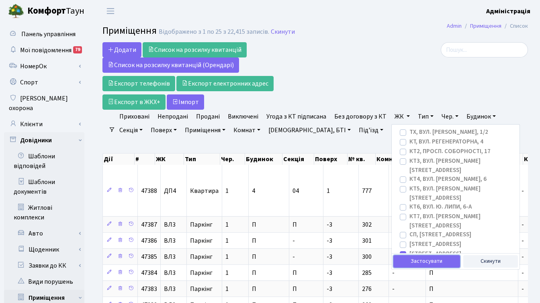
click at [407, 259] on button "Застосувати" at bounding box center [427, 261] width 67 height 12
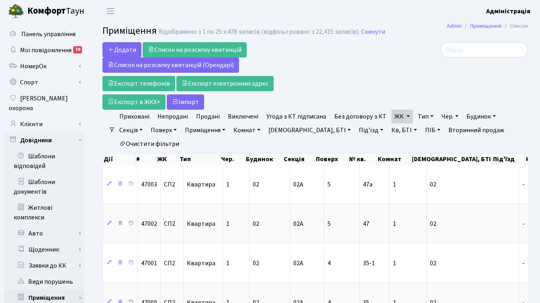
click at [217, 130] on link "Приміщення" at bounding box center [205, 130] width 47 height 14
type input "365"
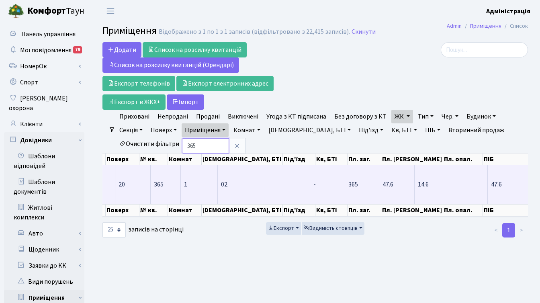
scroll to position [0, 465]
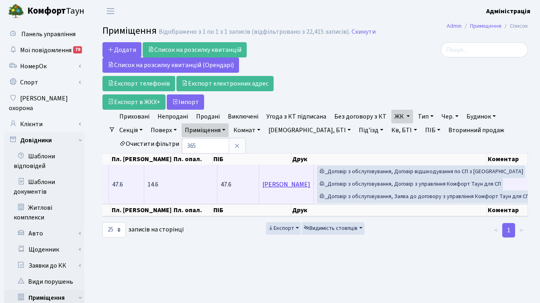
click at [263, 182] on link "[PERSON_NAME]" at bounding box center [287, 184] width 48 height 9
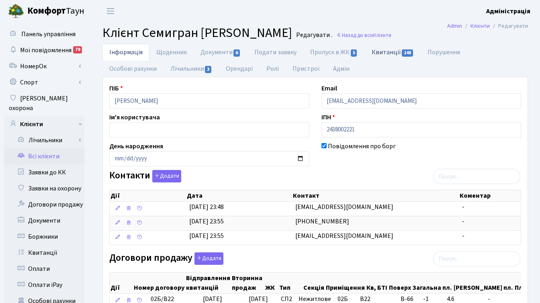
click at [384, 51] on link "Квитанції 148" at bounding box center [393, 52] width 56 height 16
select select "25"
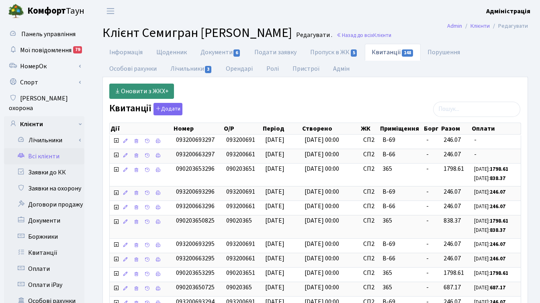
click at [134, 90] on link "Оновити з ЖКХ+" at bounding box center [141, 91] width 65 height 15
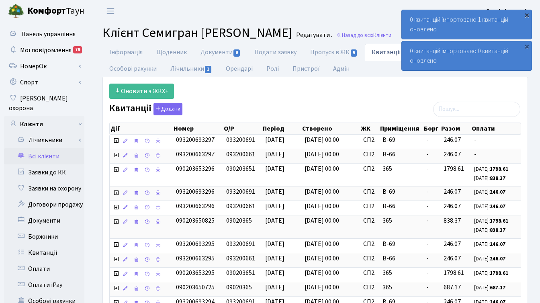
click at [526, 14] on div "×" at bounding box center [527, 15] width 8 height 8
click at [527, 13] on div "×" at bounding box center [527, 15] width 8 height 8
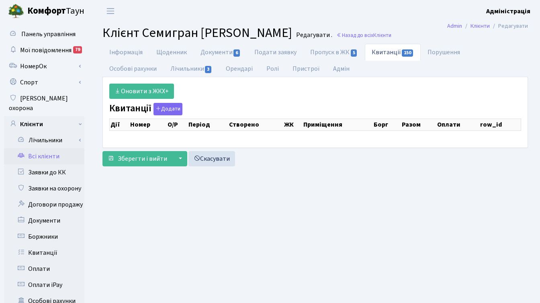
select select "25"
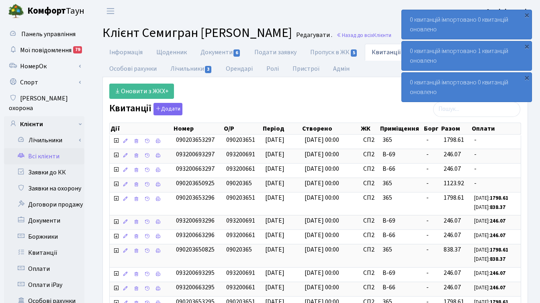
click at [354, 84] on div "Оновити з ЖКХ+" at bounding box center [315, 91] width 424 height 15
click at [527, 14] on div "×" at bounding box center [527, 15] width 8 height 8
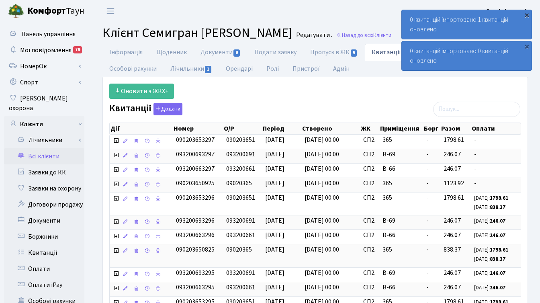
click at [525, 13] on div "×" at bounding box center [527, 15] width 8 height 8
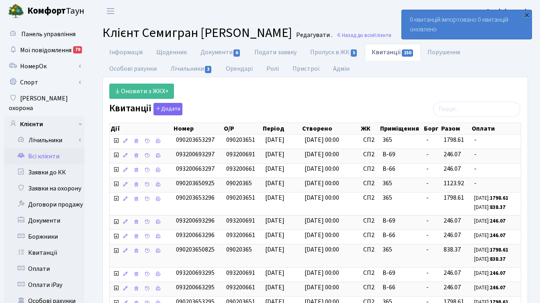
click at [528, 16] on div "×" at bounding box center [527, 15] width 8 height 8
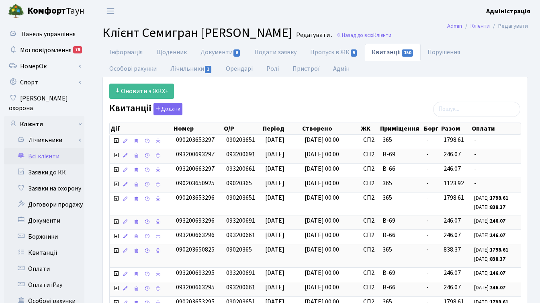
click at [415, 85] on div "Оновити з ЖКХ+" at bounding box center [315, 91] width 424 height 15
click at [366, 86] on div "Оновити з ЖКХ+" at bounding box center [315, 91] width 424 height 15
click at [53, 148] on link "Всі клієнти" at bounding box center [44, 156] width 80 height 16
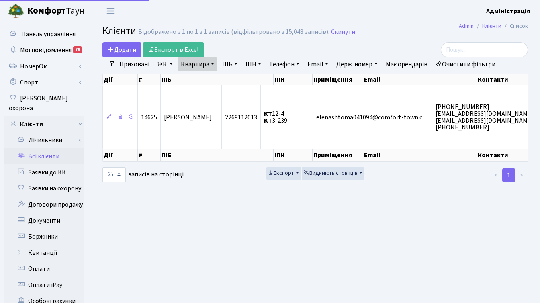
select select "25"
click at [470, 64] on link "Очистити фільтри" at bounding box center [466, 65] width 66 height 14
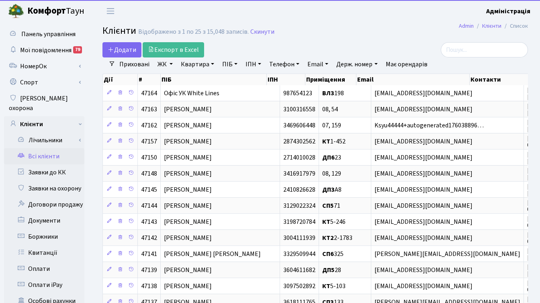
click at [201, 64] on link "Квартира" at bounding box center [198, 65] width 40 height 14
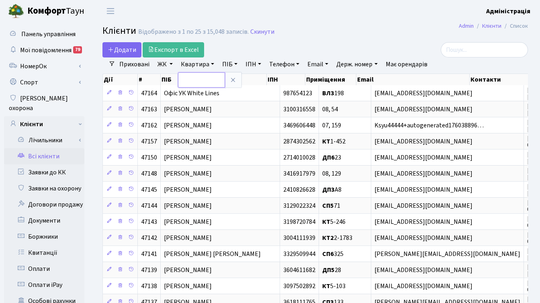
click at [200, 82] on input "text" at bounding box center [201, 79] width 47 height 15
type input "12-4"
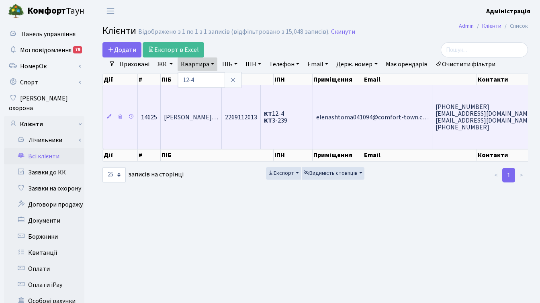
click at [218, 117] on span "Бутьковський Василь Станіславови…" at bounding box center [191, 117] width 54 height 9
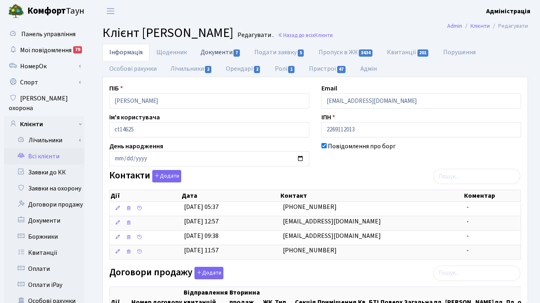
click at [227, 50] on link "Документи 7" at bounding box center [221, 52] width 54 height 16
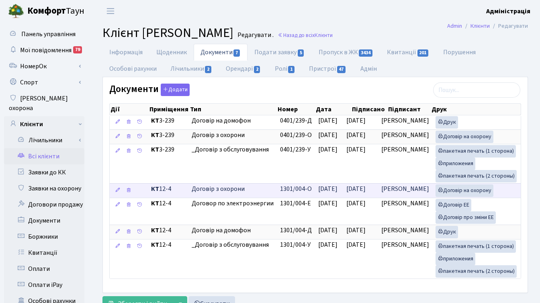
click at [216, 191] on span "Договір з охорони" at bounding box center [233, 189] width 82 height 9
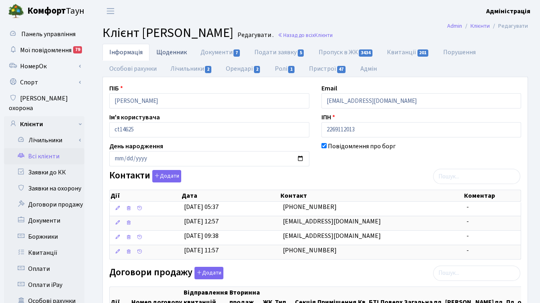
click at [177, 52] on link "Щоденник" at bounding box center [172, 52] width 44 height 16
select select "25"
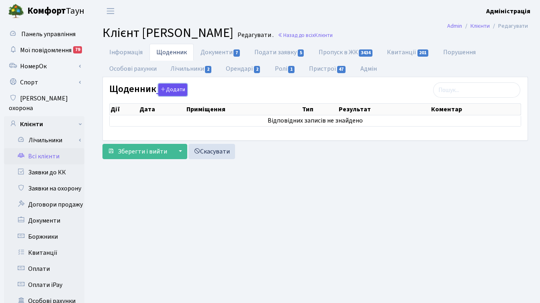
click at [177, 89] on button "Додати" at bounding box center [172, 90] width 29 height 12
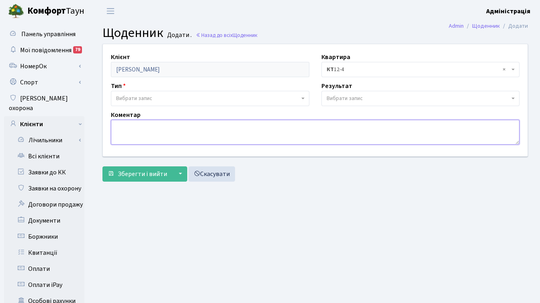
click at [210, 132] on textarea at bounding box center [315, 132] width 409 height 25
click at [189, 129] on textarea at bounding box center [315, 132] width 409 height 25
click at [144, 129] on textarea at bounding box center [315, 132] width 409 height 25
click at [143, 125] on textarea "Видалено Договір з охорони" at bounding box center [315, 132] width 409 height 25
click at [245, 125] on textarea "Видалено тимчасово Договір з охорони" at bounding box center [315, 132] width 409 height 25
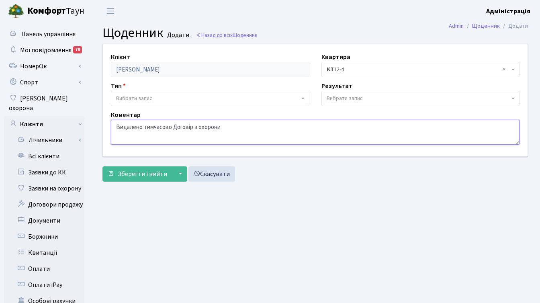
type textarea "Видалено тимчасово Договір з охорони"
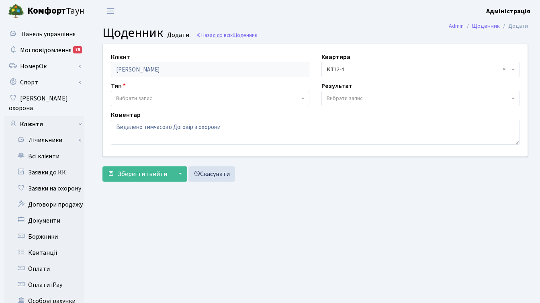
click at [186, 96] on span "Вибрати запис" at bounding box center [207, 99] width 183 height 8
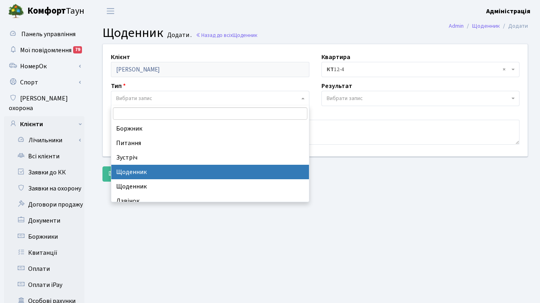
select select "11"
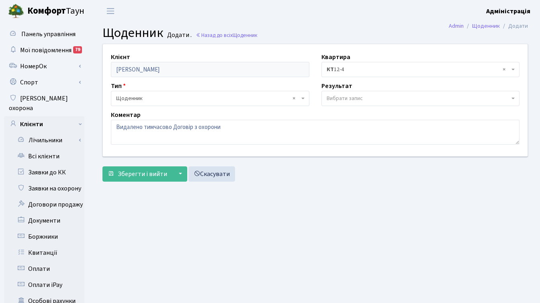
click at [359, 95] on span "Вибрати запис" at bounding box center [345, 99] width 36 height 8
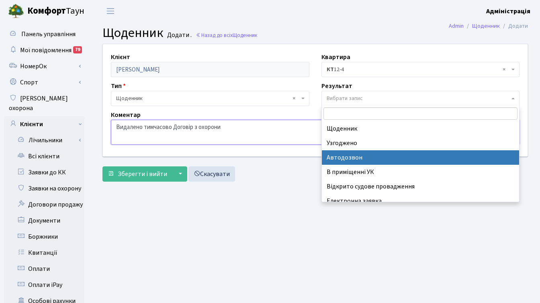
click at [280, 134] on textarea "Видалено тимчасово Договір з охорони" at bounding box center [315, 132] width 409 height 25
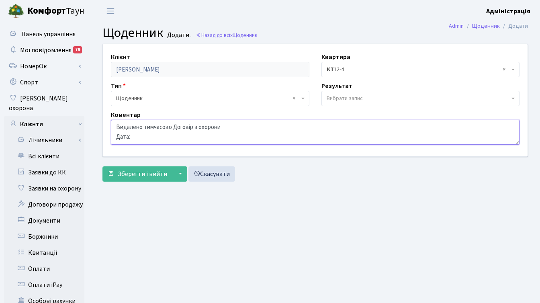
paste textarea "05.07.2021"
paste textarea "1301/004-О"
click at [118, 140] on textarea "Видалено тимчасово Договір з охорони Дата: 05.07.2021 Підпис: 05.07.2021 1301/0…" at bounding box center [315, 132] width 409 height 25
click at [134, 132] on textarea "Видалено тимчасово Договір з охорони Дата: 05.07.2021 Підпис: 05.07.2021 Номер:…" at bounding box center [315, 132] width 409 height 25
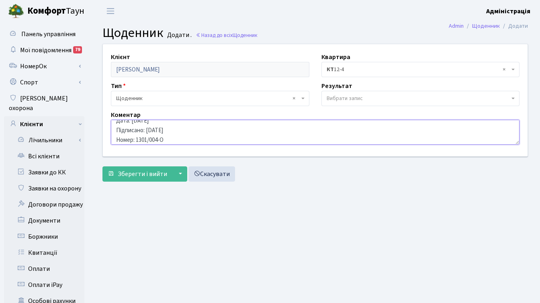
click at [180, 140] on textarea "Видалено тимчасово Договір з охорони Дата: 05.07.2021 Підписано: 05.07.2021 Ном…" at bounding box center [315, 132] width 409 height 25
type textarea "Видалено тимчасово Договір з охорони Дата: 05.07.2021 Підписано: 05.07.2021 Ном…"
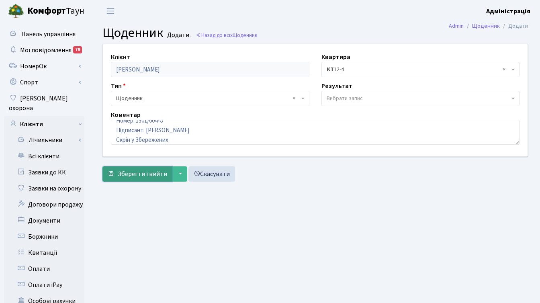
click at [137, 175] on span "Зберегти і вийти" at bounding box center [142, 174] width 49 height 9
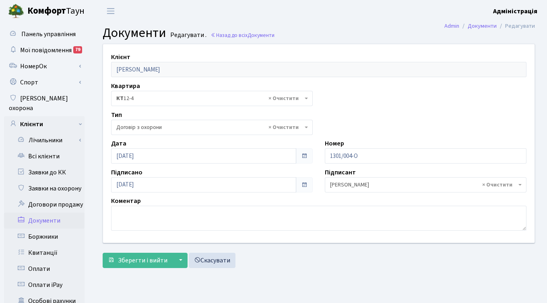
select select "290"
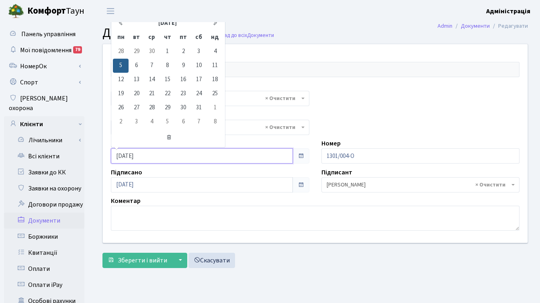
drag, startPoint x: 116, startPoint y: 156, endPoint x: 144, endPoint y: 157, distance: 27.8
click at [144, 157] on input "[DATE]" at bounding box center [202, 155] width 182 height 15
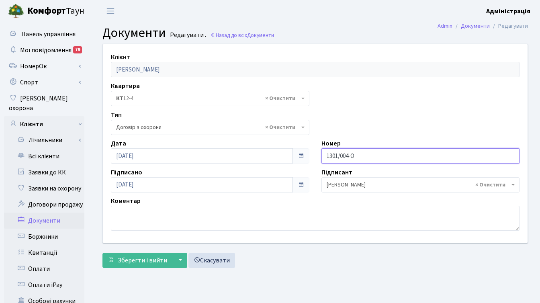
drag, startPoint x: 366, startPoint y: 154, endPoint x: 320, endPoint y: 155, distance: 46.7
click at [320, 155] on div "Номер 1301/004-О" at bounding box center [421, 151] width 211 height 25
click at [319, 199] on div "Коментар" at bounding box center [315, 213] width 421 height 35
click at [300, 156] on span at bounding box center [301, 156] width 6 height 6
click at [225, 156] on input "05.07.2021" at bounding box center [202, 155] width 182 height 15
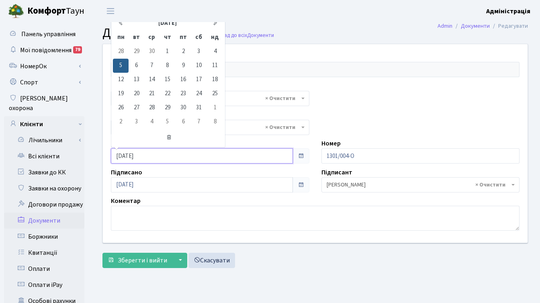
drag, startPoint x: 155, startPoint y: 159, endPoint x: 113, endPoint y: 150, distance: 43.1
click at [113, 156] on input "05.07.2021" at bounding box center [202, 155] width 182 height 15
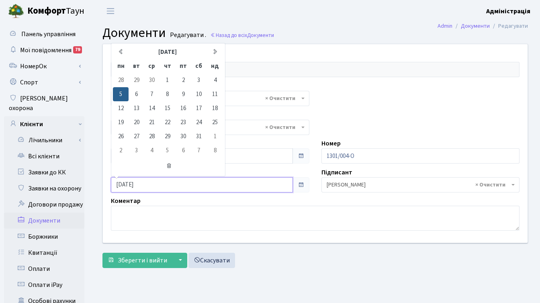
drag, startPoint x: 140, startPoint y: 184, endPoint x: 109, endPoint y: 177, distance: 31.3
click at [111, 182] on input "05.07.2021" at bounding box center [202, 184] width 182 height 15
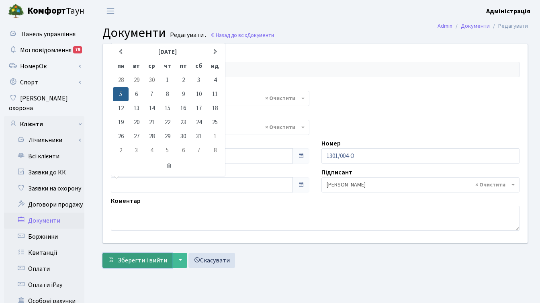
click at [140, 264] on span "Зберегти і вийти" at bounding box center [142, 260] width 49 height 9
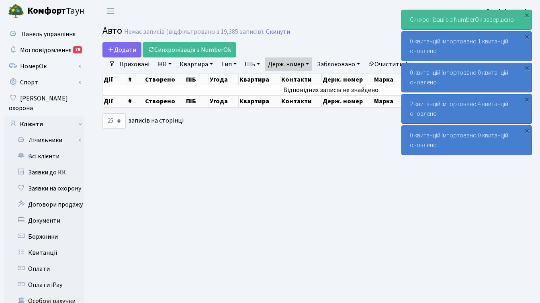
select select "25"
click at [353, 34] on h2 "Авто [PERSON_NAME] записів (відфільтровано з 19,385 записів). Скинути" at bounding box center [316, 32] width 426 height 14
click at [528, 13] on div "×" at bounding box center [527, 15] width 8 height 8
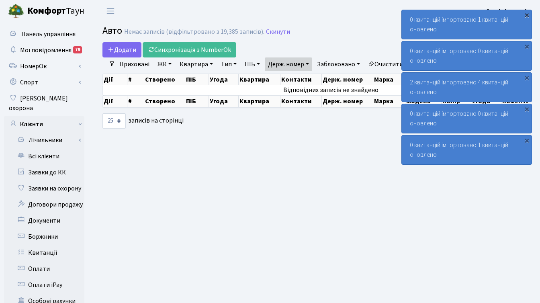
click at [526, 14] on div "×" at bounding box center [527, 15] width 8 height 8
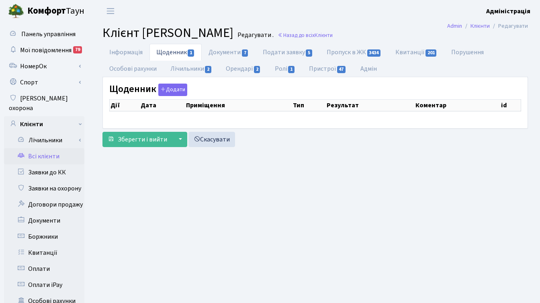
select select "25"
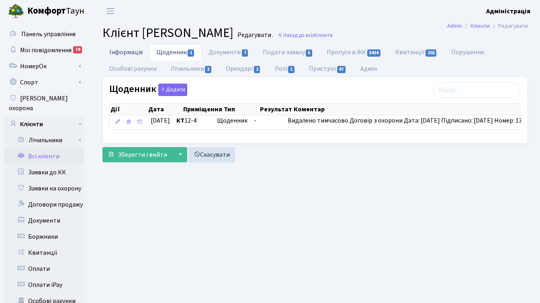
click at [124, 46] on link "Інформація" at bounding box center [126, 52] width 47 height 16
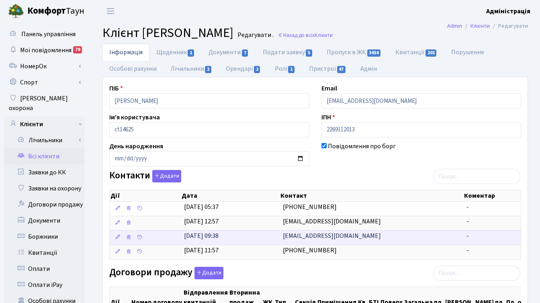
drag, startPoint x: 376, startPoint y: 238, endPoint x: 283, endPoint y: 238, distance: 93.3
click at [283, 238] on td "antoninabytkovskaya@gmail.com" at bounding box center [372, 237] width 184 height 14
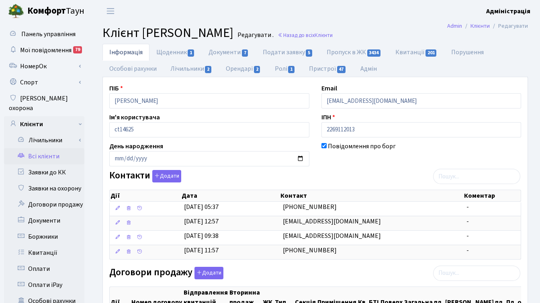
copy span "antoninabytkovskaya@gmail.com"
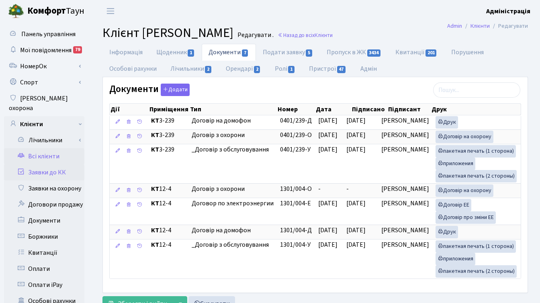
click at [47, 164] on link "Заявки до КК" at bounding box center [44, 172] width 80 height 16
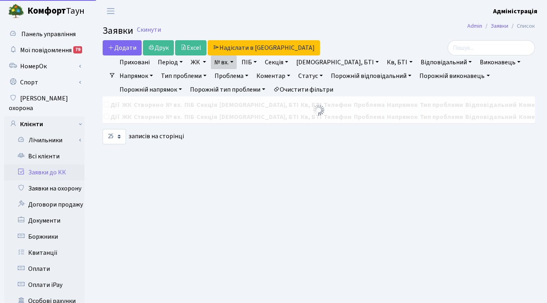
select select "25"
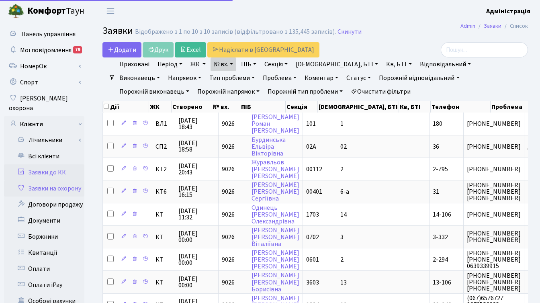
click at [57, 181] on link "Заявки на охорону" at bounding box center [44, 189] width 80 height 16
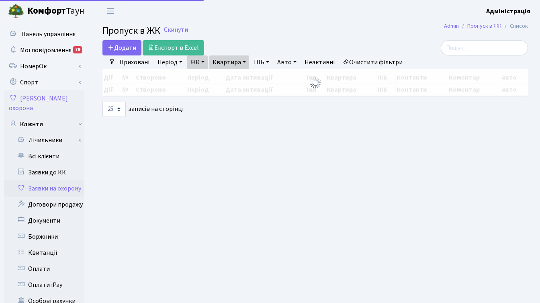
select select "25"
click at [377, 62] on link "Очистити фільтри" at bounding box center [373, 62] width 66 height 14
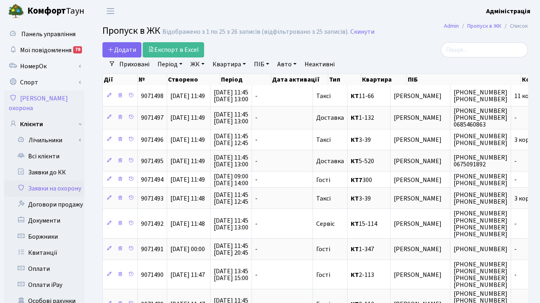
click at [261, 30] on div "Відображено з 1 по 25 з 26 записів (відфільтровано з 25 записів)." at bounding box center [255, 32] width 187 height 8
click at [118, 46] on span "Додати" at bounding box center [122, 49] width 29 height 9
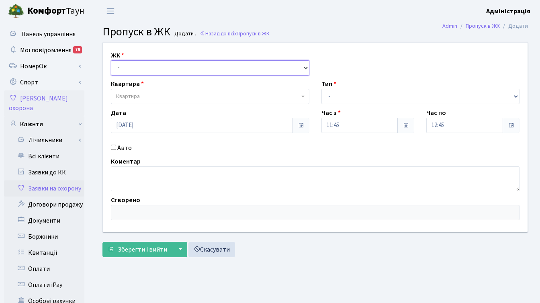
click at [169, 68] on select "- КТ, вул. Регенераторна, 4 ЦП, вул. Джона Маккейна, 7 ТХ, вул. Ділова, 1/2 КТ2…" at bounding box center [210, 67] width 199 height 15
select select "271"
click at [111, 60] on select "- КТ, вул. Регенераторна, 4 ЦП, вул. Джона Маккейна, 7 ТХ, вул. Ділова, 1/2 КТ2…" at bounding box center [210, 67] width 199 height 15
select select
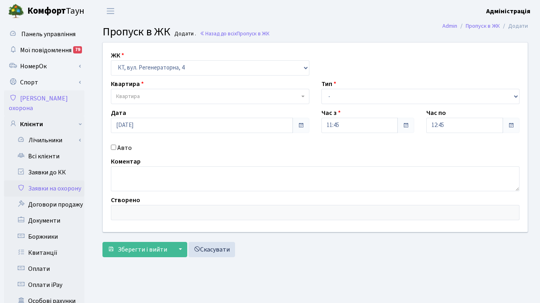
click at [169, 99] on span "Квартира" at bounding box center [207, 96] width 183 height 8
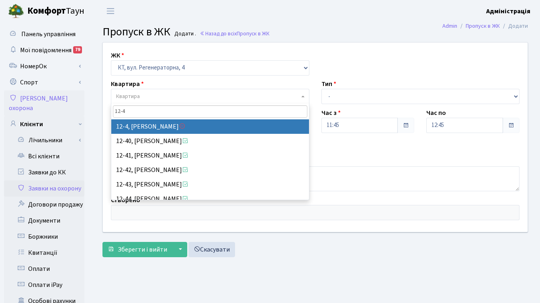
type input "12-4"
select select "7111"
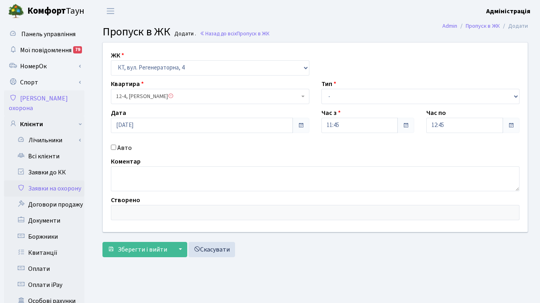
click at [355, 24] on main "Admin Пропуск в ЖК Додати Пропуск в ЖК Додати . Назад до всіх Пропуск в ЖК ЖК -…" at bounding box center [315, 256] width 450 height 468
click at [319, 19] on header "Комфорт Таун Адміністрація Мій обліковий запис Вийти" at bounding box center [270, 11] width 540 height 22
click at [329, 23] on main "Admin Пропуск в ЖК Додати Пропуск в ЖК Додати . Назад до всіх Пропуск в ЖК ЖК -…" at bounding box center [315, 256] width 450 height 468
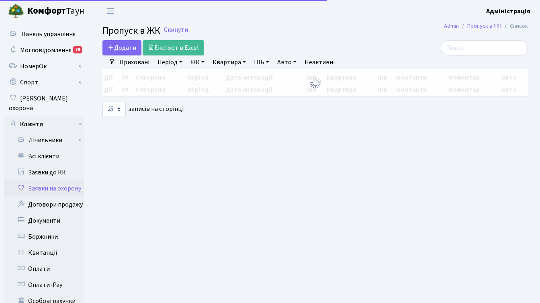
select select "25"
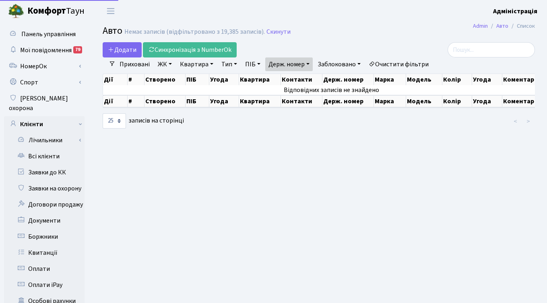
select select "25"
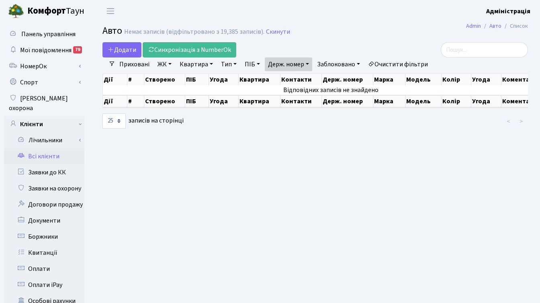
click at [51, 152] on link "Всі клієнти" at bounding box center [44, 156] width 80 height 16
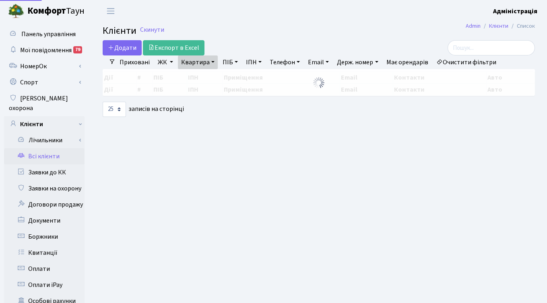
select select "25"
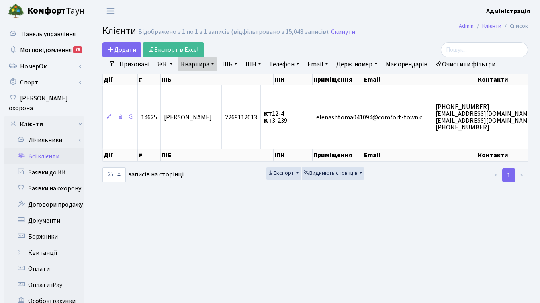
click at [398, 45] on div at bounding box center [462, 49] width 134 height 15
click at [462, 63] on link "Очистити фільтри" at bounding box center [466, 65] width 66 height 14
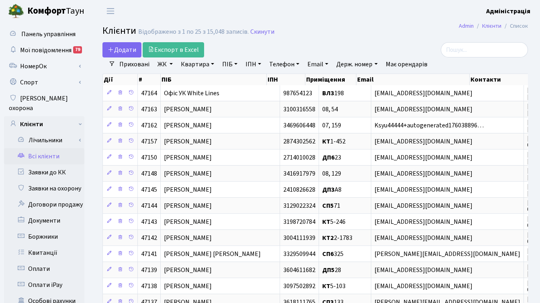
drag, startPoint x: 188, startPoint y: 64, endPoint x: 195, endPoint y: 63, distance: 7.3
click at [188, 64] on link "Квартира" at bounding box center [198, 65] width 40 height 14
type input "12-4"
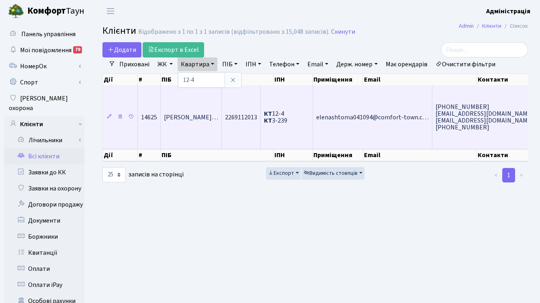
click at [288, 120] on span "КТ 12-4 КТ 3-239" at bounding box center [275, 117] width 23 height 16
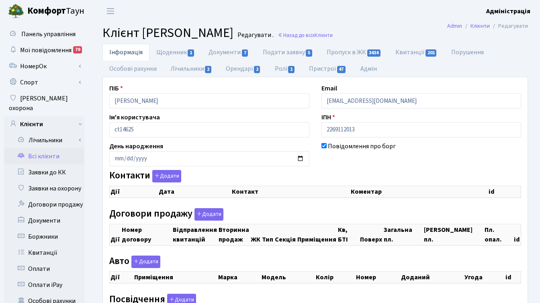
checkbox input "true"
select select "25"
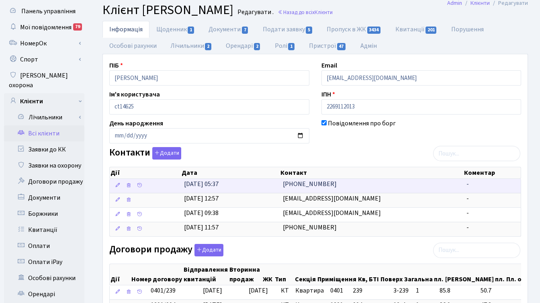
scroll to position [23, 0]
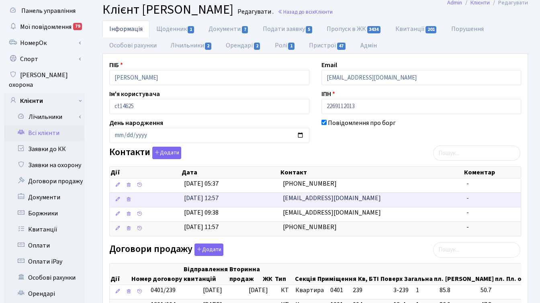
click at [355, 197] on span "elenashtoma041094@gmail.com" at bounding box center [332, 198] width 98 height 9
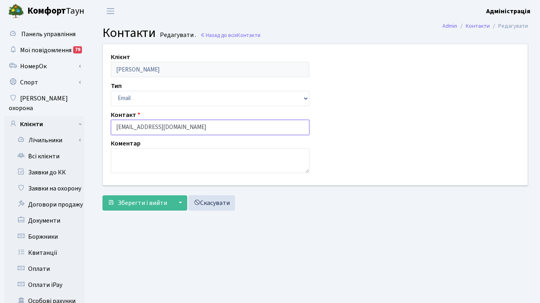
drag, startPoint x: 205, startPoint y: 128, endPoint x: 173, endPoint y: 125, distance: 31.9
click at [173, 125] on input "[EMAIL_ADDRESS][DOMAIN_NAME]" at bounding box center [210, 127] width 199 height 15
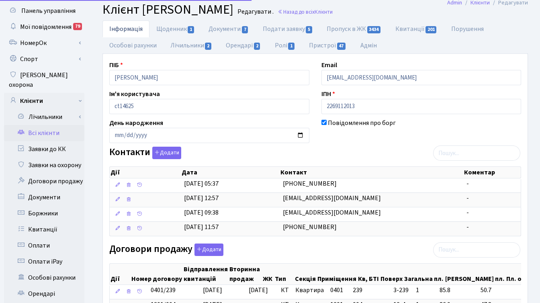
scroll to position [23, 0]
click at [383, 78] on input "[EMAIL_ADDRESS][DOMAIN_NAME]" at bounding box center [422, 77] width 200 height 15
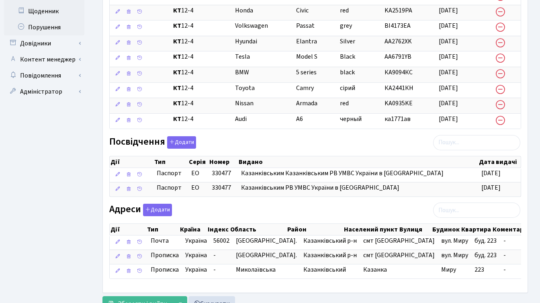
scroll to position [431, 0]
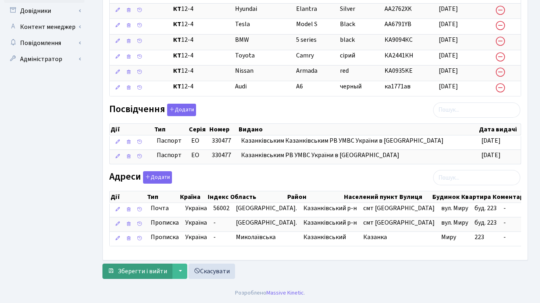
type input "[EMAIL_ADDRESS][DOMAIN_NAME]"
click at [149, 268] on span "Зберегти і вийти" at bounding box center [142, 271] width 49 height 9
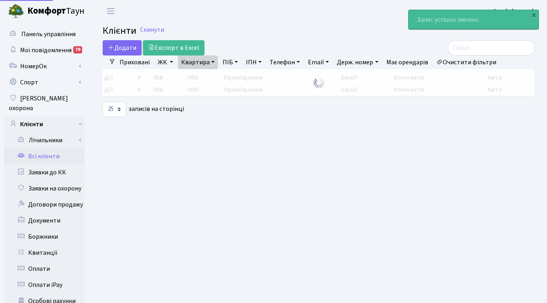
select select "25"
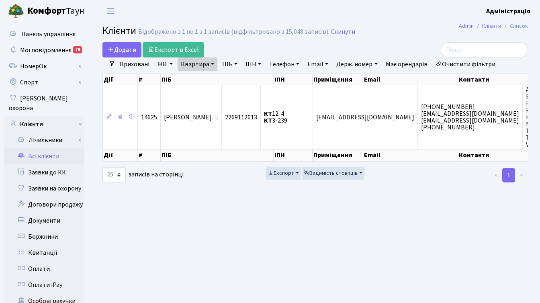
click at [346, 239] on main "Admin Клієнти Список Клієнти Відображено з 1 по 1 з 1 записів (відфільтровано з…" at bounding box center [315, 256] width 450 height 468
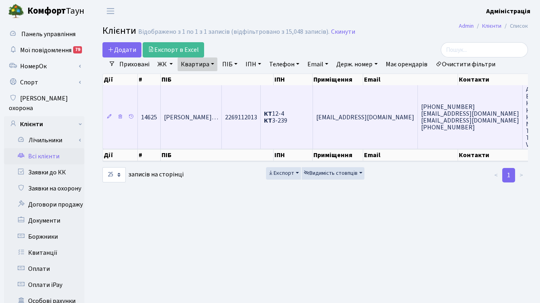
click at [403, 117] on span "elenashtoma041094@gmail.com" at bounding box center [365, 117] width 98 height 9
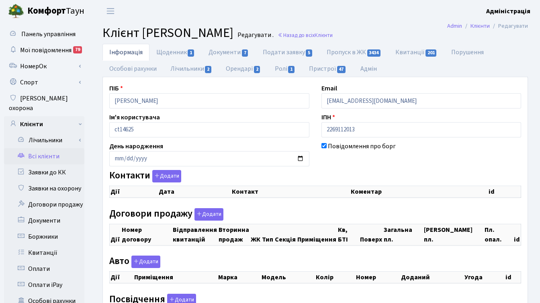
checkbox input "true"
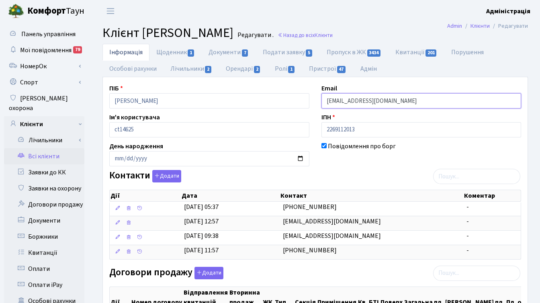
drag, startPoint x: 327, startPoint y: 101, endPoint x: 423, endPoint y: 101, distance: 96.9
click at [423, 101] on input "[EMAIL_ADDRESS][DOMAIN_NAME]" at bounding box center [422, 100] width 200 height 15
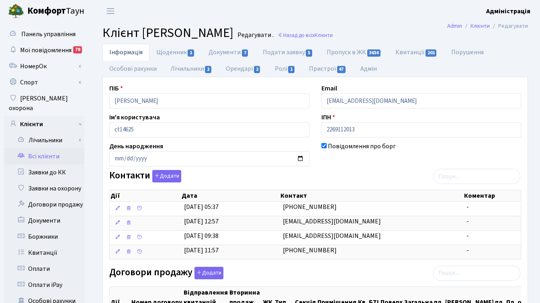
click at [461, 74] on ul "Інформація Щоденник 1 Документи 7 Подати заявку 5 Пропуск в ЖК 3434 Квитанції 2…" at bounding box center [316, 60] width 426 height 33
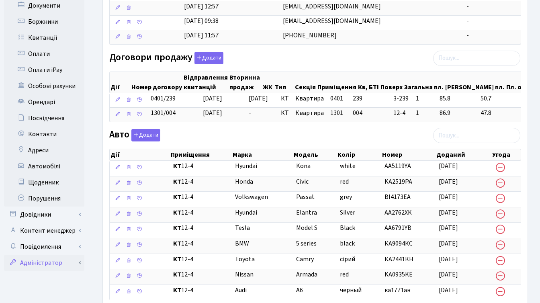
scroll to position [217, 0]
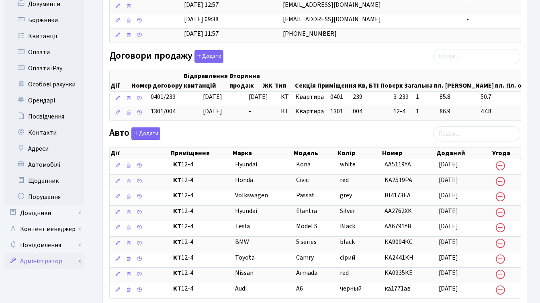
click at [45, 253] on link "Адміністратор" at bounding box center [44, 261] width 80 height 16
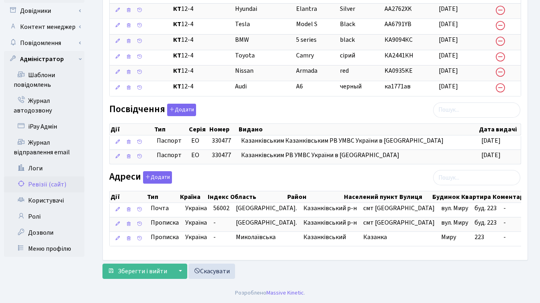
scroll to position [431, 0]
click at [47, 135] on link "Журнал відправлення email" at bounding box center [44, 148] width 80 height 26
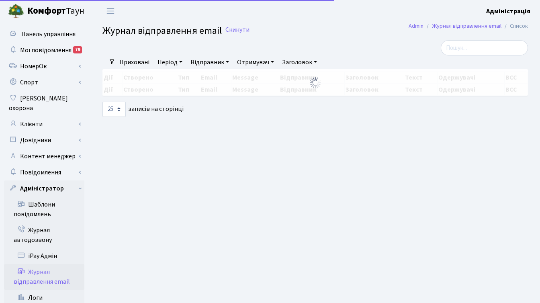
select select "25"
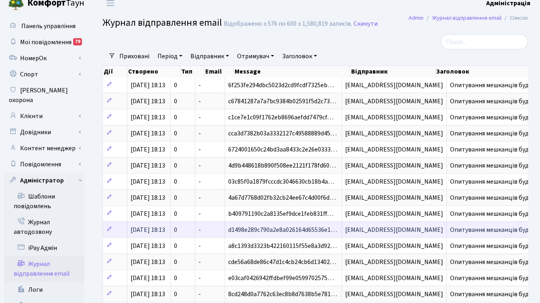
scroll to position [245, 0]
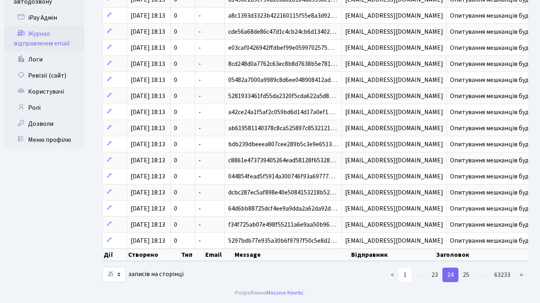
click at [409, 275] on link "1" at bounding box center [405, 275] width 13 height 14
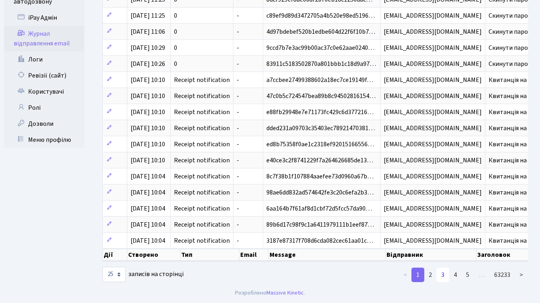
click at [448, 275] on link "3" at bounding box center [443, 275] width 13 height 14
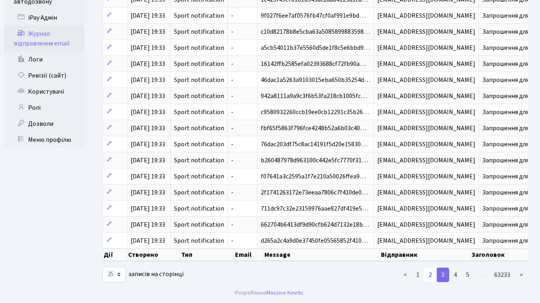
click at [432, 273] on link "2" at bounding box center [430, 275] width 13 height 14
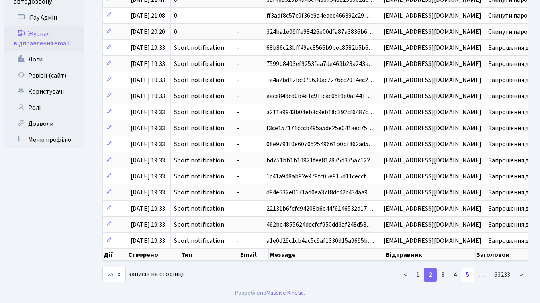
click at [468, 274] on link "5" at bounding box center [468, 275] width 13 height 14
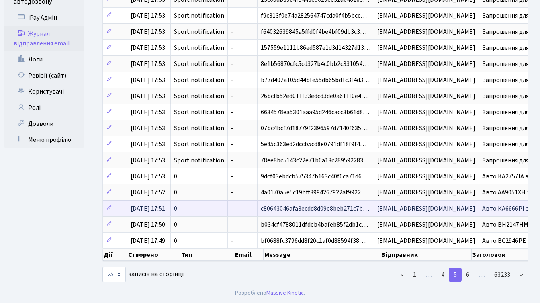
click at [496, 204] on span "Авто КА6666РІ заблоковано" at bounding box center [523, 208] width 81 height 9
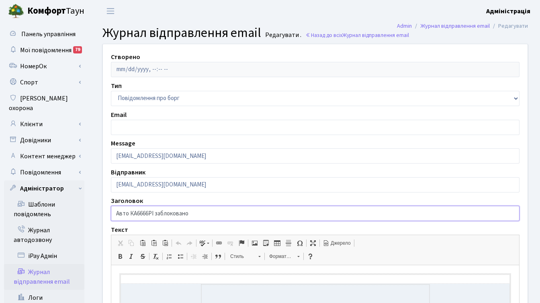
drag, startPoint x: 115, startPoint y: 212, endPoint x: 198, endPoint y: 210, distance: 82.9
click at [198, 210] on input "Авто КА6666РІ заблоковано" at bounding box center [315, 213] width 409 height 15
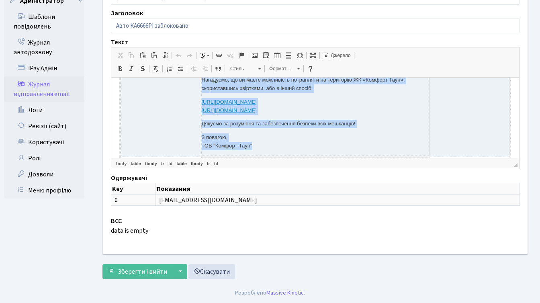
scroll to position [94, 0]
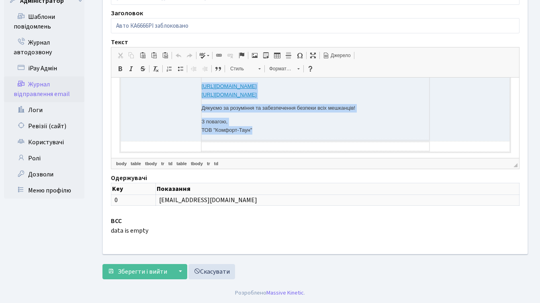
drag, startPoint x: 200, startPoint y: 128, endPoint x: 321, endPoint y: 130, distance: 121.1
click at [321, 130] on td "Шановний(а) мешканцю(ко), Інформуємо, що в’їзд автомобіля з номерним знаком КА6…" at bounding box center [315, 71] width 228 height 137
copy td "Шановний(а) мешканцю(ко), Інформуємо, що в’їзд автомобіля з номерним знаком КА6…"
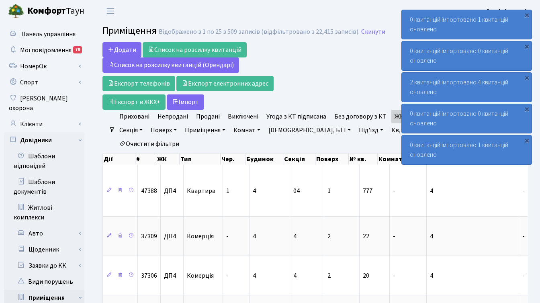
select select "25"
click at [39, 116] on link "Клієнти" at bounding box center [44, 124] width 80 height 16
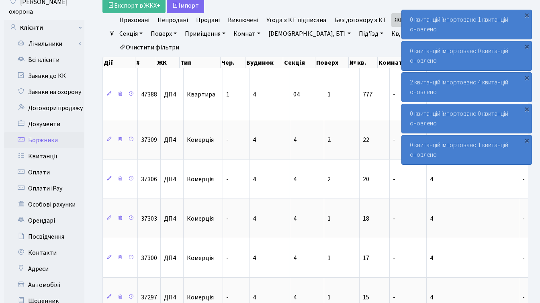
scroll to position [97, 0]
click at [51, 277] on link "Автомобілі" at bounding box center [44, 285] width 80 height 16
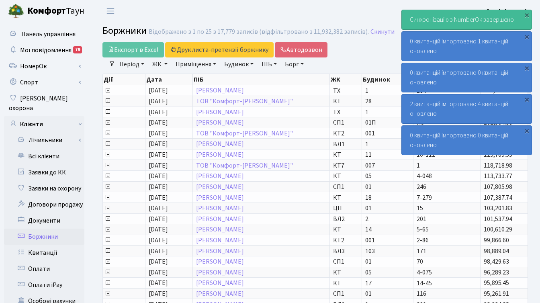
select select "25"
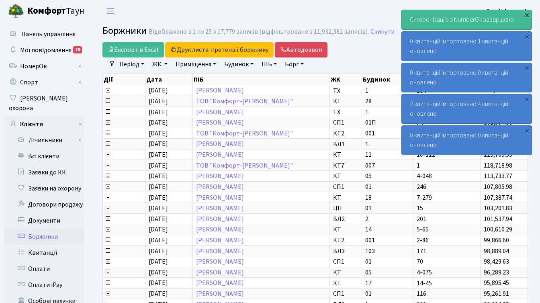
click at [526, 15] on div "×" at bounding box center [527, 15] width 8 height 8
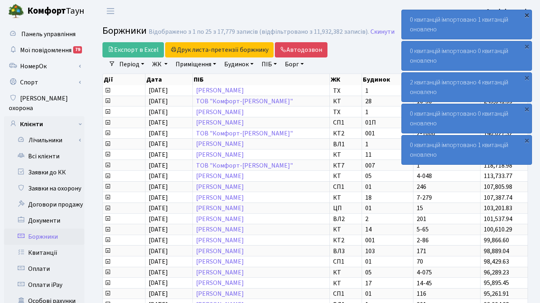
click at [527, 15] on div "×" at bounding box center [527, 15] width 8 height 8
click at [381, 14] on header "Комфорт Таун Адміністрація Мій обліковий запис Вийти" at bounding box center [270, 11] width 540 height 22
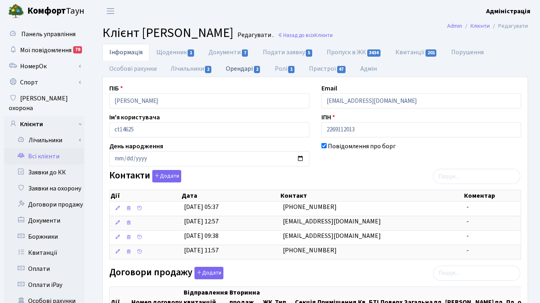
click at [226, 69] on link "Орендарі 2" at bounding box center [243, 68] width 49 height 16
select select "25"
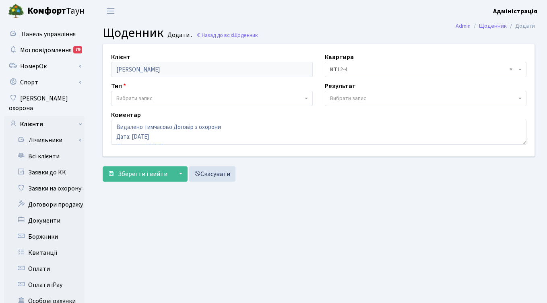
select select "11"
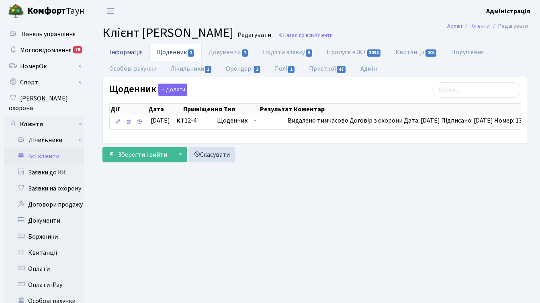
click at [113, 51] on link "Інформація" at bounding box center [126, 52] width 47 height 16
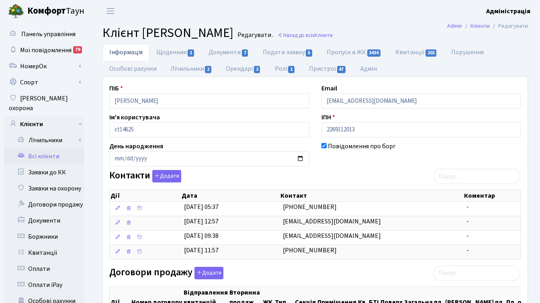
click at [517, 53] on ul "Інформація Щоденник 1 Документи 7 Подати заявку 5 Пропуск в ЖК 3434 Квитанції 2…" at bounding box center [316, 60] width 426 height 33
click at [234, 68] on link "Орендарі 2" at bounding box center [243, 68] width 49 height 16
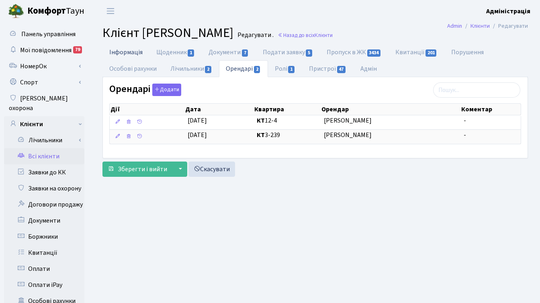
click at [125, 53] on link "Інформація" at bounding box center [126, 52] width 47 height 16
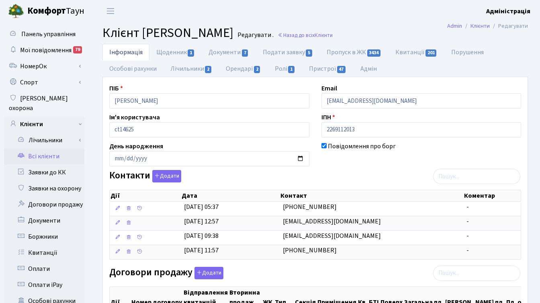
click at [408, 74] on ul "Інформація Щоденник 1 Документи 7 Подати заявку 5 Пропуск в ЖК 3434 Квитанції 2…" at bounding box center [316, 60] width 426 height 33
click at [65, 181] on link "Заявки на охорону" at bounding box center [44, 189] width 80 height 16
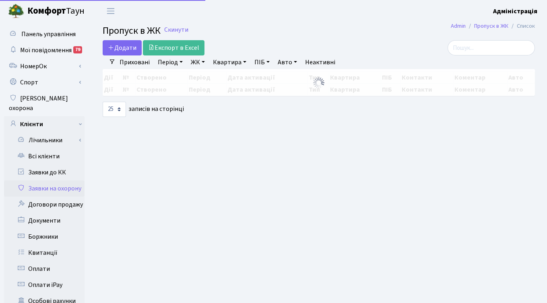
select select "25"
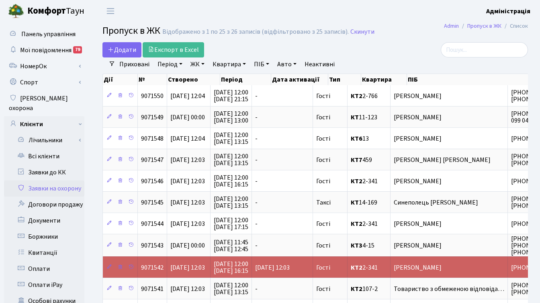
click at [361, 46] on div "Додати Експорт в Excel" at bounding box center [243, 49] width 280 height 15
click at [353, 29] on link "Скинути" at bounding box center [363, 32] width 24 height 8
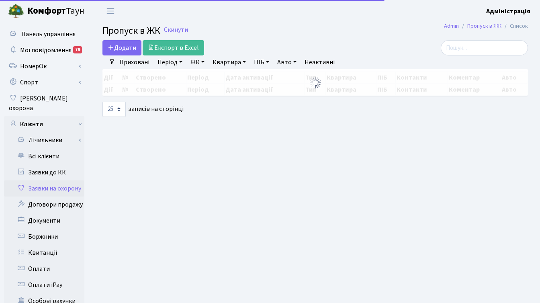
select select "25"
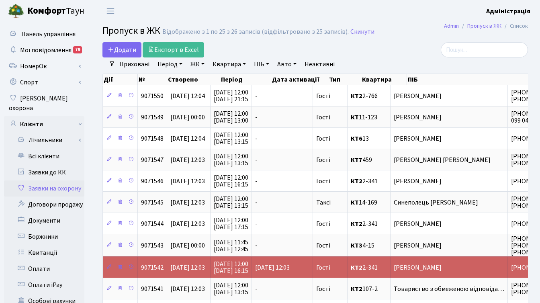
click at [197, 64] on link "ЖК" at bounding box center [197, 65] width 21 height 14
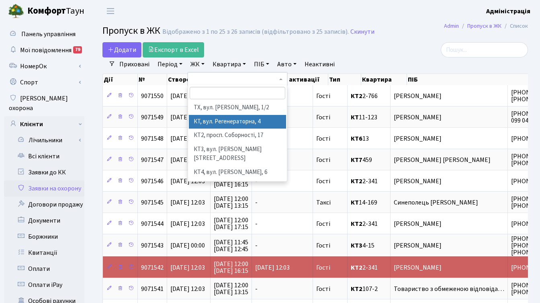
click at [206, 119] on li "КТ, вул. Регенераторна, 4" at bounding box center [237, 122] width 97 height 14
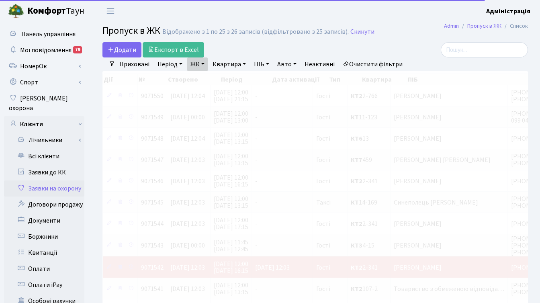
click at [230, 64] on link "Квартира" at bounding box center [230, 65] width 40 height 14
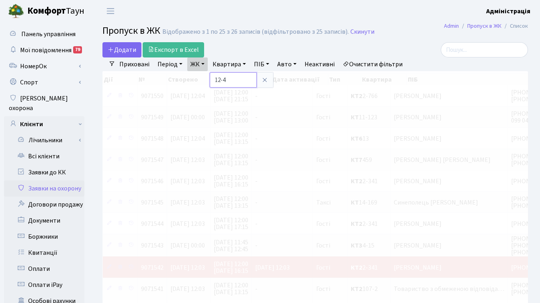
type input "12-4"
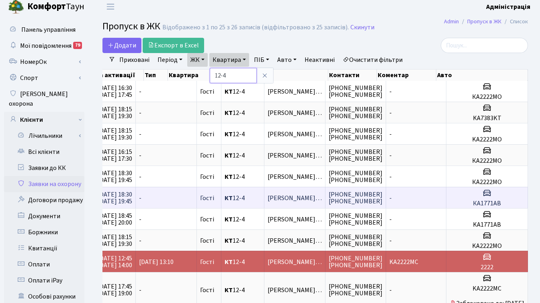
scroll to position [5, 0]
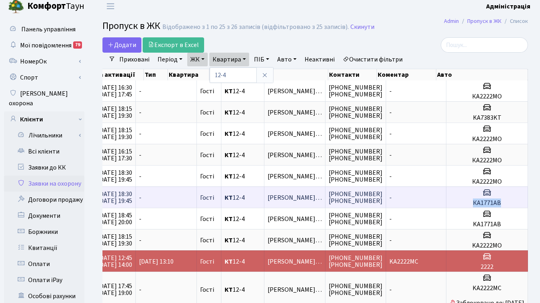
drag, startPoint x: 502, startPoint y: 203, endPoint x: 470, endPoint y: 203, distance: 31.8
click at [470, 203] on h5 "КА1771АВ" at bounding box center [487, 203] width 75 height 8
copy h5 "КА1771АВ"
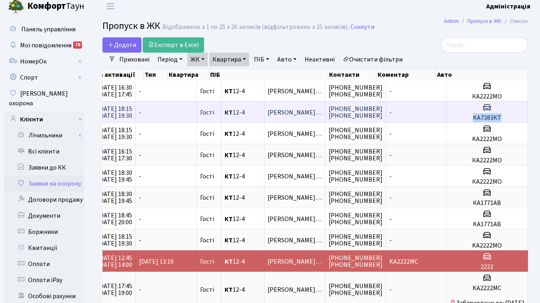
copy h5 "KA7383KT"
drag, startPoint x: 470, startPoint y: 118, endPoint x: 496, endPoint y: 117, distance: 25.7
click at [496, 117] on h5 "KA7383KT" at bounding box center [487, 118] width 75 height 8
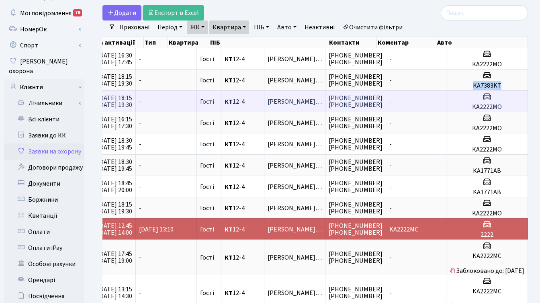
scroll to position [0, 0]
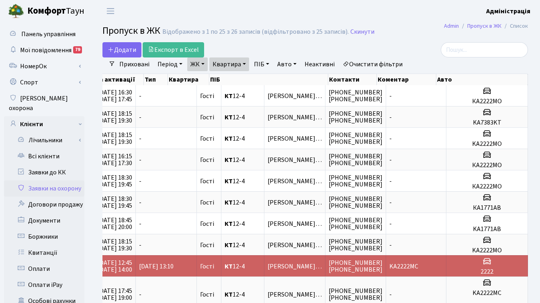
click at [378, 48] on div "Додати Експорт в Excel" at bounding box center [243, 49] width 280 height 15
click at [419, 43] on div at bounding box center [462, 49] width 134 height 15
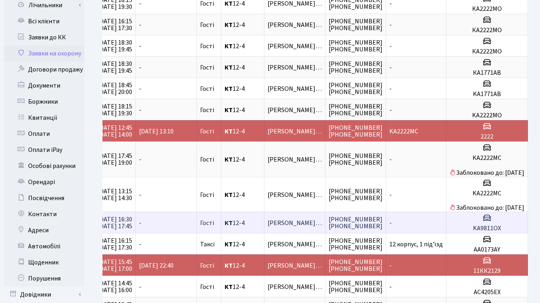
scroll to position [0, 185]
copy h5 "KA9811OX"
drag, startPoint x: 468, startPoint y: 229, endPoint x: 497, endPoint y: 230, distance: 29.8
click at [497, 230] on h5 "KA9811OX" at bounding box center [487, 229] width 75 height 8
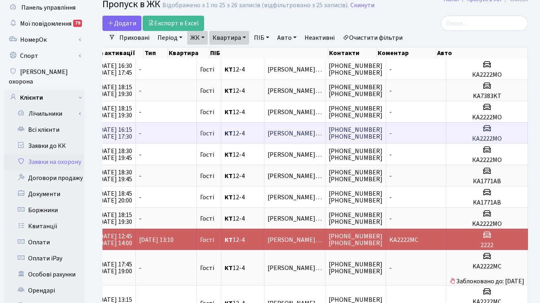
scroll to position [0, 0]
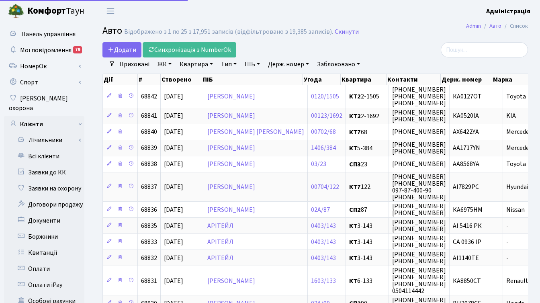
select select "25"
click at [165, 63] on link "ЖК" at bounding box center [164, 65] width 21 height 14
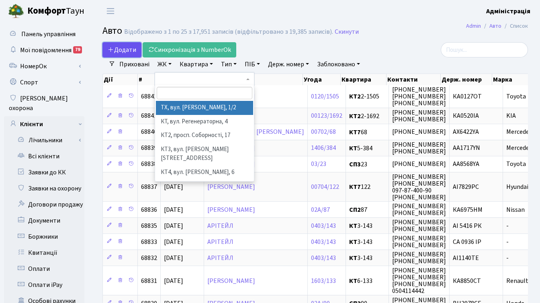
click at [127, 51] on span "Додати" at bounding box center [122, 49] width 29 height 9
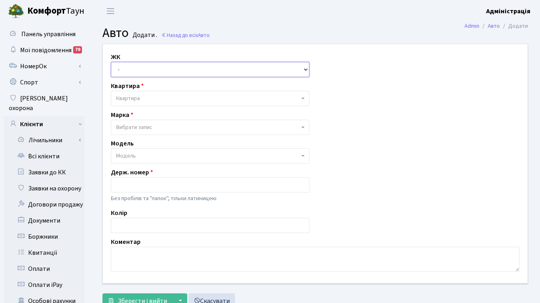
click at [139, 69] on select "- ТХ, вул. [STREET_ADDRESS] Регенераторна, 4 КТ2, просп. [STREET_ADDRESS] [STRE…" at bounding box center [210, 69] width 199 height 15
select select "271"
click at [111, 62] on select "- ТХ, вул. [STREET_ADDRESS] Регенераторна, 4 КТ2, просп. [STREET_ADDRESS] [STRE…" at bounding box center [210, 69] width 199 height 15
select select
click at [146, 98] on span "Квартира" at bounding box center [207, 99] width 183 height 8
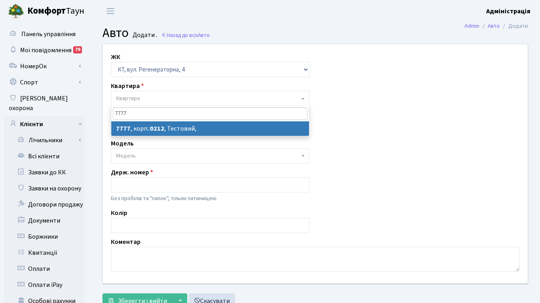
type input "7777"
select select "17530"
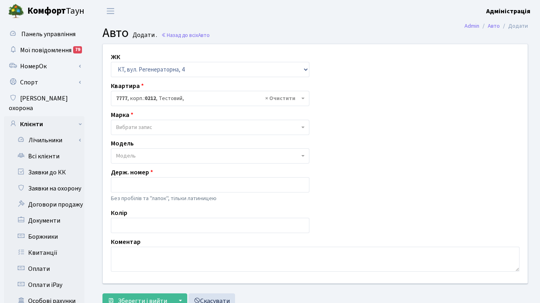
click at [148, 121] on span "Вибрати запис" at bounding box center [210, 127] width 199 height 15
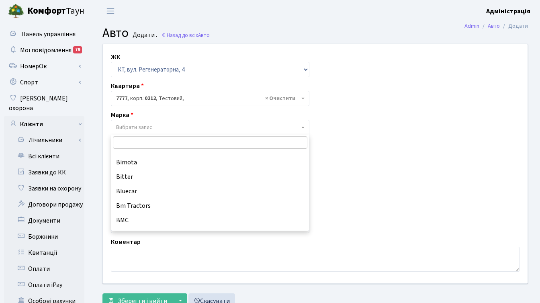
scroll to position [787, 0]
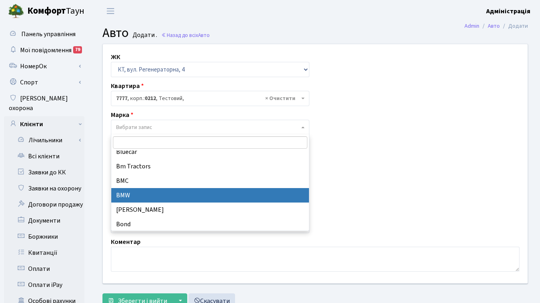
select select "19"
select select
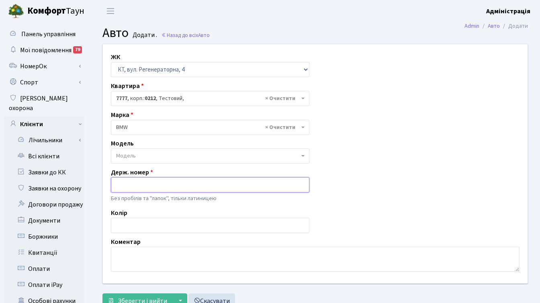
click at [152, 181] on input "text" at bounding box center [210, 184] width 199 height 15
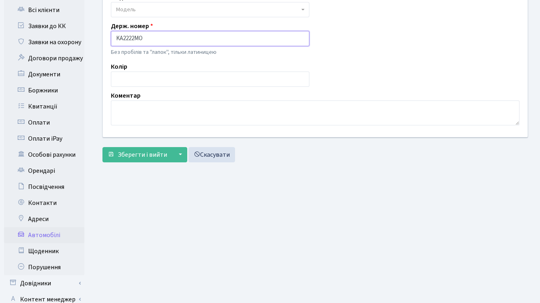
scroll to position [147, 0]
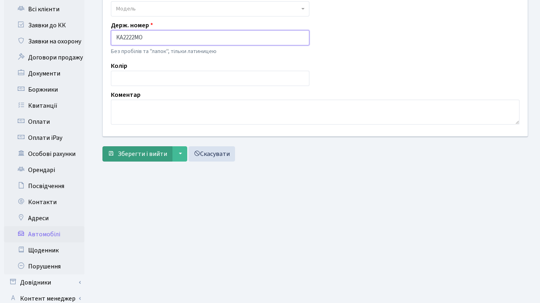
type input "KA2222MO"
click at [132, 154] on span "Зберегти і вийти" at bounding box center [142, 154] width 49 height 9
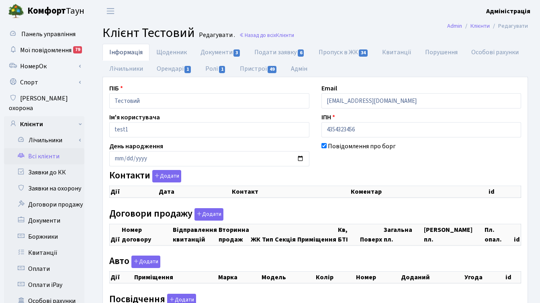
checkbox input "true"
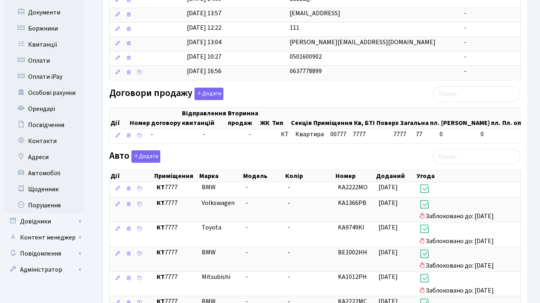
scroll to position [290, 0]
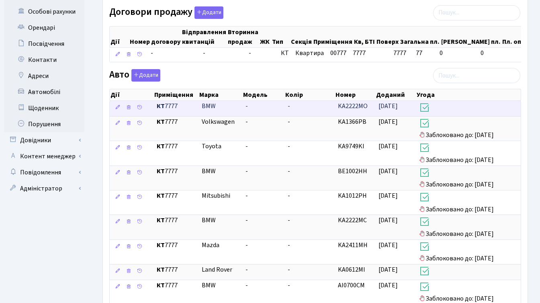
click at [434, 114] on h3 at bounding box center [468, 109] width 99 height 14
click at [356, 111] on span "KA2222MO" at bounding box center [353, 106] width 30 height 9
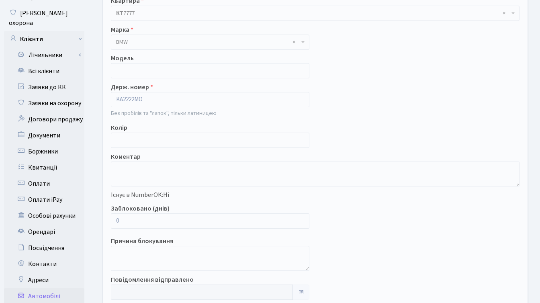
scroll to position [93, 0]
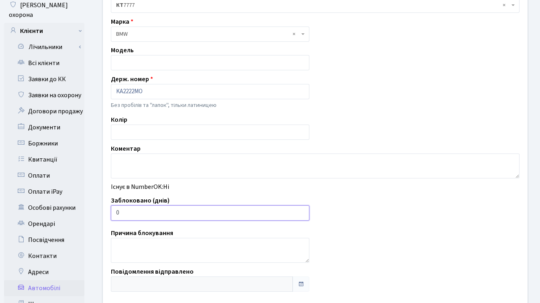
click at [116, 212] on input "0" at bounding box center [210, 213] width 199 height 15
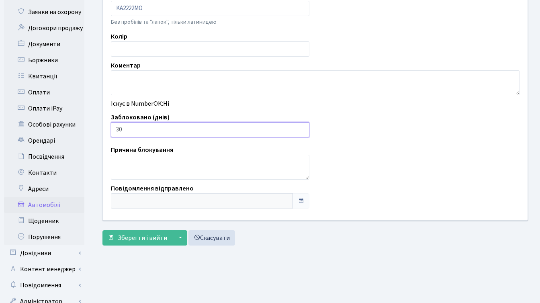
scroll to position [197, 0]
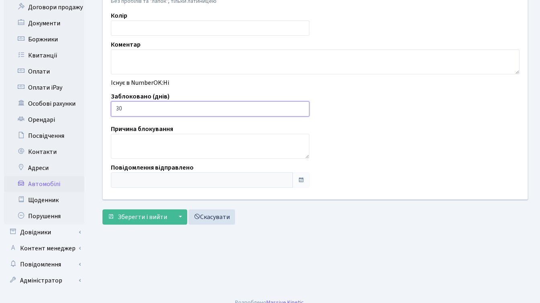
type input "30"
click at [136, 209] on form "Клієнт Тестовий Квартира - <b>КТ</b>&nbsp;&nbsp;&nbsp;&nbsp;7777 × КТ 7777 Марк…" at bounding box center [316, 35] width 426 height 378
click at [136, 217] on span "Зберегти і вийти" at bounding box center [142, 217] width 49 height 9
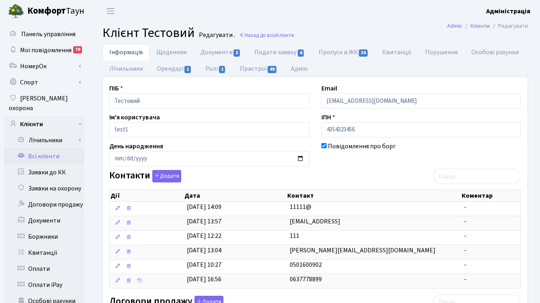
click at [351, 26] on h2 "Клієнт Тестовий Редагувати . Назад до всіх Клієнти" at bounding box center [316, 32] width 426 height 15
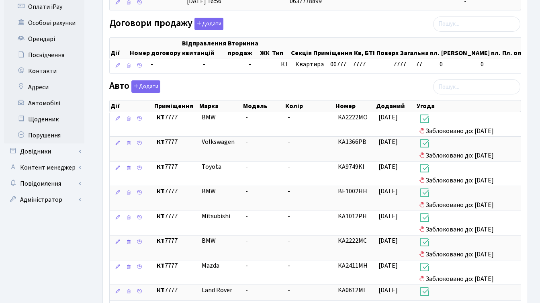
scroll to position [280, 0]
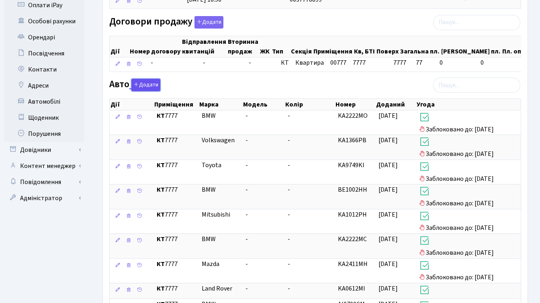
click at [150, 90] on button "Додати" at bounding box center [146, 85] width 29 height 12
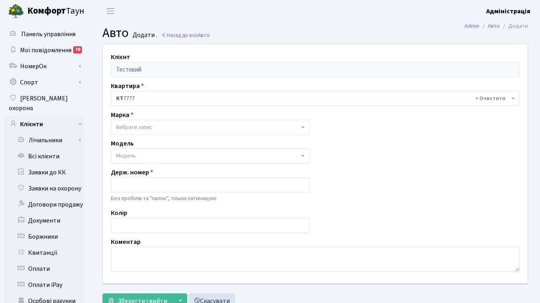
click at [143, 125] on span "Вибрати запис" at bounding box center [134, 127] width 36 height 8
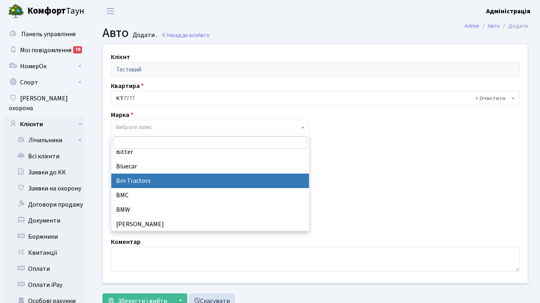
scroll to position [780, 0]
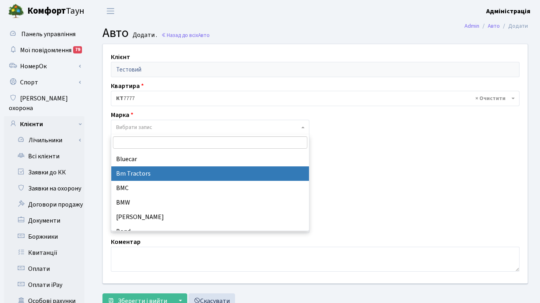
select select "19"
select select
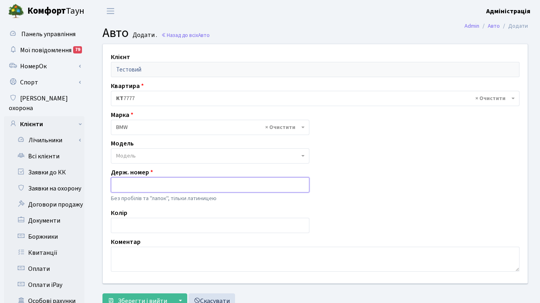
click at [144, 181] on input "text" at bounding box center [210, 184] width 199 height 15
paste input "КА1771АВ"
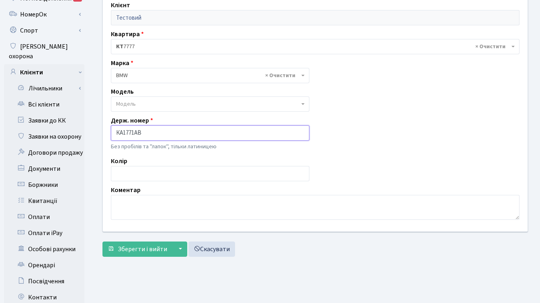
scroll to position [58, 0]
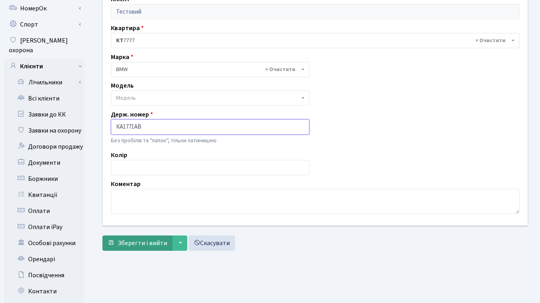
type input "КА1771АВ"
click at [138, 242] on span "Зберегти і вийти" at bounding box center [142, 243] width 49 height 9
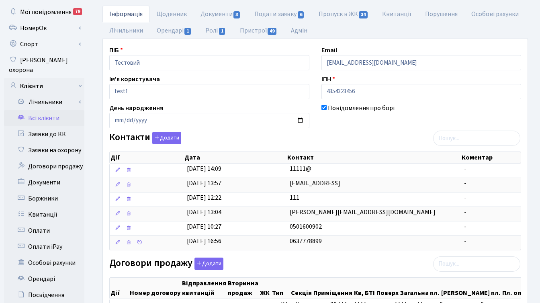
scroll to position [259, 0]
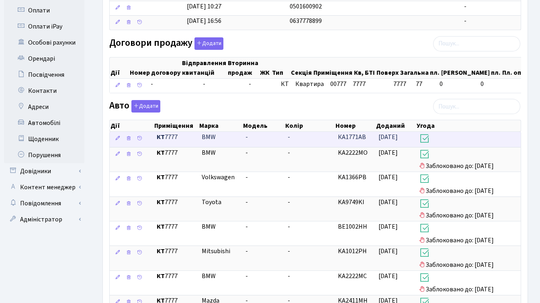
click at [429, 144] on icon at bounding box center [424, 138] width 11 height 11
click at [354, 142] on span "КА1771АВ" at bounding box center [352, 137] width 28 height 9
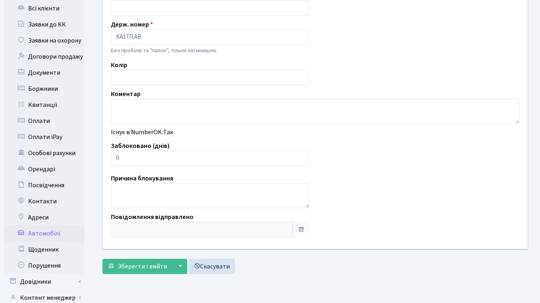
scroll to position [150, 0]
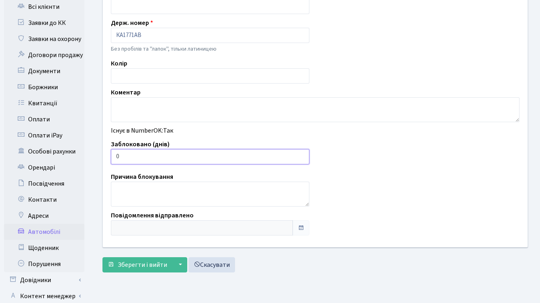
click at [115, 156] on input "0" at bounding box center [210, 156] width 199 height 15
type input "30"
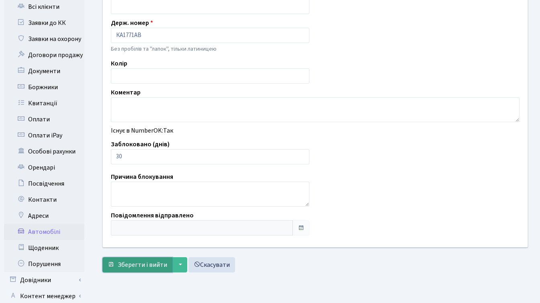
click at [137, 264] on span "Зберегти і вийти" at bounding box center [142, 265] width 49 height 9
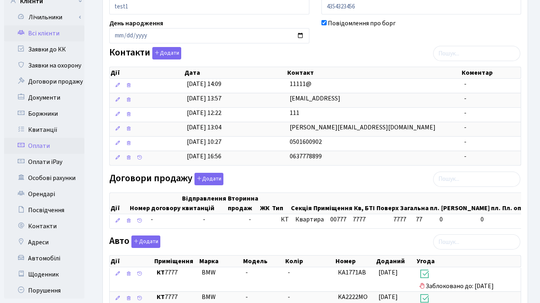
scroll to position [127, 0]
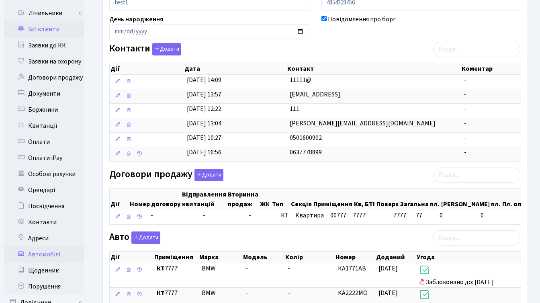
click at [48, 247] on link "Автомобілі" at bounding box center [44, 255] width 80 height 16
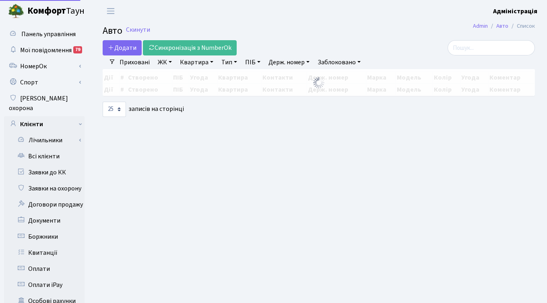
select select "25"
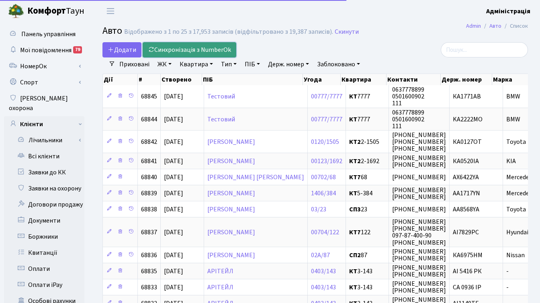
click at [168, 49] on link "Синхронізація з NumberOk" at bounding box center [190, 49] width 94 height 15
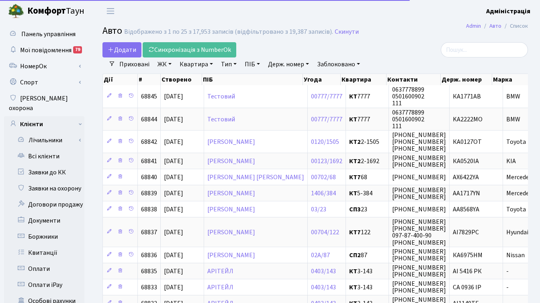
select select "25"
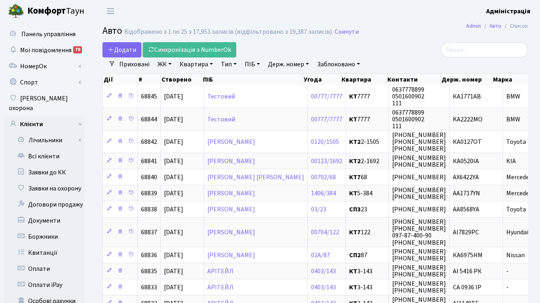
click at [411, 48] on div at bounding box center [462, 49] width 134 height 15
click at [286, 66] on link "Держ. номер" at bounding box center [288, 65] width 47 height 14
click at [286, 81] on input "text" at bounding box center [288, 79] width 47 height 15
paste input "KA9811OX"
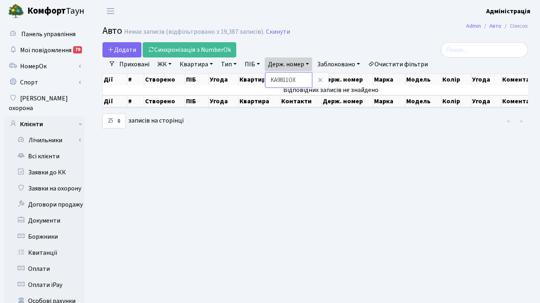
drag, startPoint x: 279, startPoint y: 79, endPoint x: 269, endPoint y: 78, distance: 10.6
click at [269, 78] on input "KA9811OX" at bounding box center [288, 79] width 47 height 15
click at [305, 80] on input "9811OX" at bounding box center [288, 79] width 47 height 15
type input "9811"
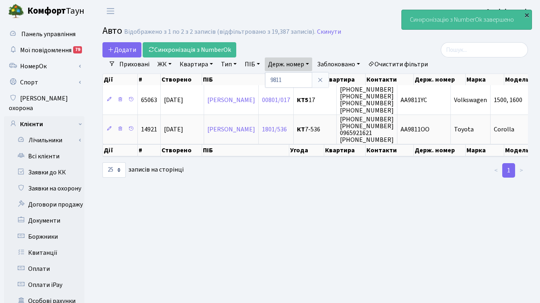
click at [528, 14] on div "×" at bounding box center [527, 15] width 8 height 8
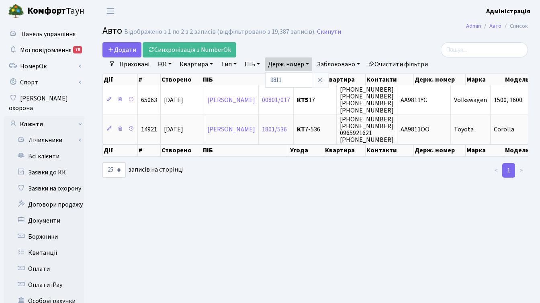
click at [372, 32] on h2 "Авто Відображено з 1 по 2 з 2 записів (відфільтровано з 19,387 записів). Скинути" at bounding box center [316, 32] width 426 height 14
click at [388, 63] on link "Очистити фільтри" at bounding box center [398, 65] width 66 height 14
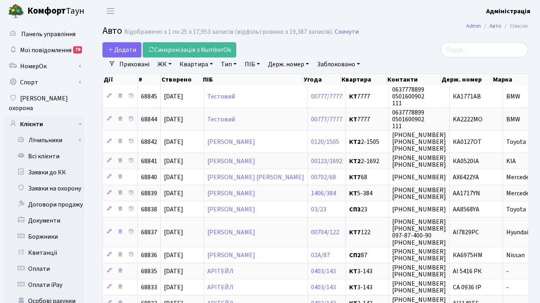
click at [395, 31] on h2 "Авто Відображено з 1 по 25 з 17,953 записів (відфільтровано з 19,387 записів). …" at bounding box center [316, 32] width 426 height 14
click at [383, 48] on div "Додати Синхронізація з NumberOk" at bounding box center [243, 49] width 292 height 15
click at [52, 148] on link "Всі клієнти" at bounding box center [44, 156] width 80 height 16
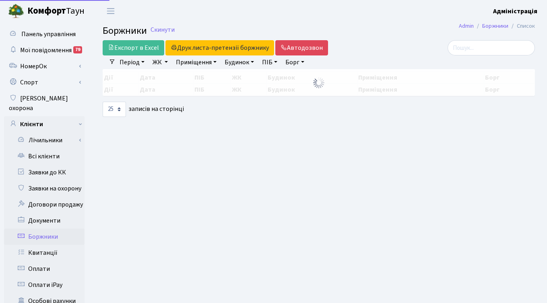
select select "25"
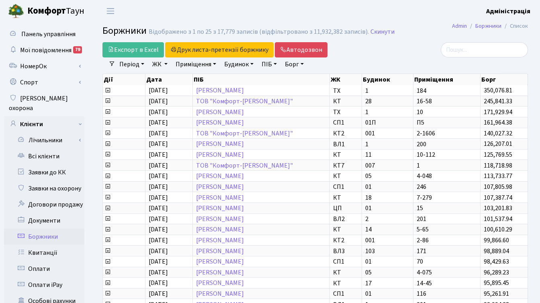
click at [421, 18] on header "Комфорт Таун Адміністрація Мій обліковий запис Вийти" at bounding box center [270, 11] width 540 height 22
click at [422, 24] on main "Admin Боржники Список Боржники Відображено з 1 по 25 з 17,779 записів (відфільт…" at bounding box center [315, 256] width 450 height 468
click at [419, 18] on header "Комфорт Таун Адміністрація Мій обліковий запис Вийти" at bounding box center [270, 11] width 540 height 22
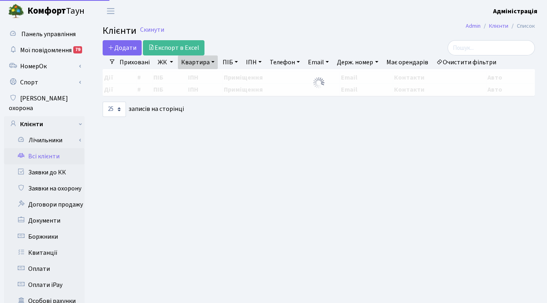
select select "25"
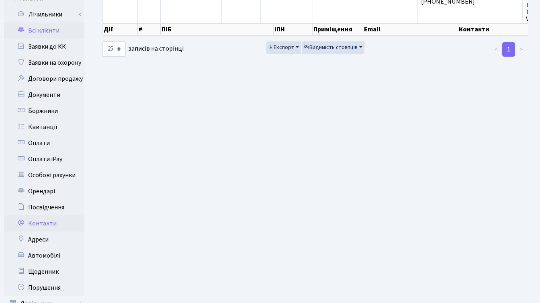
scroll to position [129, 0]
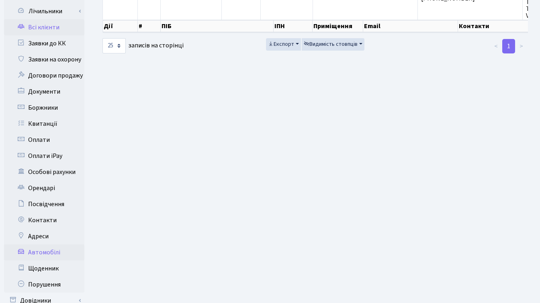
click at [44, 245] on link "Автомобілі" at bounding box center [44, 253] width 80 height 16
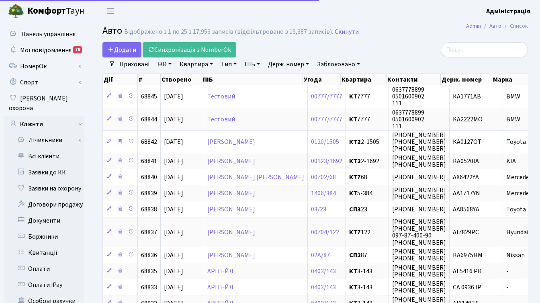
select select "25"
click at [328, 65] on link "Заблоковано" at bounding box center [338, 65] width 49 height 14
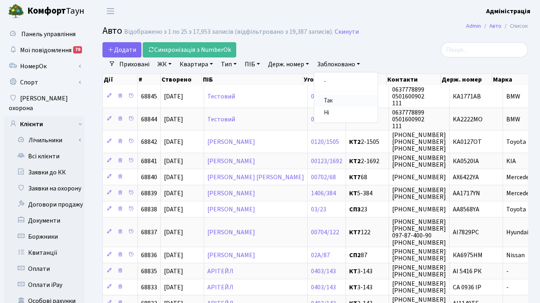
click at [338, 100] on link "Так" at bounding box center [346, 101] width 64 height 12
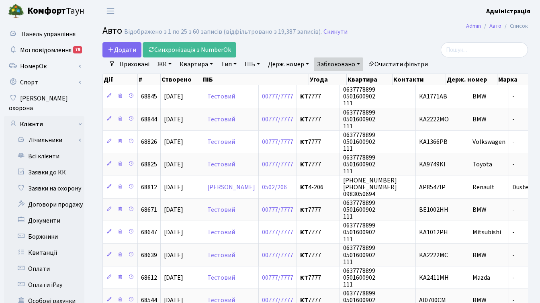
click at [191, 65] on link "Квартира" at bounding box center [197, 65] width 40 height 14
type input "7777"
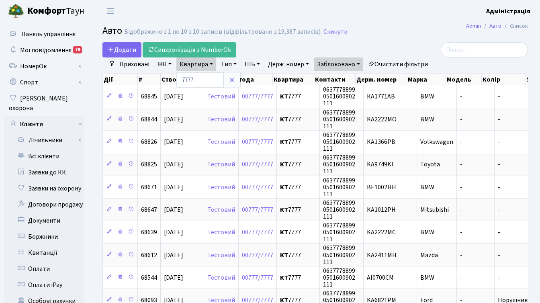
click at [232, 80] on icon at bounding box center [232, 80] width 6 height 6
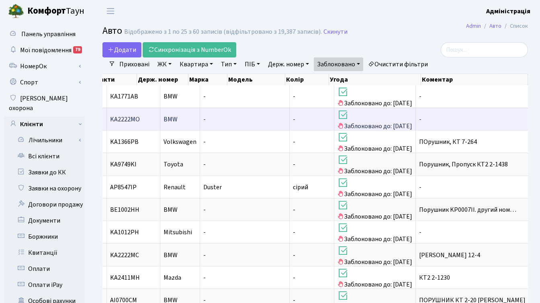
click at [447, 117] on td "-" at bounding box center [472, 119] width 113 height 23
click at [178, 117] on span "BMW" at bounding box center [171, 119] width 14 height 9
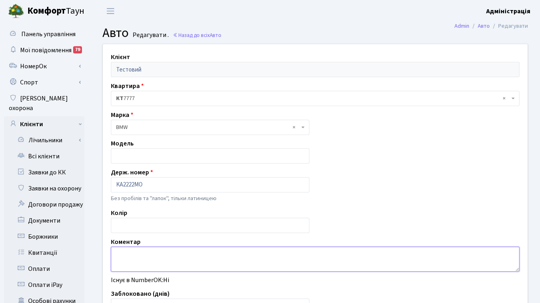
click at [160, 256] on textarea at bounding box center [315, 259] width 409 height 25
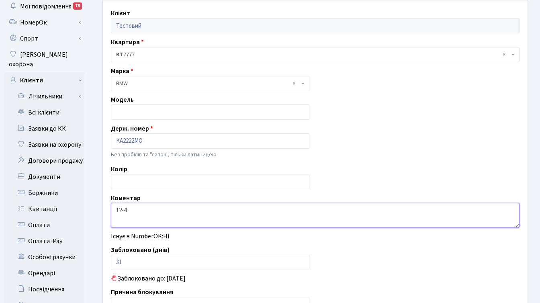
scroll to position [145, 0]
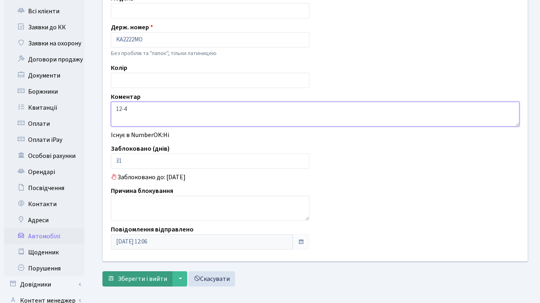
type textarea "12-4"
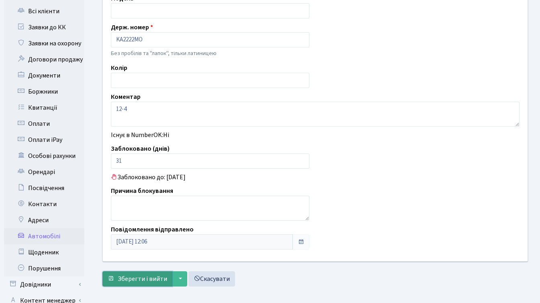
click at [139, 282] on span "Зберегти і вийти" at bounding box center [142, 279] width 49 height 9
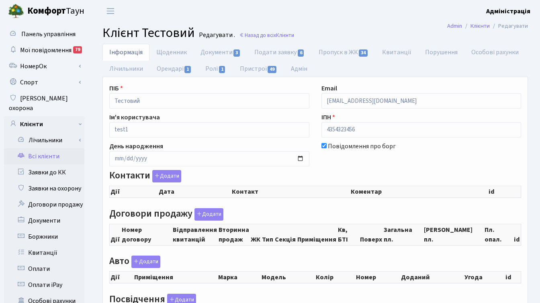
checkbox input "true"
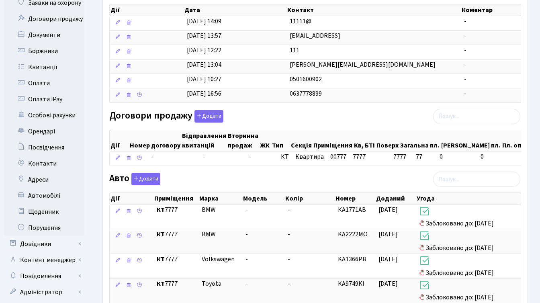
scroll to position [277, 0]
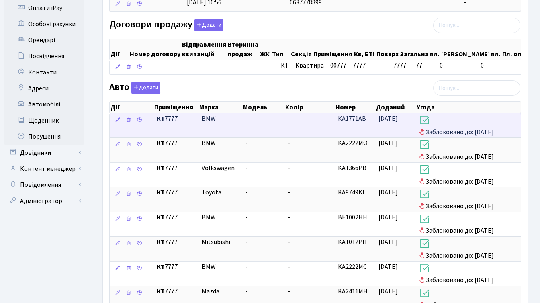
click at [465, 128] on h3 at bounding box center [468, 121] width 99 height 14
click at [427, 126] on icon at bounding box center [424, 120] width 11 height 11
click at [161, 123] on b "КТ" at bounding box center [161, 118] width 8 height 9
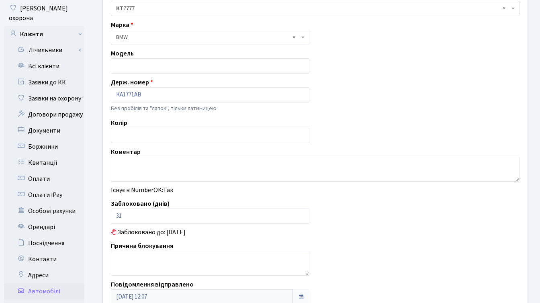
scroll to position [119, 0]
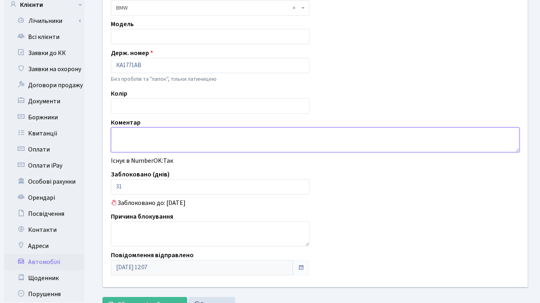
click at [149, 134] on textarea at bounding box center [315, 139] width 409 height 25
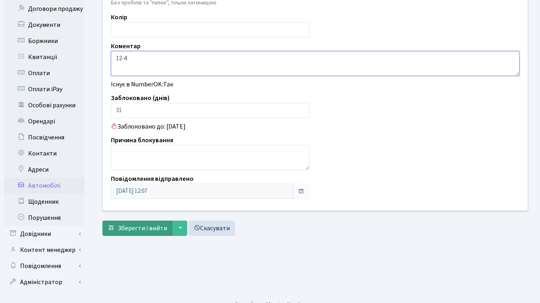
scroll to position [197, 0]
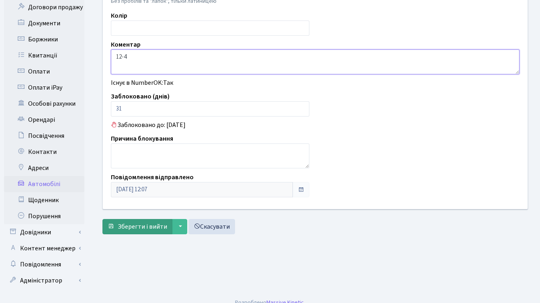
type textarea "12-4"
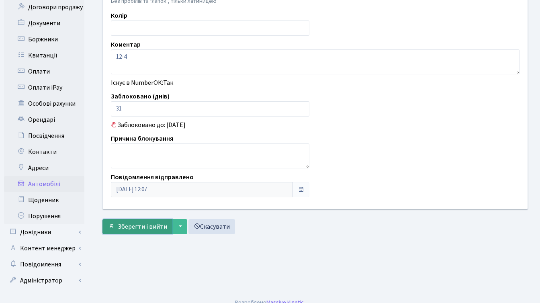
click at [146, 224] on span "Зберегти і вийти" at bounding box center [142, 226] width 49 height 9
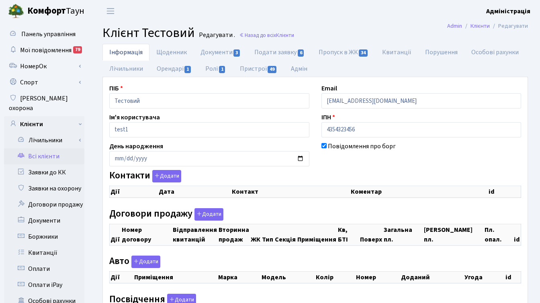
checkbox input "true"
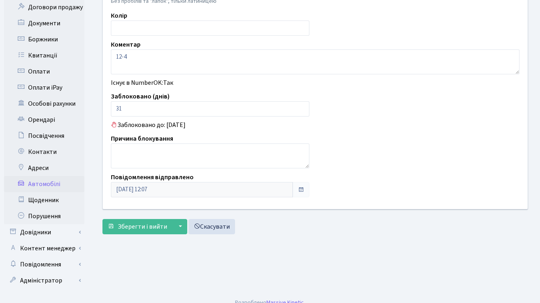
scroll to position [197, 0]
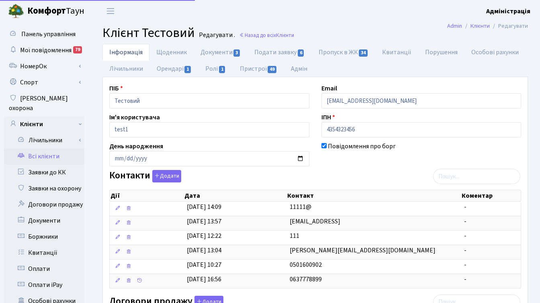
scroll to position [277, 0]
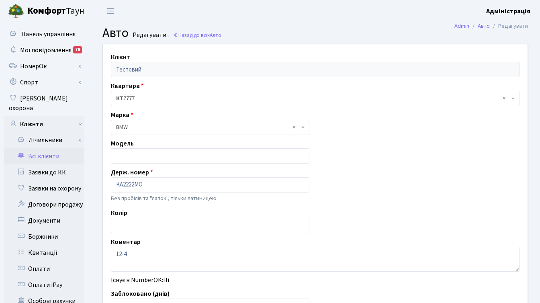
click at [53, 148] on link "Всі клієнти" at bounding box center [44, 156] width 80 height 16
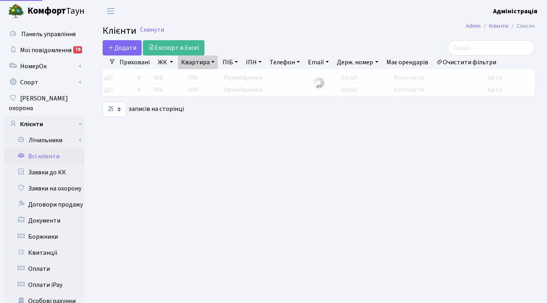
select select "25"
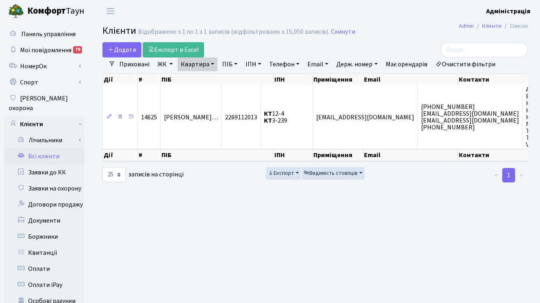
click at [427, 38] on h2 "Клієнти Відображено з 1 по 1 з 1 записів (відфільтровано з 15,050 записів). Ски…" at bounding box center [316, 32] width 426 height 14
click at [442, 204] on main "Admin Клієнти Список Клієнти Відображено з 1 по 1 з 1 записів (відфільтровано з…" at bounding box center [315, 256] width 450 height 468
click at [387, 222] on main "Admin Клієнти Список Клієнти Відображено з 1 по 1 з 1 записів (відфільтровано з…" at bounding box center [315, 256] width 450 height 468
click at [417, 218] on main "Admin Клієнти Список Клієнти Відображено з 1 по 1 з 1 записів (відфільтровано з…" at bounding box center [315, 256] width 450 height 468
click at [417, 210] on main "Admin Клієнти Список Клієнти Відображено з 1 по 1 з 1 записів (відфільтровано з…" at bounding box center [315, 256] width 450 height 468
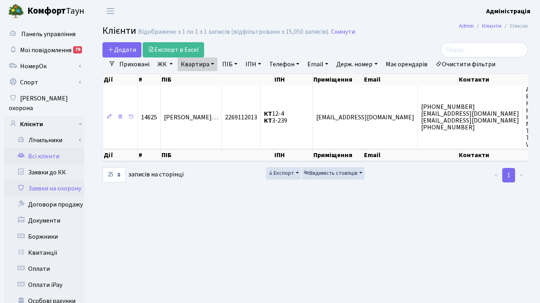
click at [62, 181] on link "Заявки на охорону" at bounding box center [44, 189] width 80 height 16
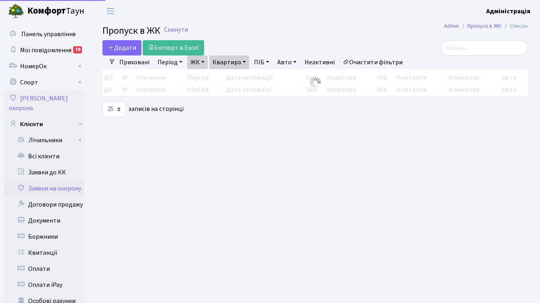
select select "25"
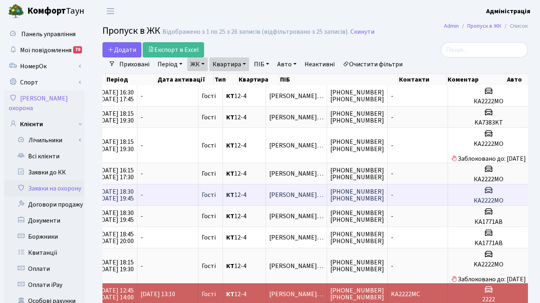
scroll to position [0, 185]
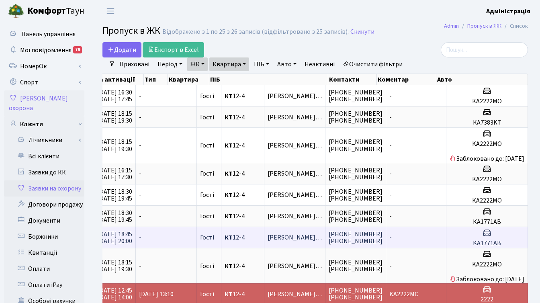
click at [268, 237] on span "[PERSON_NAME]…" at bounding box center [295, 237] width 54 height 6
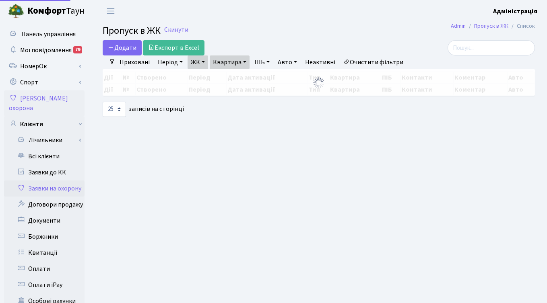
select select "25"
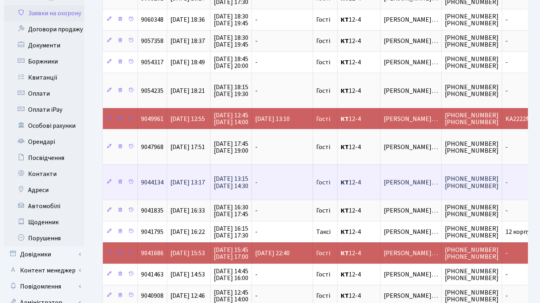
scroll to position [176, 0]
click at [249, 181] on span "05.10.2025 13:15 05.10.2025 14:30" at bounding box center [231, 183] width 35 height 16
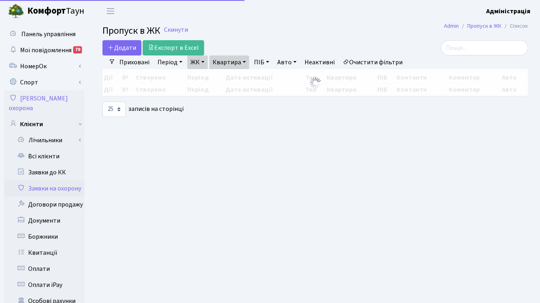
select select "25"
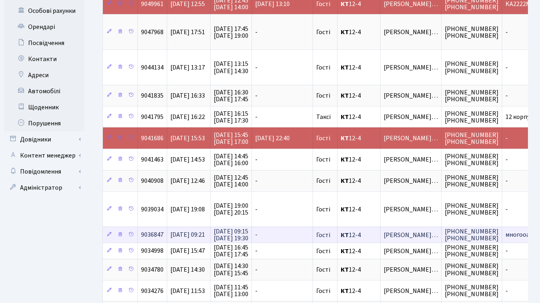
scroll to position [0, 185]
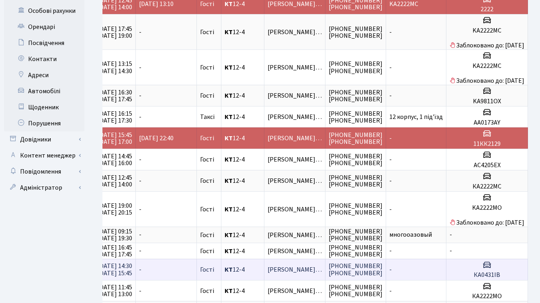
click at [268, 268] on span "[PERSON_NAME]…" at bounding box center [295, 270] width 54 height 6
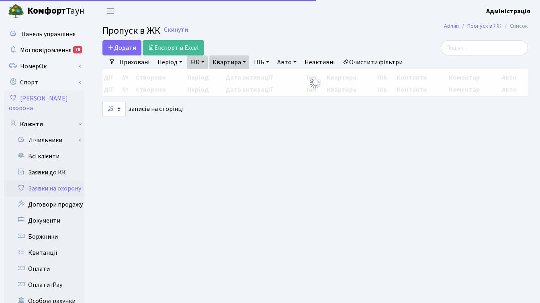
select select "25"
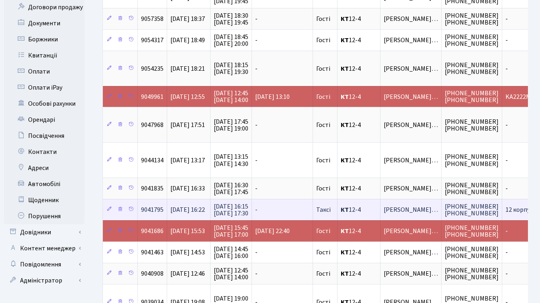
scroll to position [1, 0]
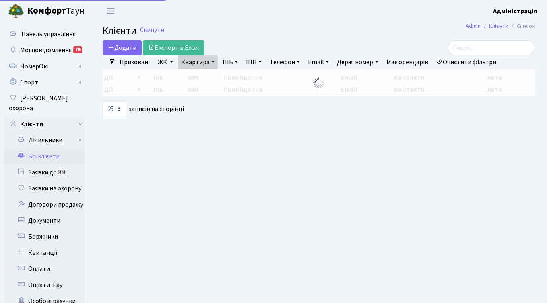
select select "25"
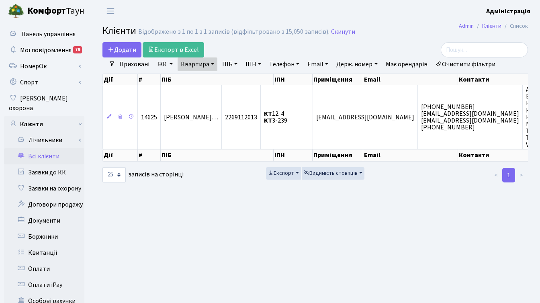
click at [50, 148] on link "Всі клієнти" at bounding box center [44, 156] width 80 height 16
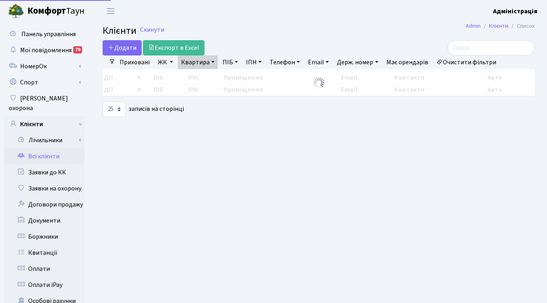
select select "25"
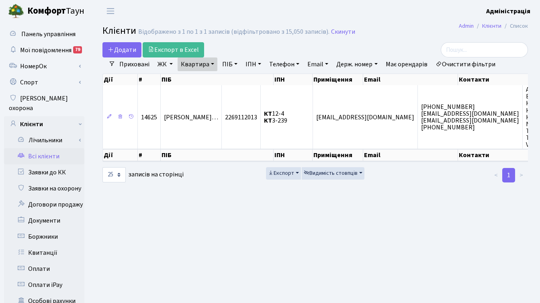
click at [427, 41] on main "Admin Клієнти Список Клієнти Відображено з 1 по 1 з 1 записів (відфільтровано з…" at bounding box center [315, 256] width 450 height 468
click at [419, 34] on h2 "Клієнти Відображено з 1 по 1 з 1 записів (відфільтровано з 15,050 записів). Ски…" at bounding box center [316, 32] width 426 height 14
click at [417, 45] on div at bounding box center [462, 49] width 134 height 15
